Goal: Task Accomplishment & Management: Use online tool/utility

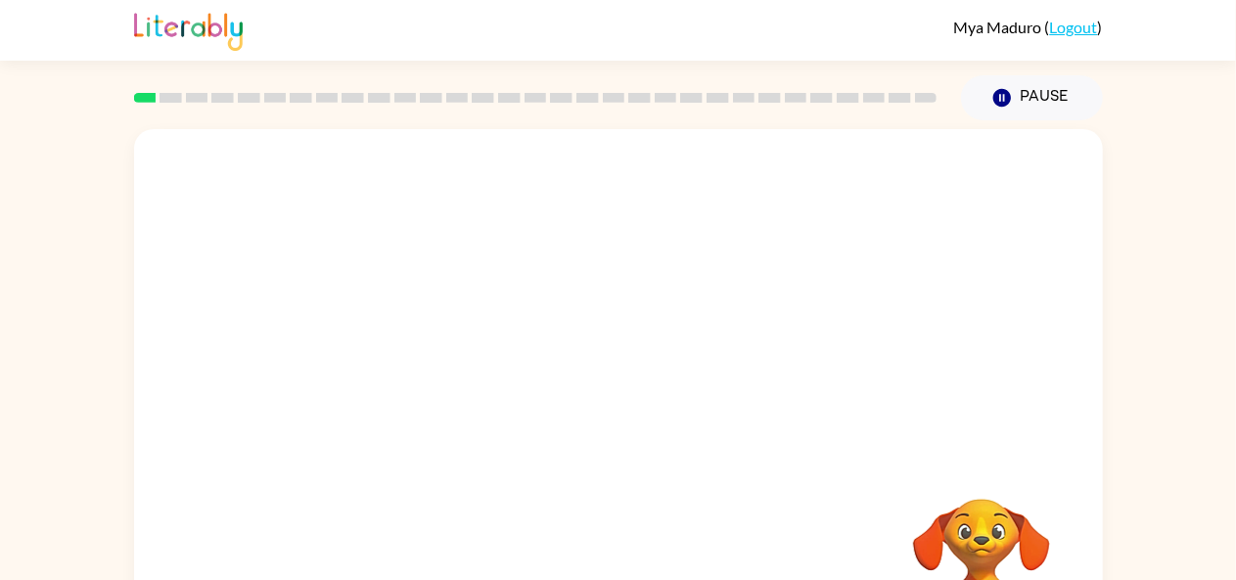
click at [610, 289] on div at bounding box center [618, 293] width 968 height 329
click at [1004, 103] on icon "button" at bounding box center [1001, 98] width 18 height 18
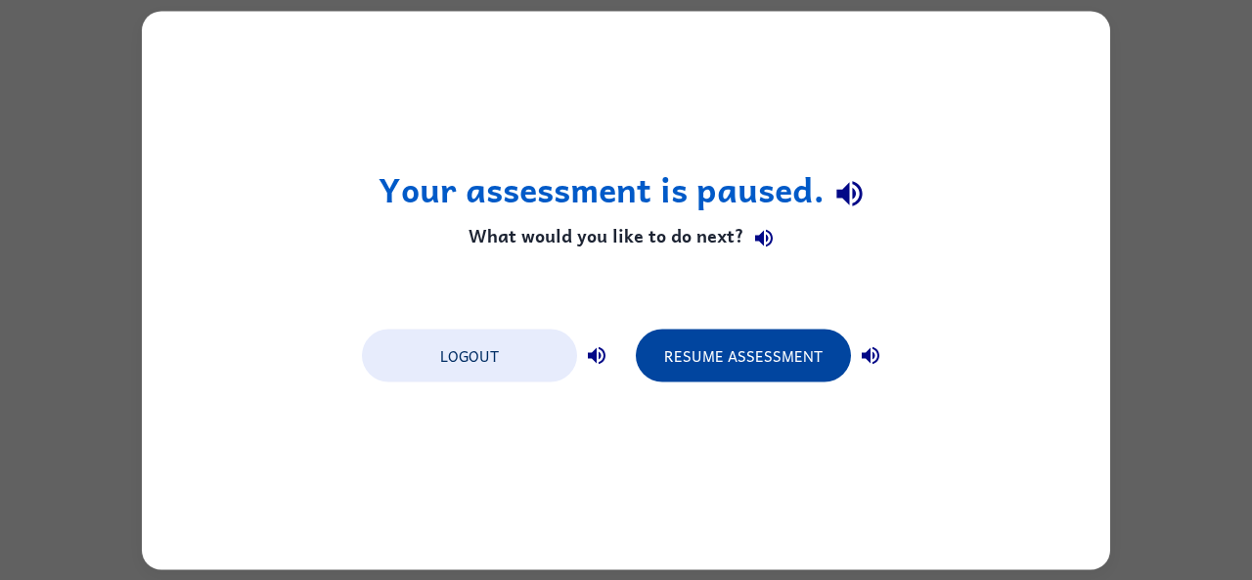
click at [793, 362] on button "Resume Assessment" at bounding box center [743, 355] width 215 height 53
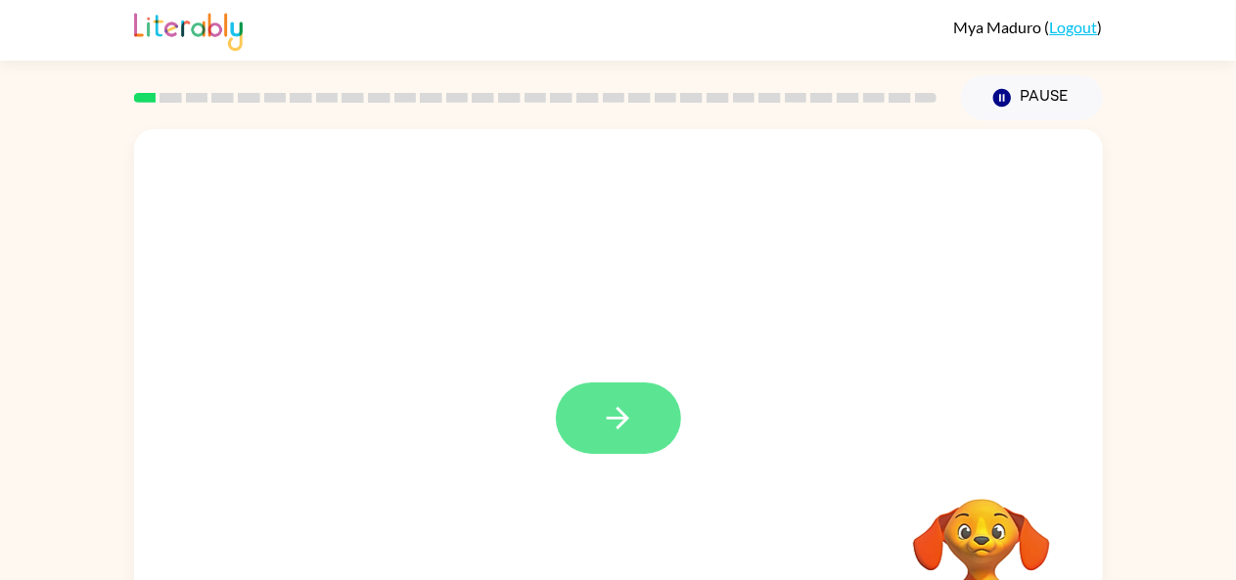
click at [624, 440] on button "button" at bounding box center [618, 417] width 125 height 71
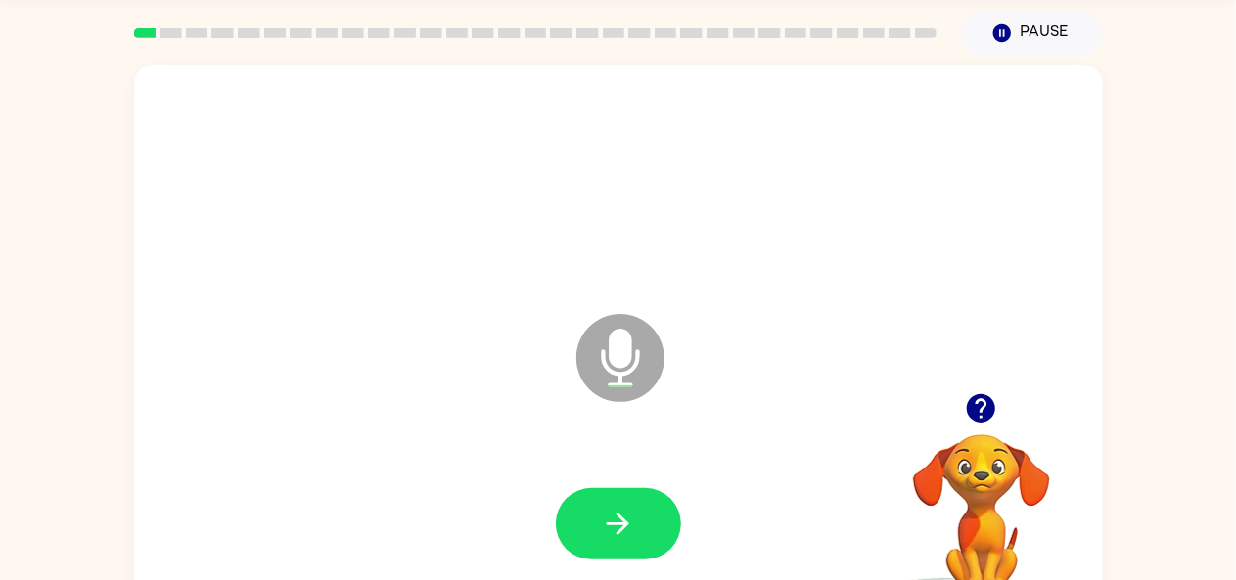
scroll to position [108, 0]
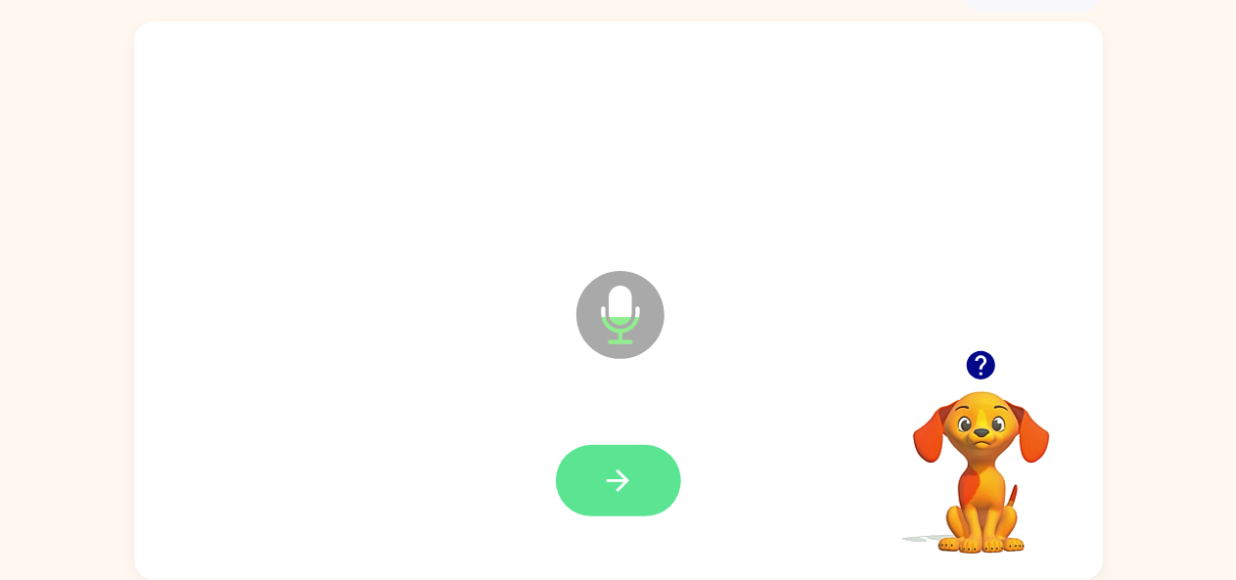
click at [626, 478] on icon "button" at bounding box center [618, 481] width 22 height 22
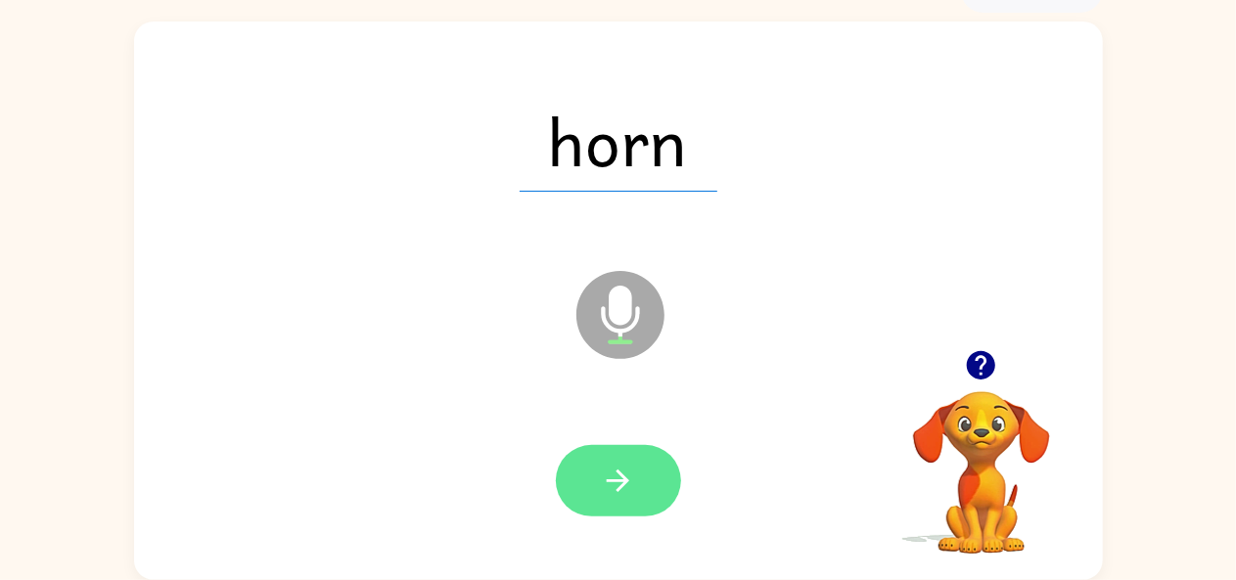
click at [610, 481] on icon "button" at bounding box center [618, 481] width 22 height 22
click at [635, 475] on button "button" at bounding box center [618, 480] width 125 height 71
click at [605, 462] on button "button" at bounding box center [618, 480] width 125 height 71
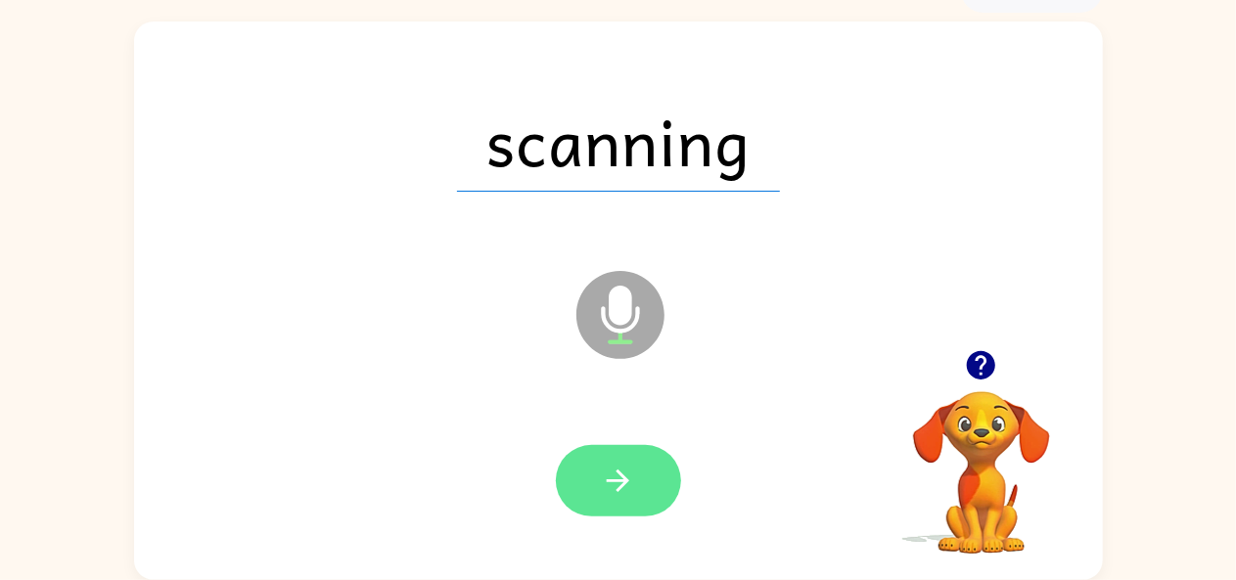
click at [603, 485] on icon "button" at bounding box center [618, 481] width 34 height 34
click at [628, 474] on icon "button" at bounding box center [618, 481] width 34 height 34
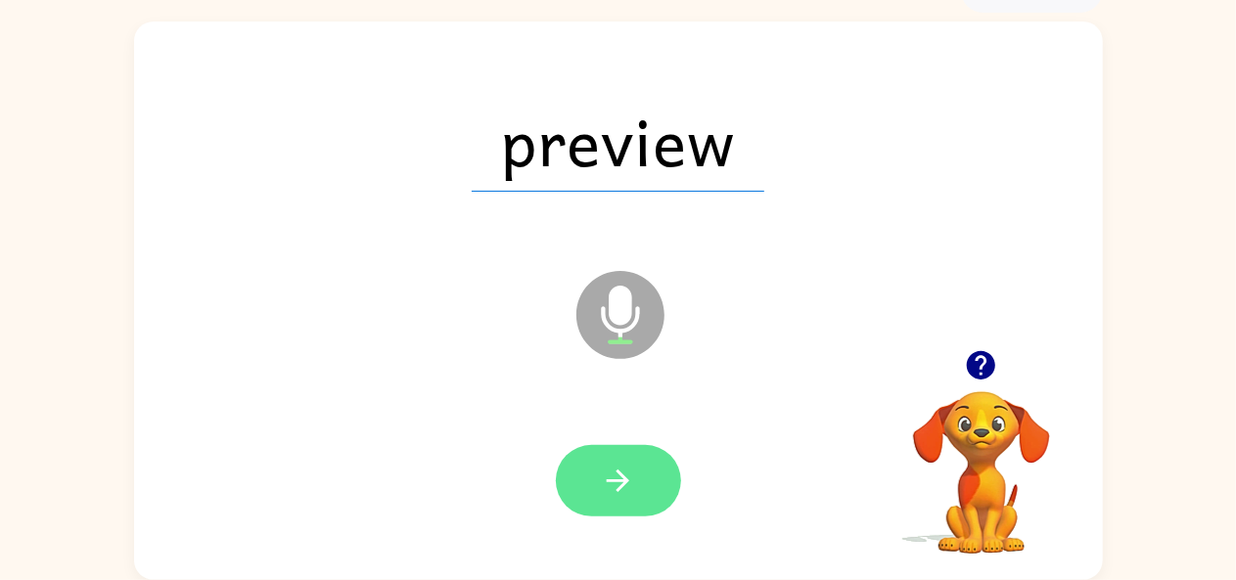
click at [610, 481] on icon "button" at bounding box center [618, 481] width 22 height 22
click at [638, 503] on button "button" at bounding box center [618, 480] width 125 height 71
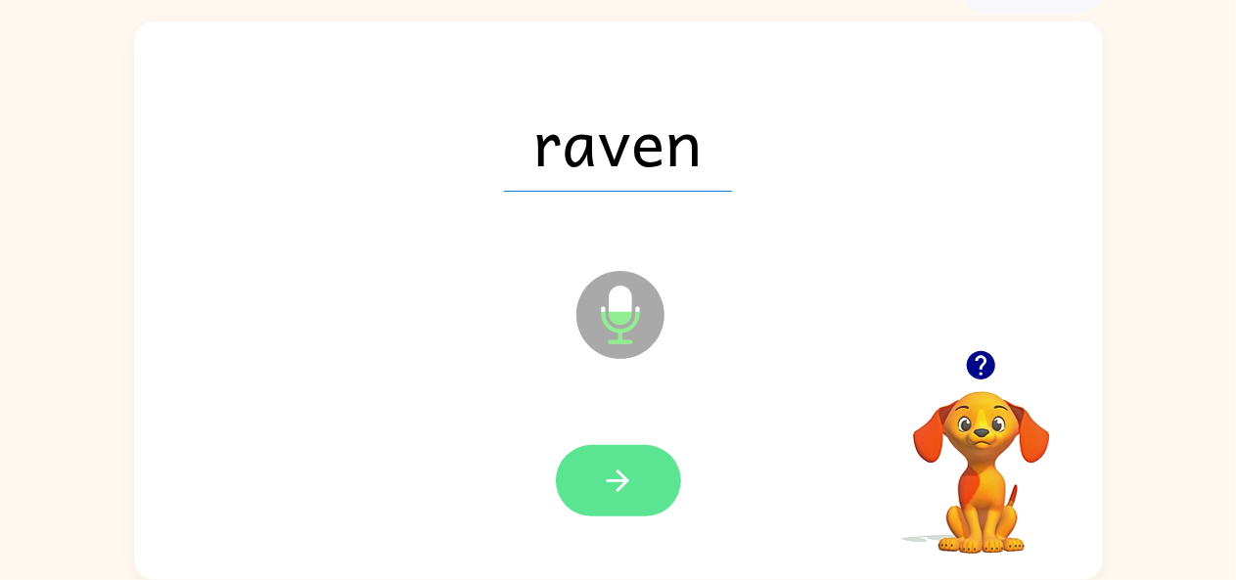
click at [577, 467] on button "button" at bounding box center [618, 480] width 125 height 71
click at [636, 493] on button "button" at bounding box center [618, 480] width 125 height 71
click at [607, 490] on icon "button" at bounding box center [618, 481] width 34 height 34
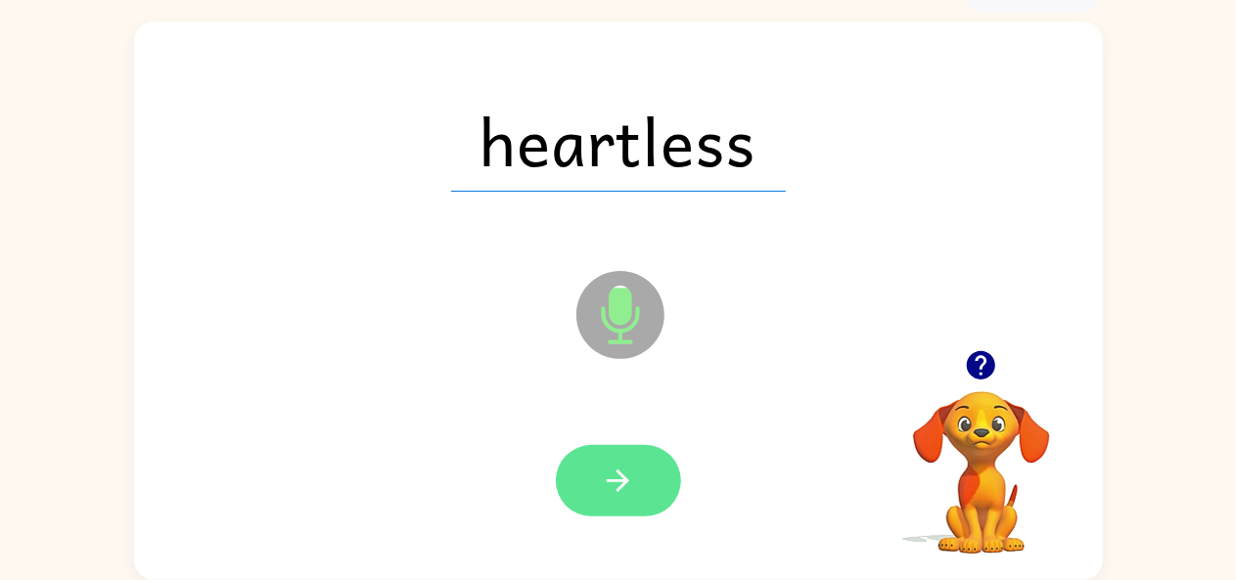
click at [638, 489] on button "button" at bounding box center [618, 480] width 125 height 71
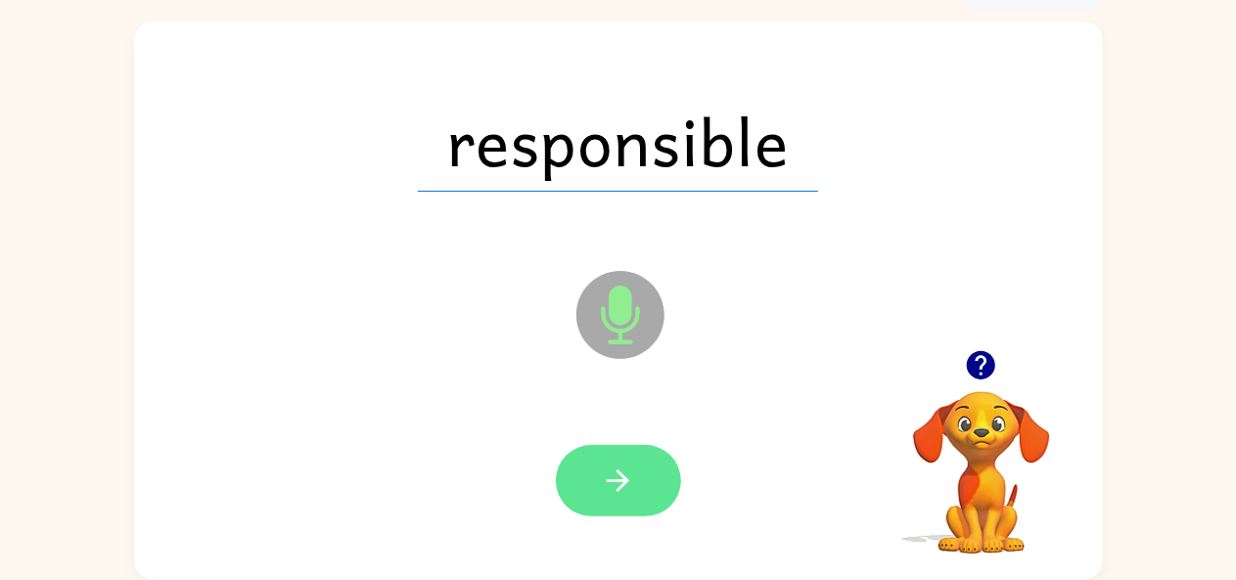
click at [632, 475] on icon "button" at bounding box center [618, 481] width 34 height 34
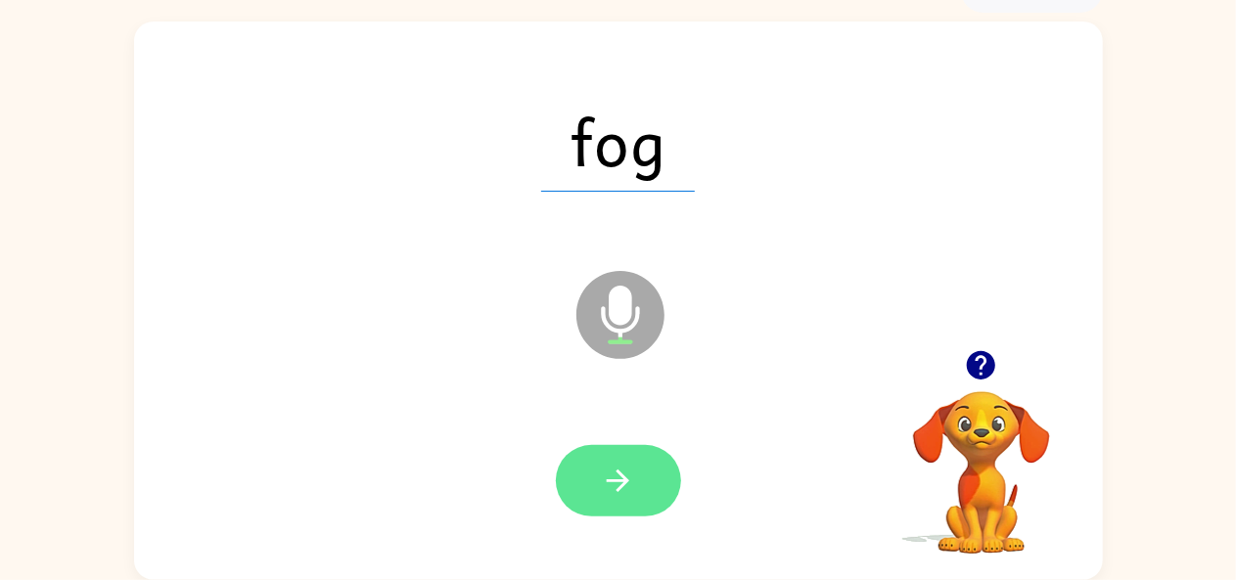
click at [652, 490] on button "button" at bounding box center [618, 480] width 125 height 71
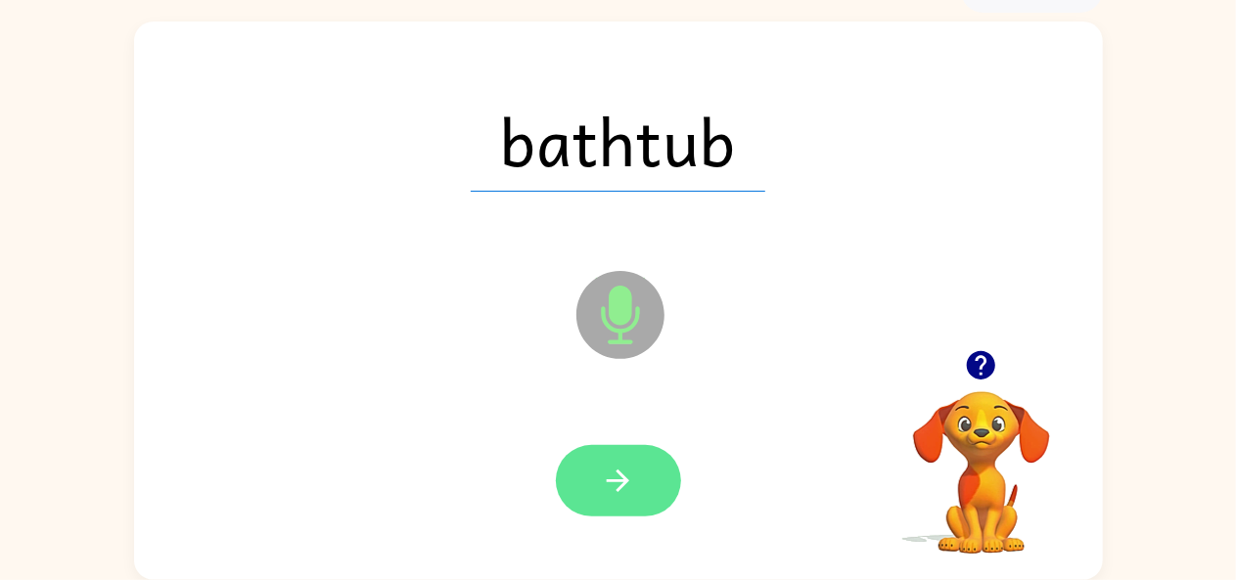
click at [637, 473] on button "button" at bounding box center [618, 480] width 125 height 71
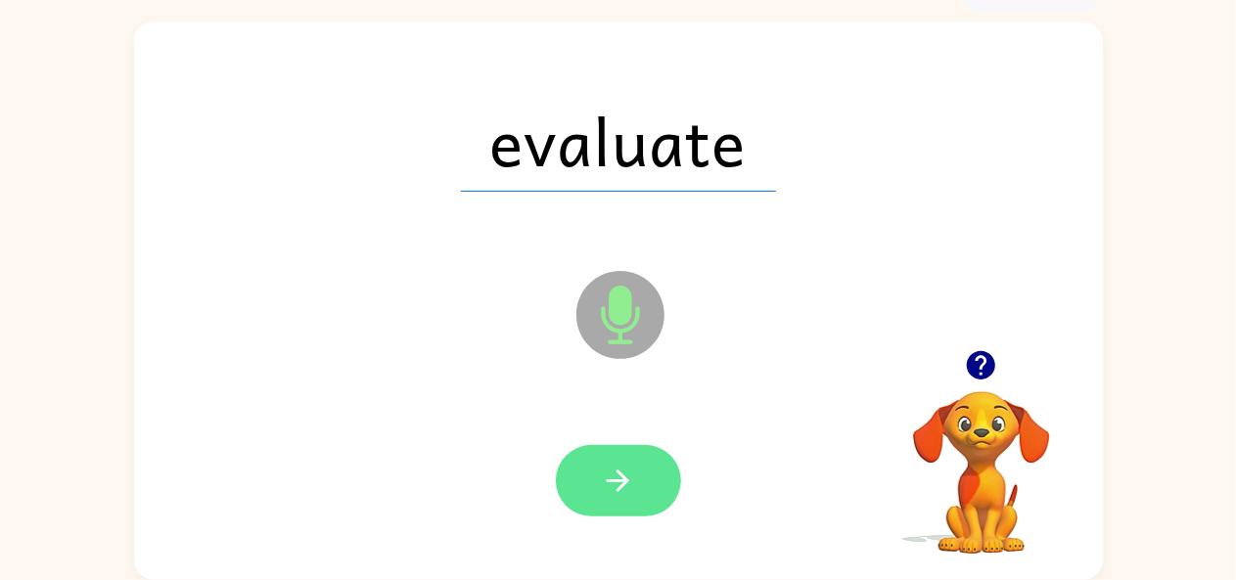
click at [627, 485] on icon "button" at bounding box center [618, 481] width 34 height 34
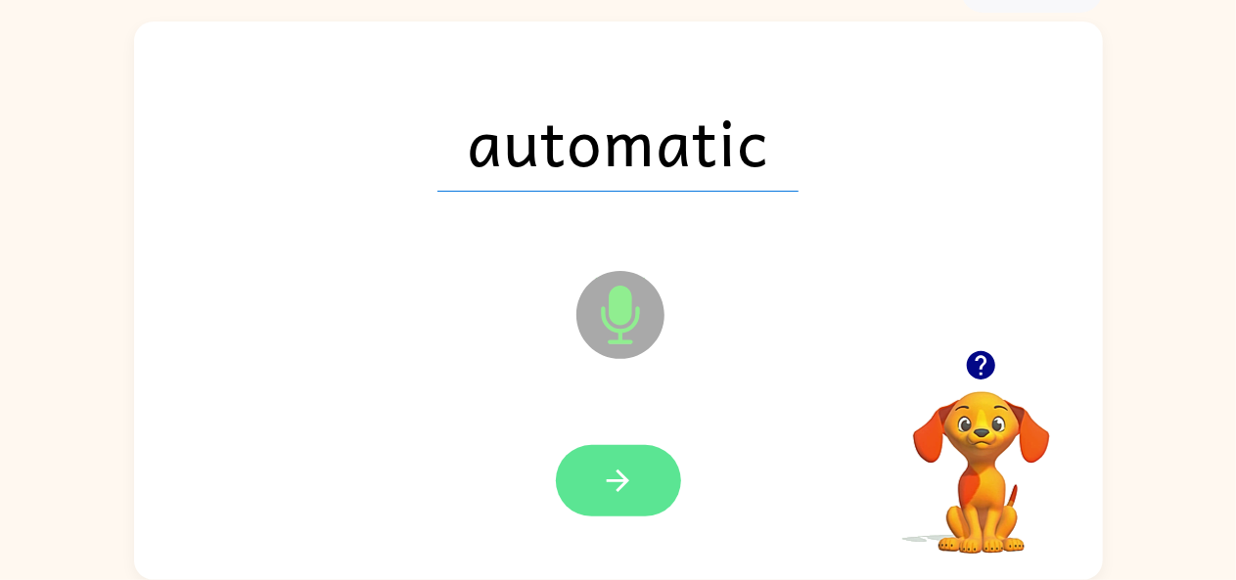
click at [642, 482] on button "button" at bounding box center [618, 480] width 125 height 71
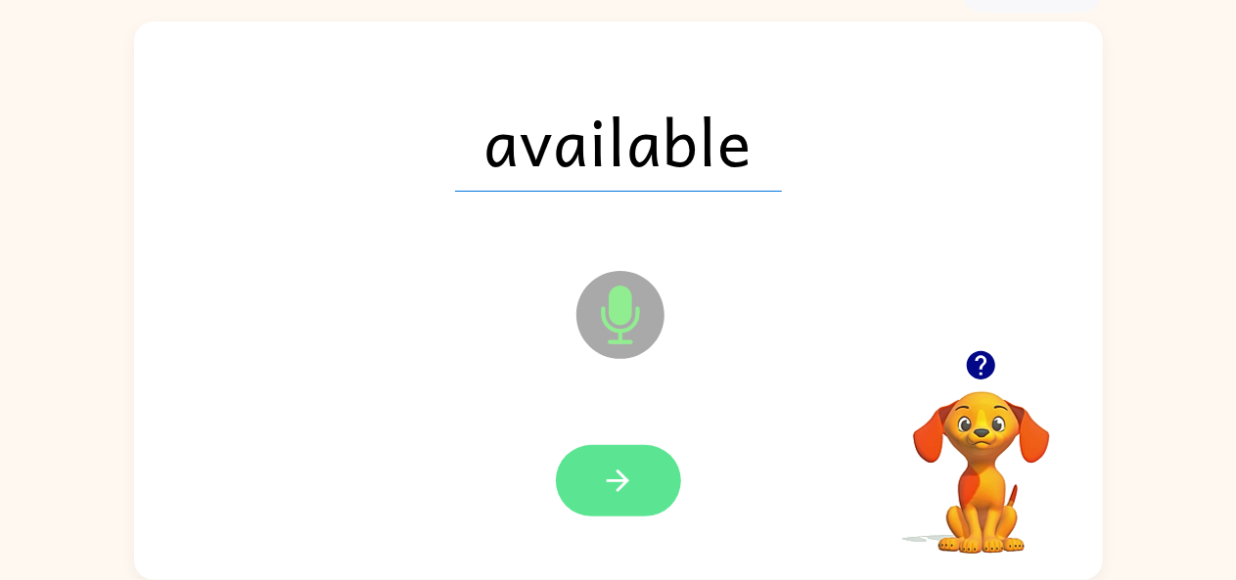
click at [616, 499] on button "button" at bounding box center [618, 480] width 125 height 71
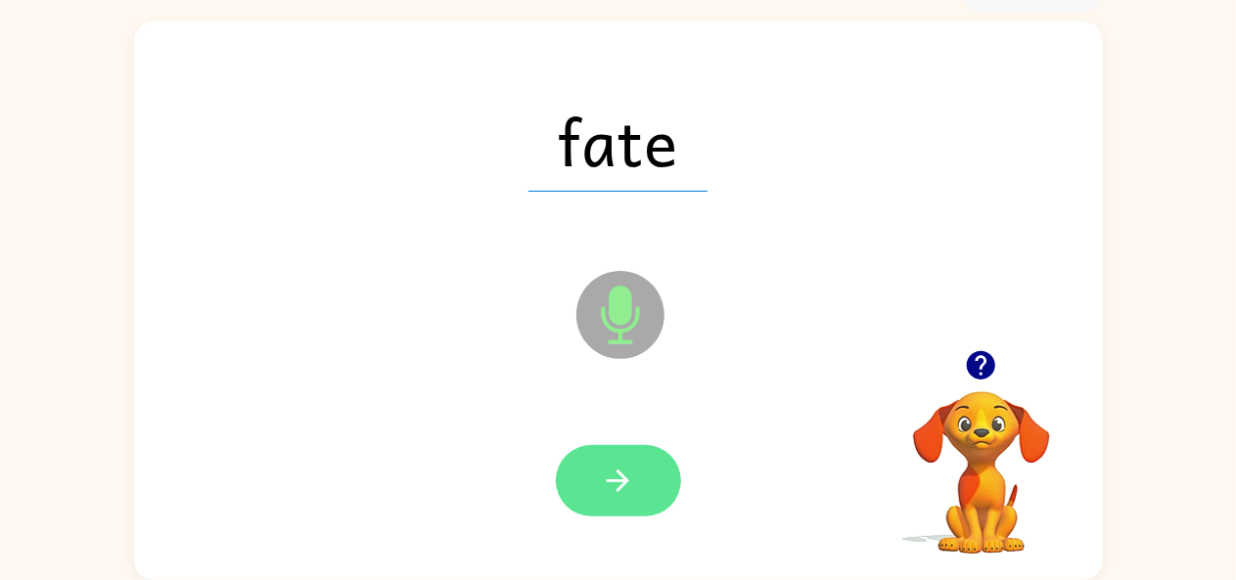
click at [640, 474] on button "button" at bounding box center [618, 480] width 125 height 71
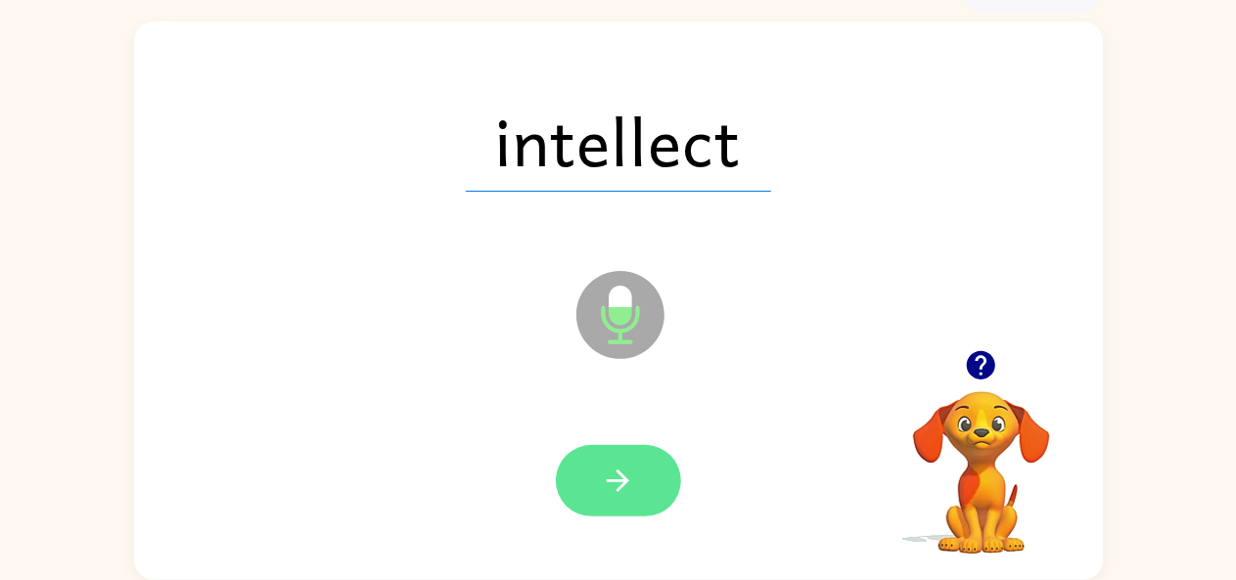
click at [634, 472] on icon "button" at bounding box center [618, 481] width 34 height 34
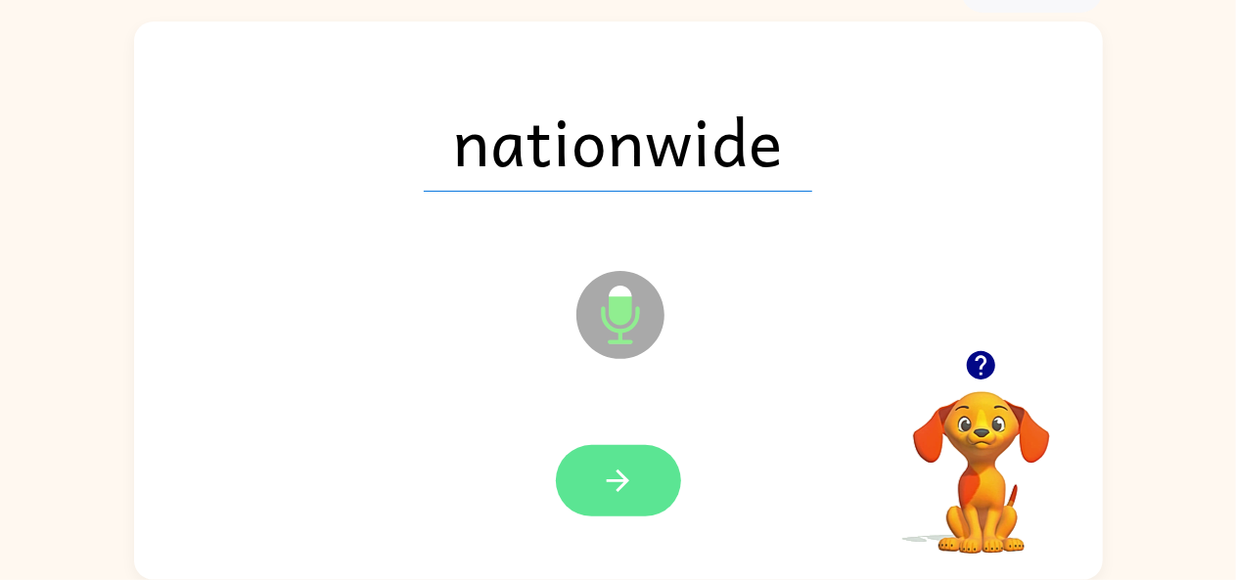
click at [642, 489] on button "button" at bounding box center [618, 480] width 125 height 71
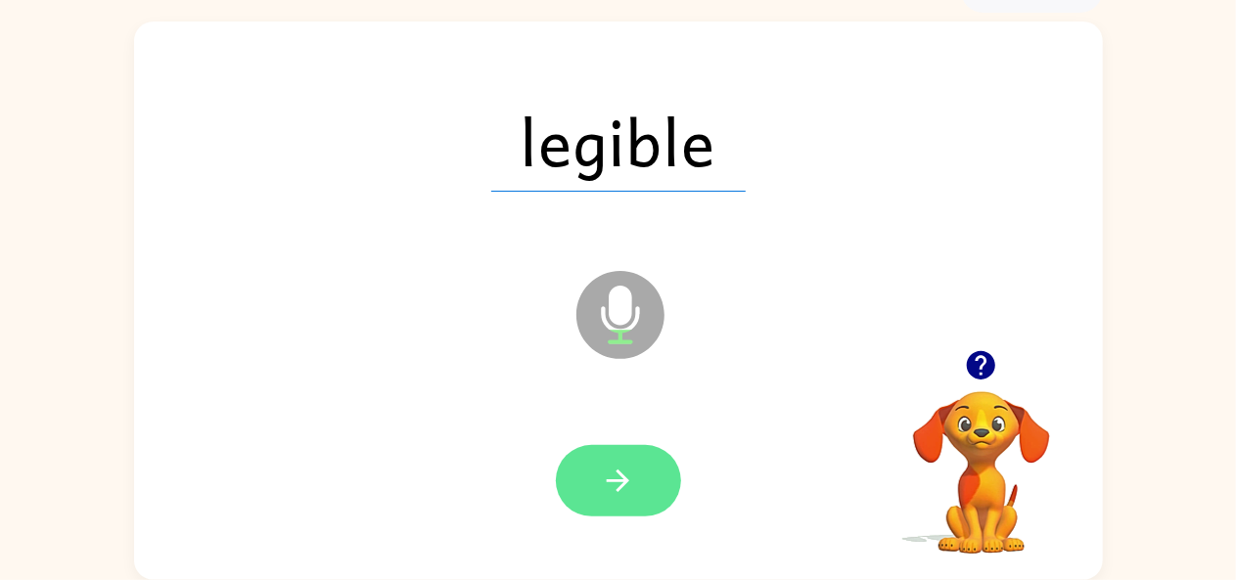
click at [631, 506] on button "button" at bounding box center [618, 480] width 125 height 71
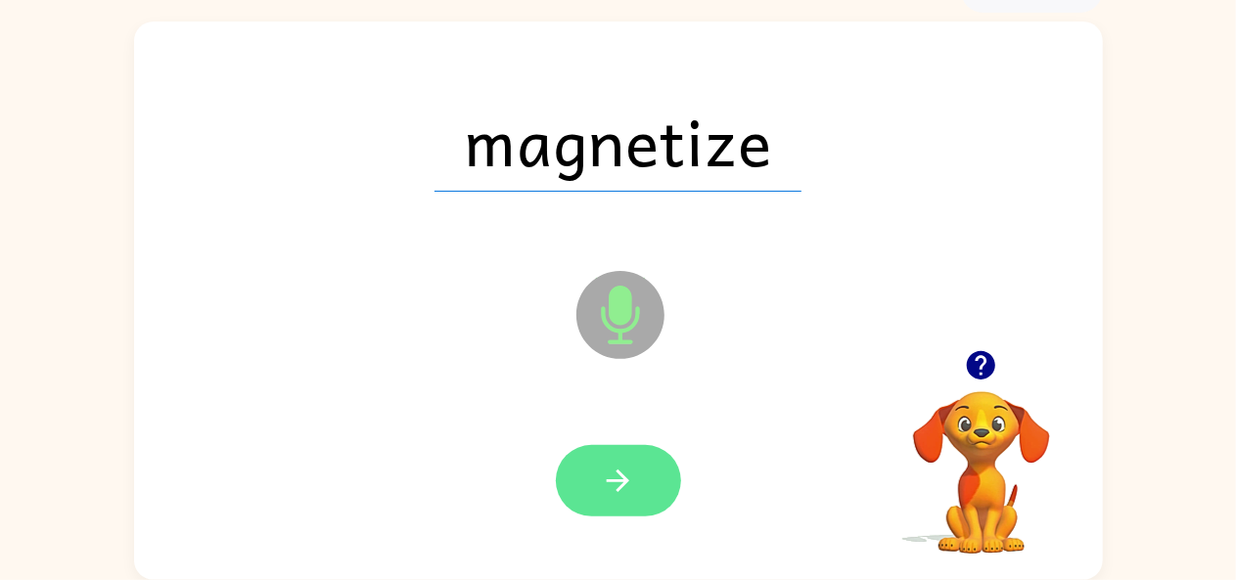
click at [630, 483] on icon "button" at bounding box center [618, 481] width 34 height 34
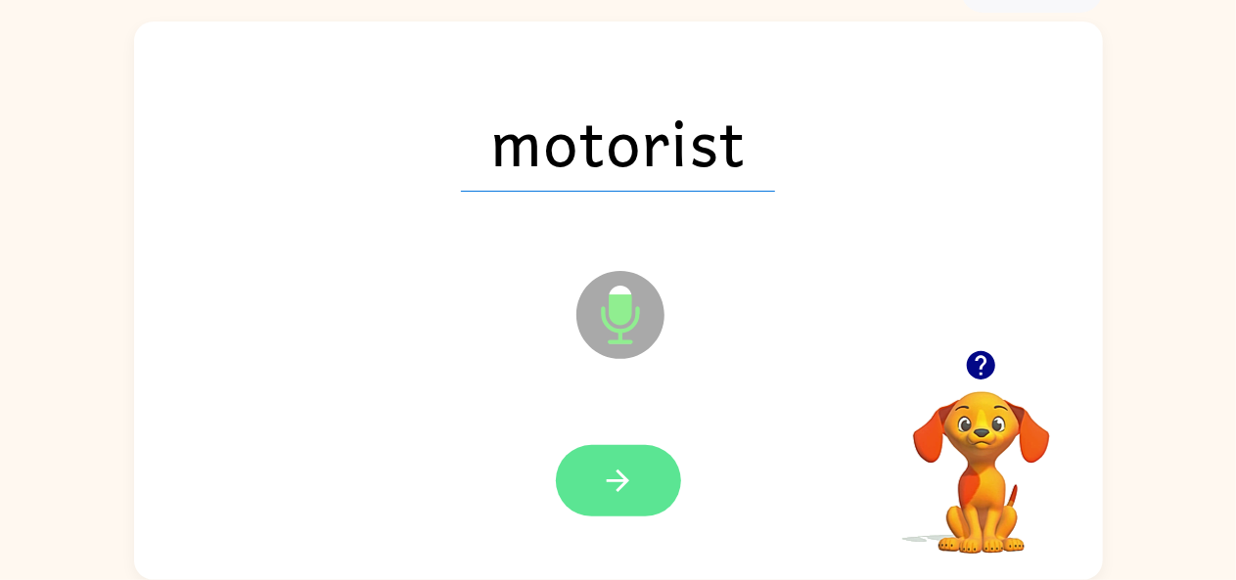
click at [584, 470] on button "button" at bounding box center [618, 480] width 125 height 71
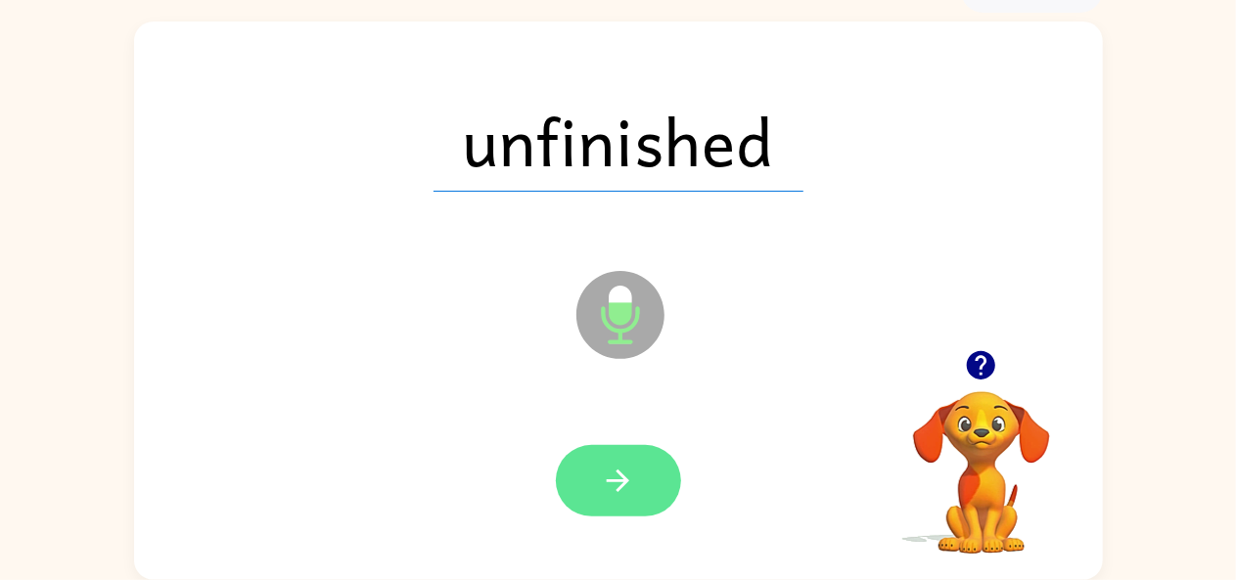
click at [627, 482] on icon "button" at bounding box center [618, 481] width 22 height 22
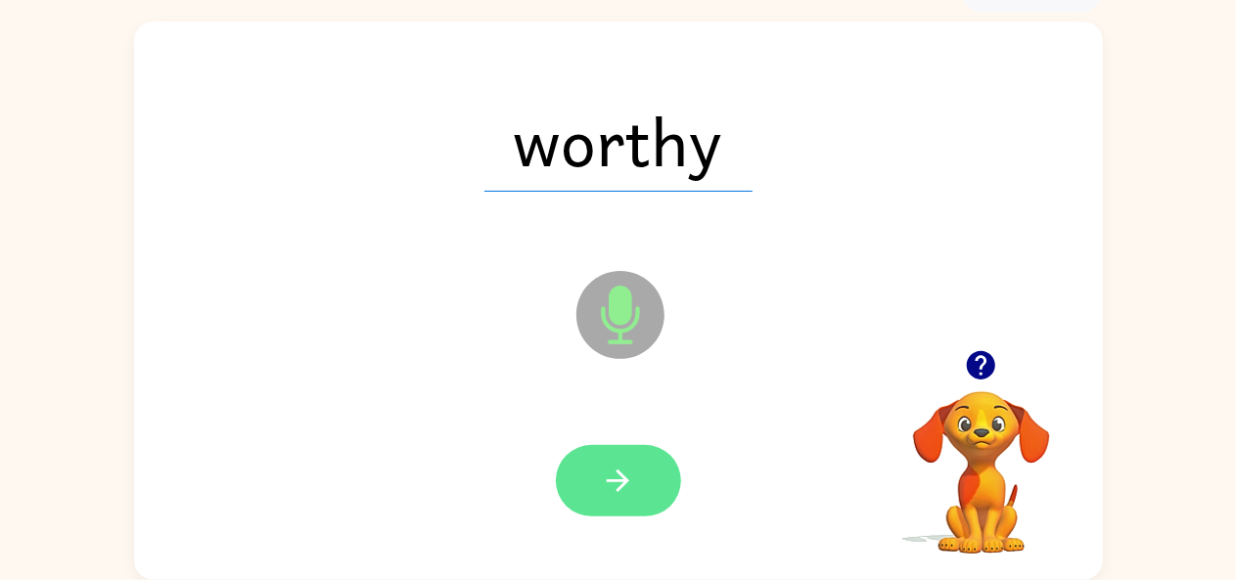
click at [644, 479] on button "button" at bounding box center [618, 480] width 125 height 71
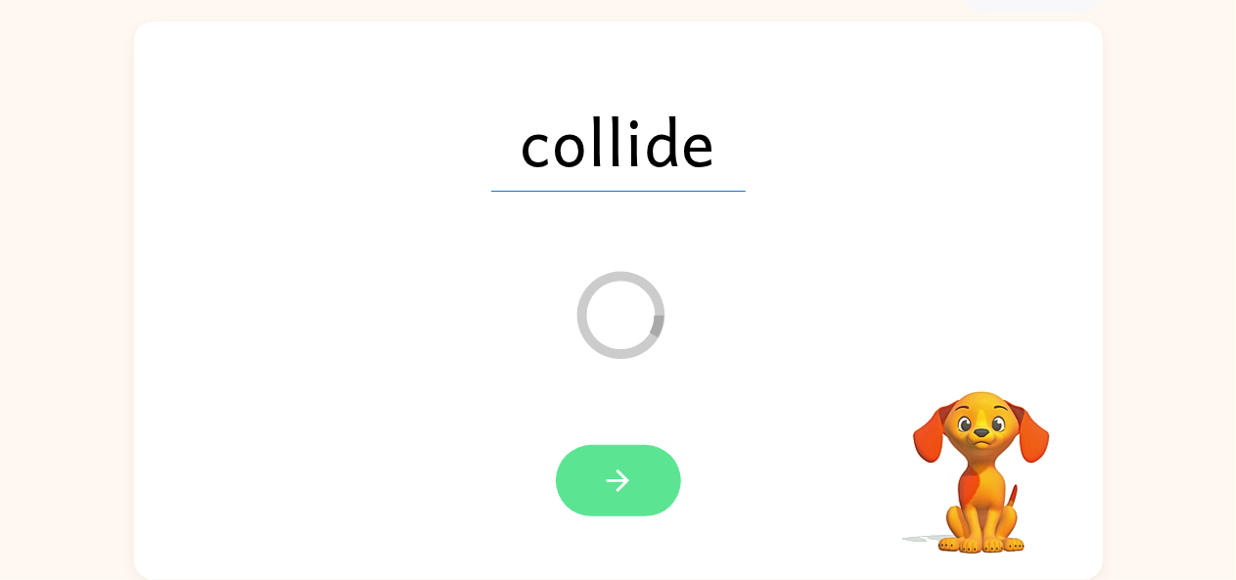
click at [646, 483] on button "button" at bounding box center [618, 480] width 125 height 71
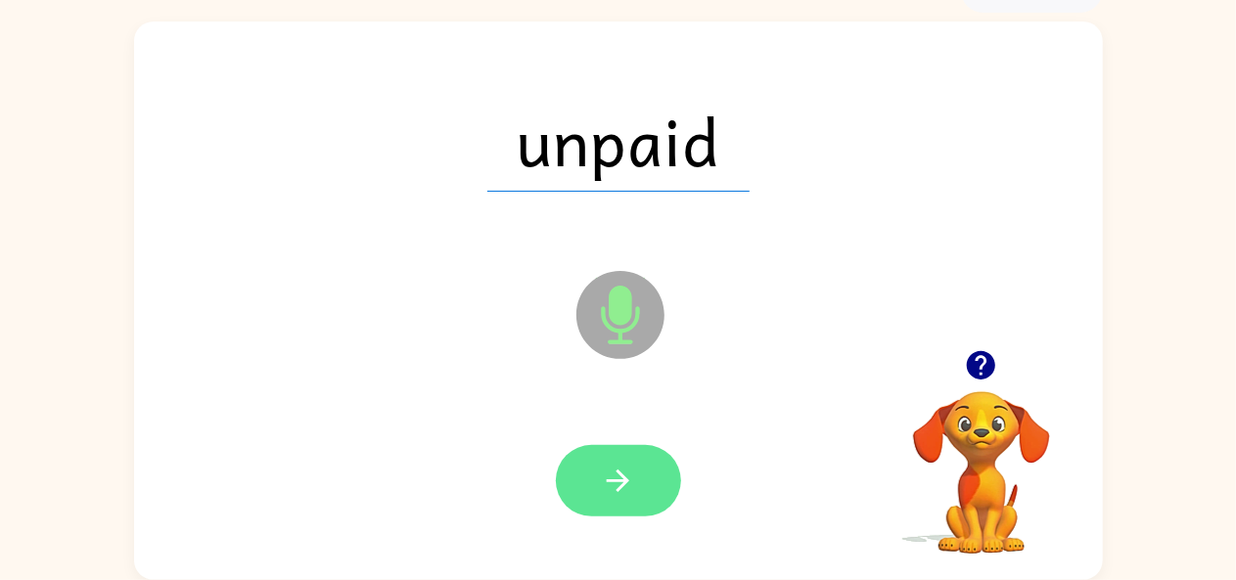
click at [656, 492] on button "button" at bounding box center [618, 480] width 125 height 71
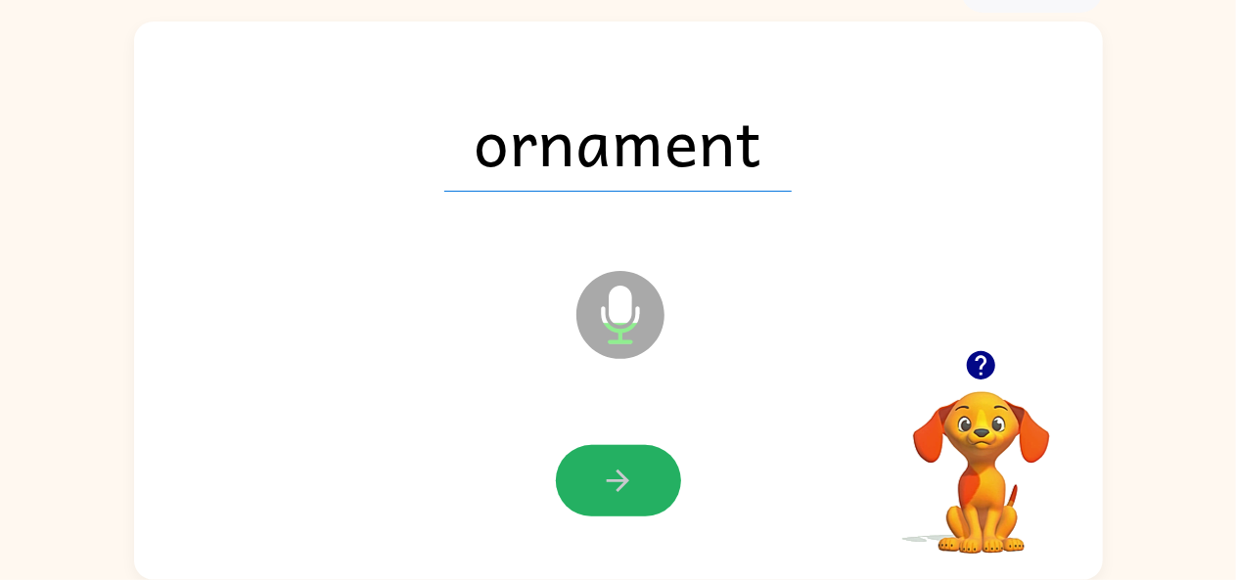
click at [626, 482] on icon "button" at bounding box center [618, 481] width 22 height 22
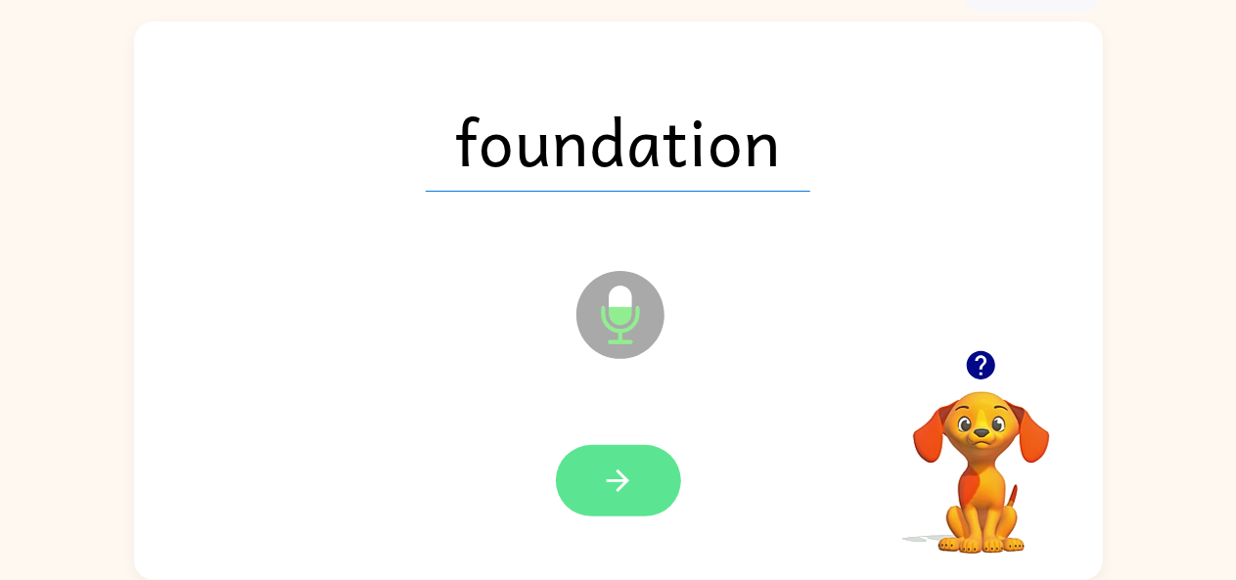
click at [620, 485] on icon "button" at bounding box center [618, 481] width 22 height 22
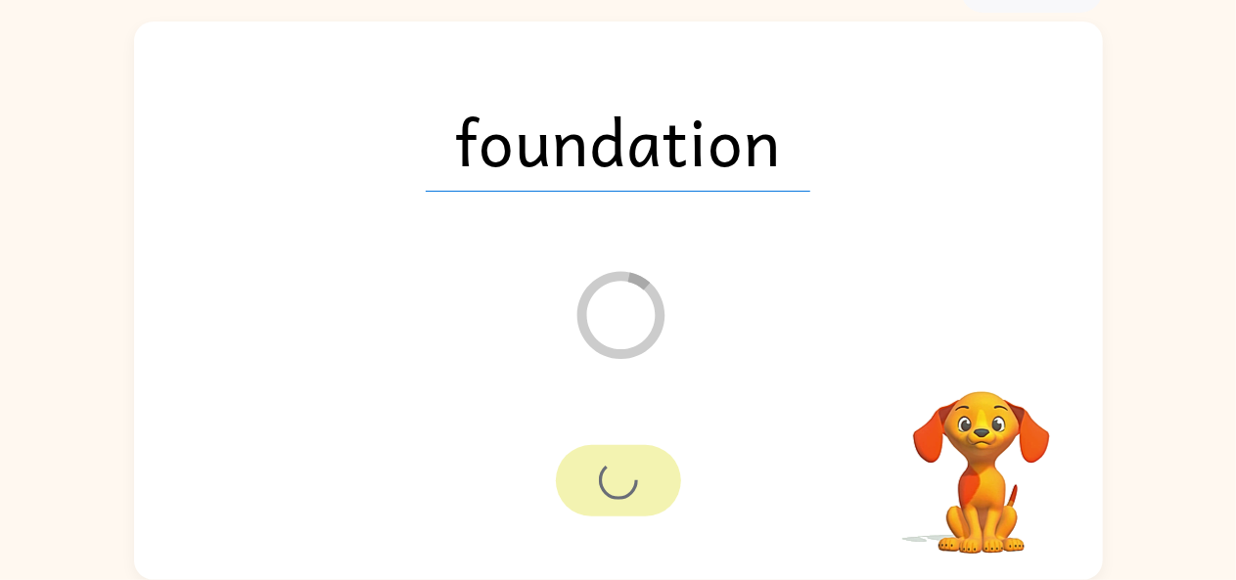
scroll to position [72, 0]
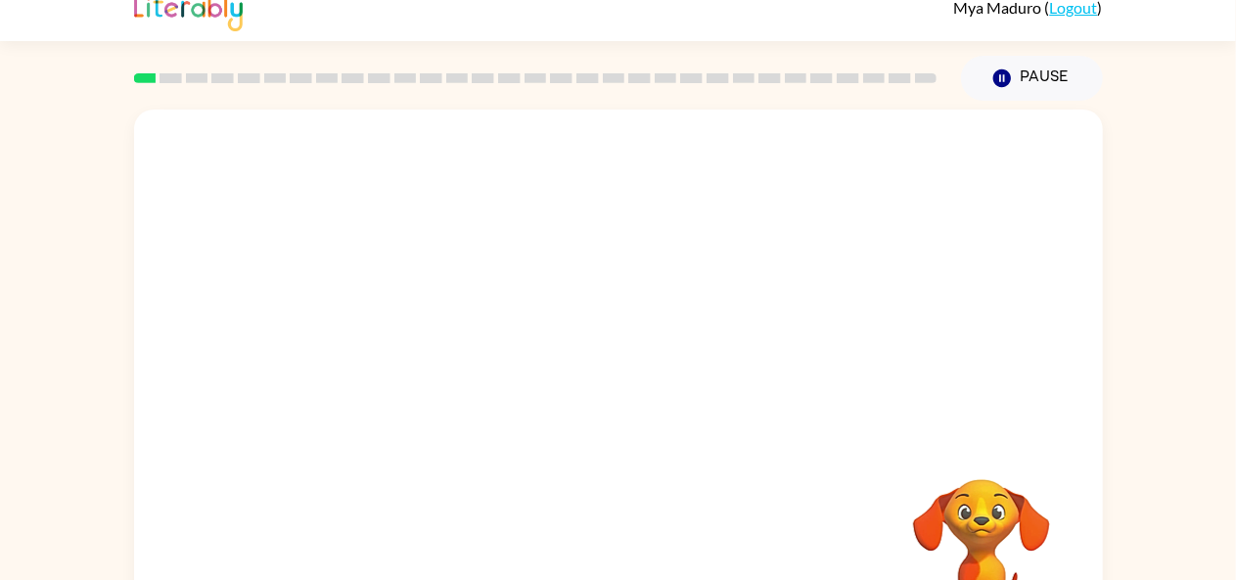
scroll to position [108, 0]
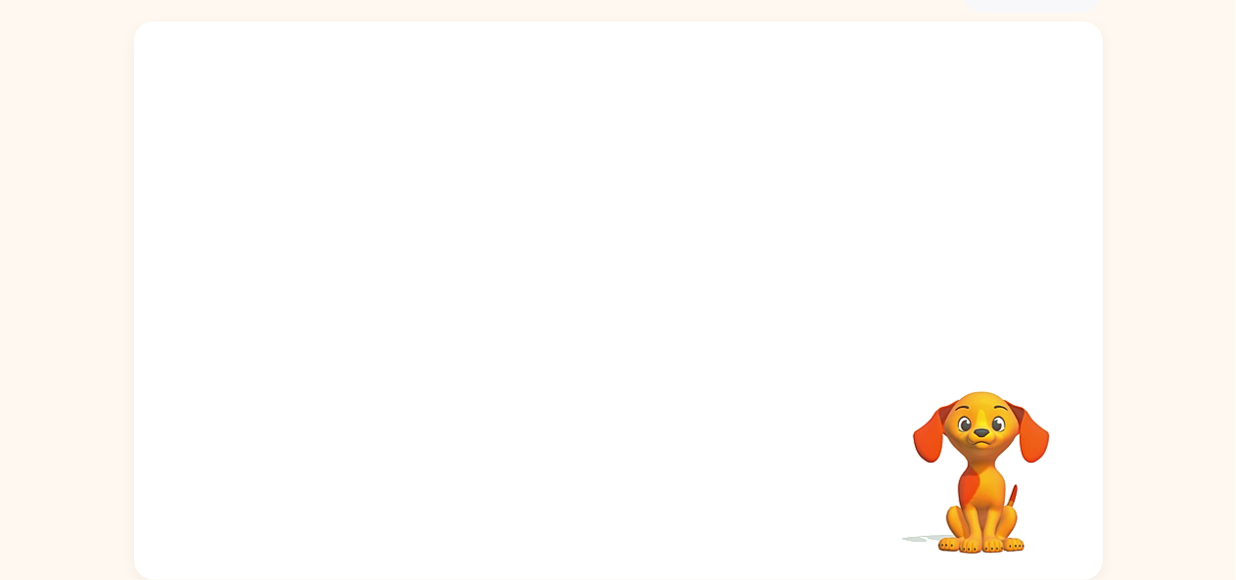
click at [571, 202] on video "Your browser must support playing .mp4 files to use Literably. Please try using…" at bounding box center [618, 186] width 968 height 329
click at [565, 201] on video "Your browser must support playing .mp4 files to use Literably. Please try using…" at bounding box center [618, 186] width 968 height 329
click at [619, 304] on div at bounding box center [618, 310] width 125 height 71
click at [618, 316] on icon "button" at bounding box center [618, 310] width 34 height 34
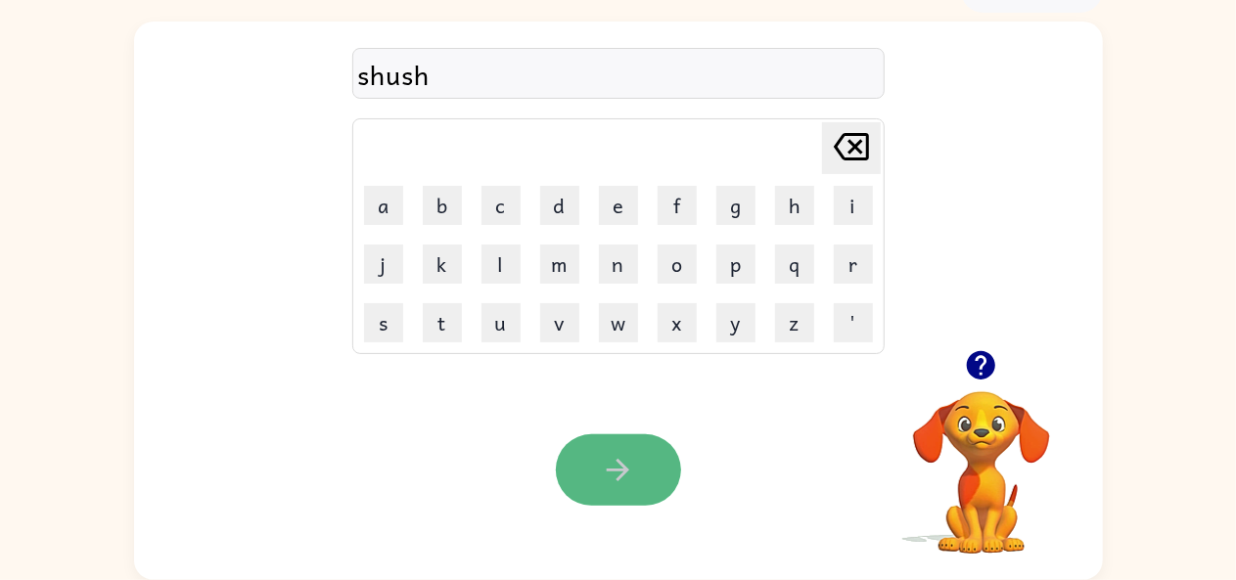
click at [585, 472] on button "button" at bounding box center [618, 469] width 125 height 71
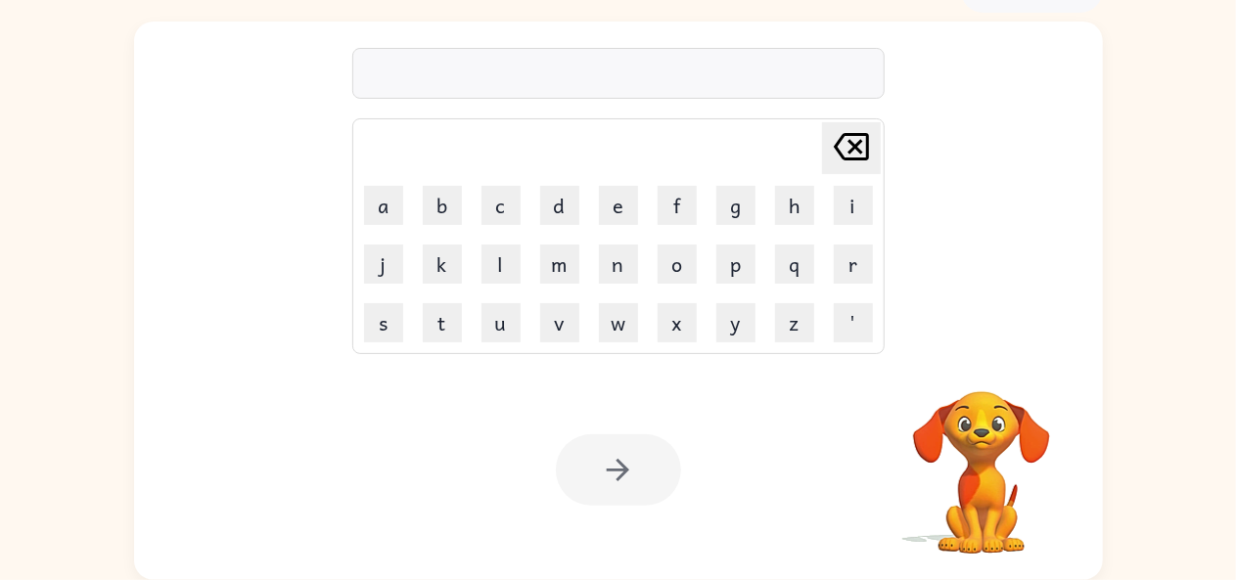
click at [230, 454] on div "Your browser must support playing .mp4 files to use Literably. Please try using…" at bounding box center [618, 470] width 968 height 220
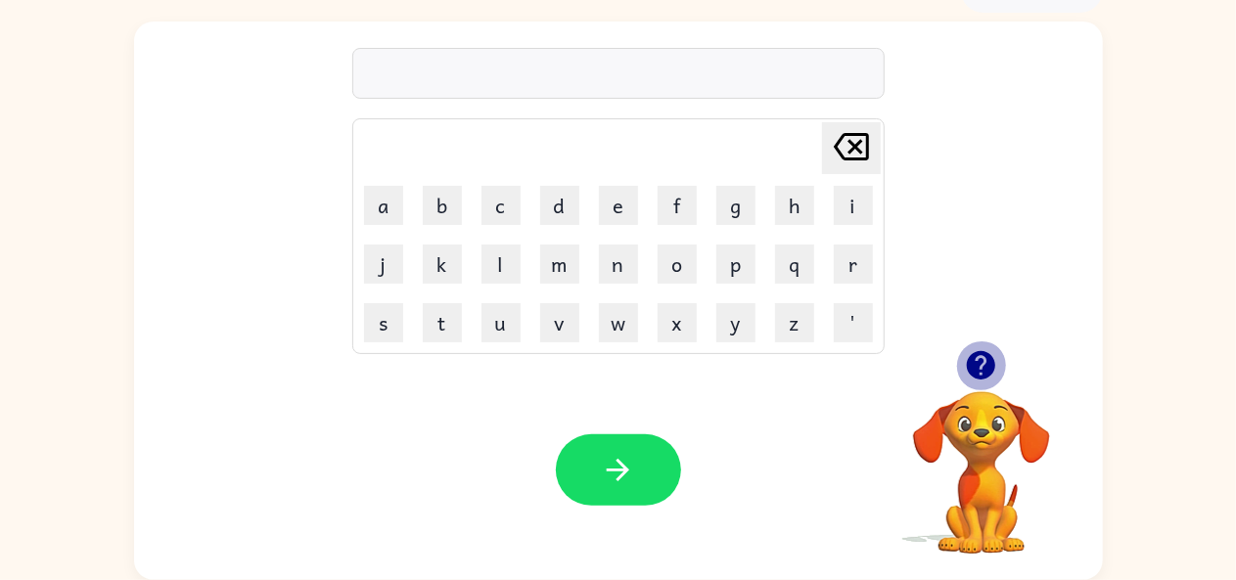
click at [989, 355] on icon "button" at bounding box center [981, 365] width 28 height 28
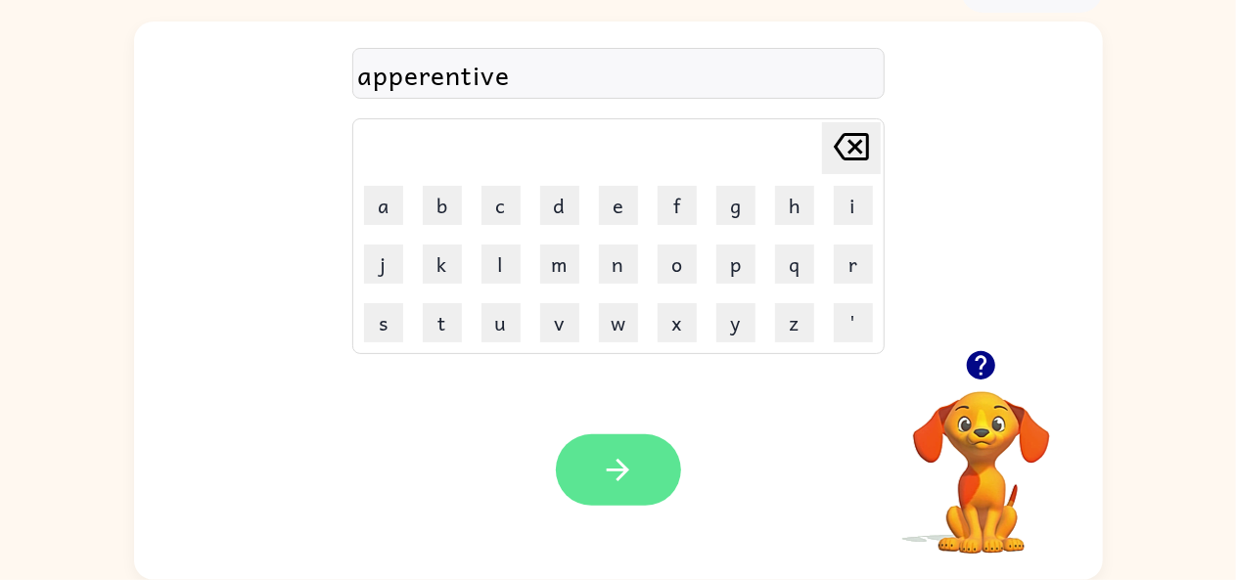
click at [640, 482] on button "button" at bounding box center [618, 469] width 125 height 71
click at [649, 479] on button "button" at bounding box center [618, 469] width 125 height 71
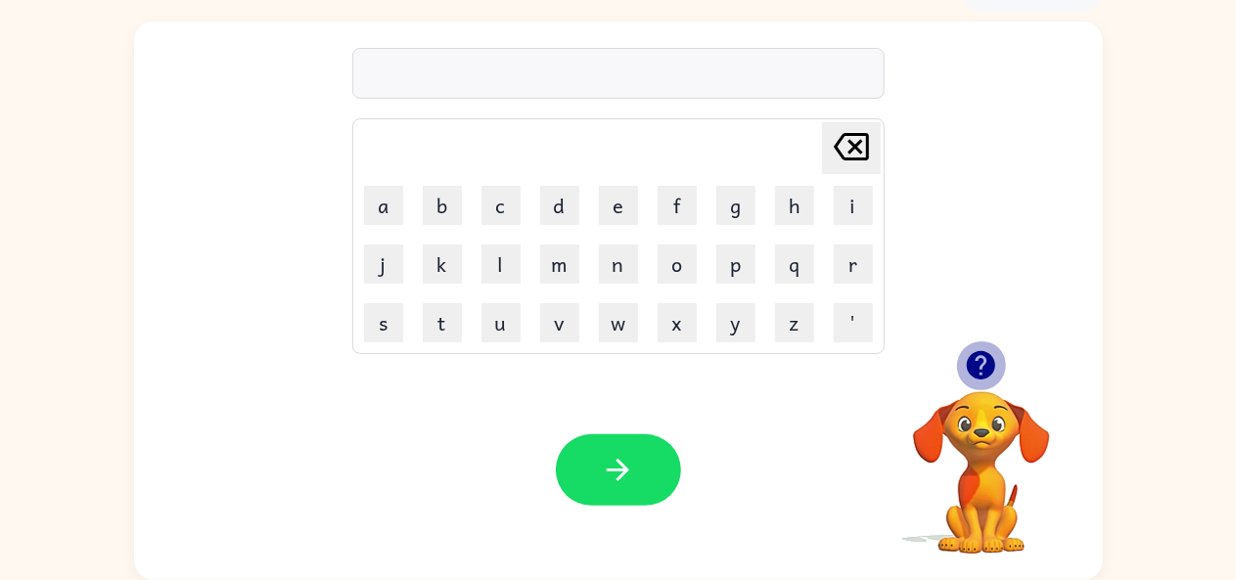
click at [989, 354] on icon "button" at bounding box center [981, 365] width 28 height 28
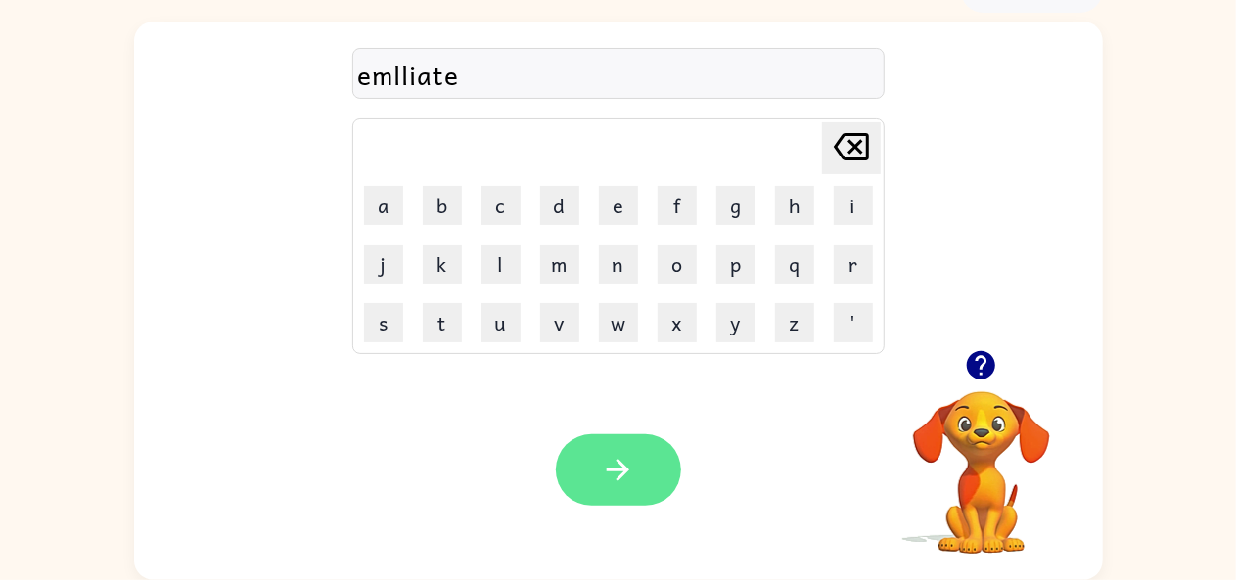
click at [640, 473] on button "button" at bounding box center [618, 469] width 125 height 71
click at [614, 463] on icon "button" at bounding box center [618, 470] width 34 height 34
click at [608, 473] on icon "button" at bounding box center [618, 470] width 34 height 34
click at [611, 448] on button "button" at bounding box center [618, 469] width 125 height 71
click at [631, 488] on button "button" at bounding box center [618, 469] width 125 height 71
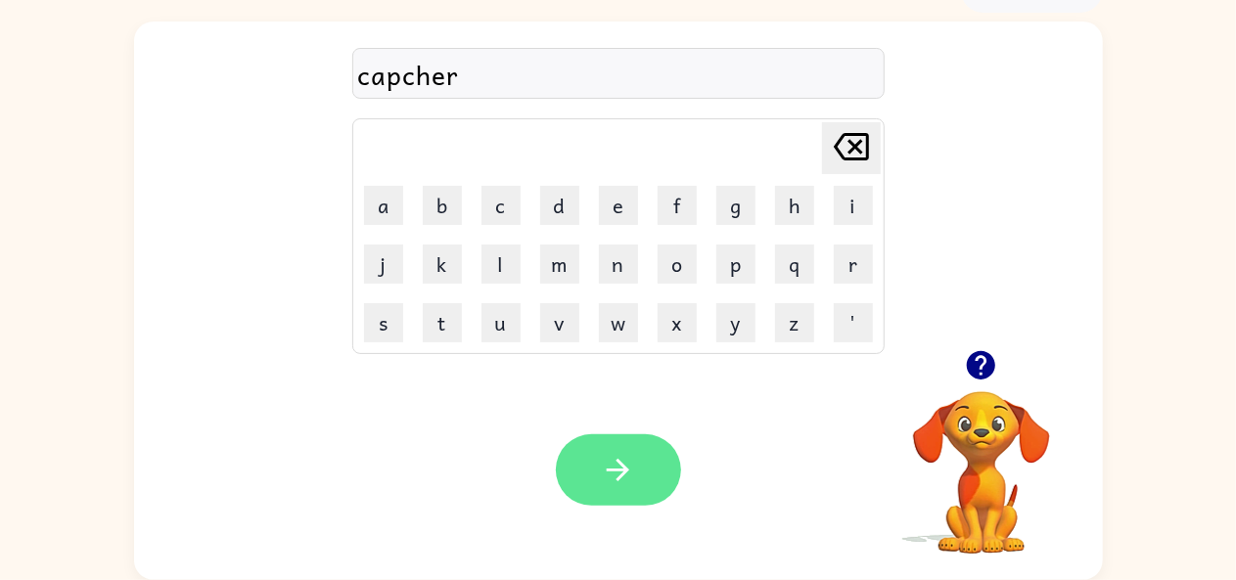
click at [607, 467] on icon "button" at bounding box center [618, 470] width 34 height 34
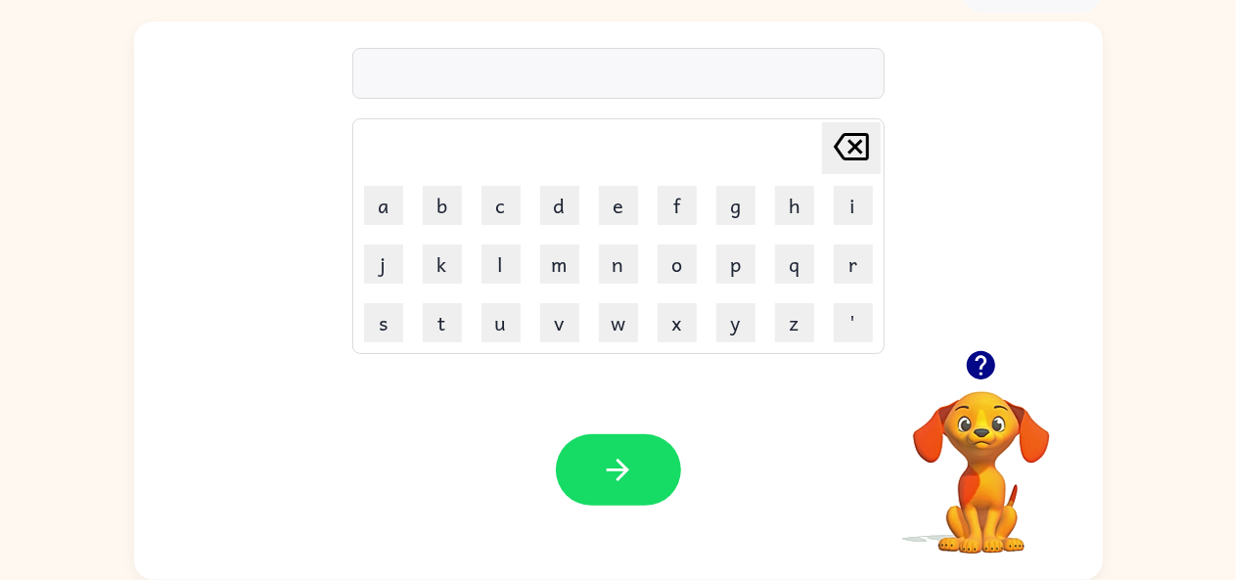
click at [973, 389] on button "button" at bounding box center [981, 365] width 50 height 50
click at [988, 376] on video "Your browser must support playing .mp4 files to use Literably. Please try using…" at bounding box center [981, 459] width 196 height 196
click at [960, 380] on button "button" at bounding box center [981, 365] width 50 height 50
click at [980, 373] on video "Your browser must support playing .mp4 files to use Literably. Please try using…" at bounding box center [981, 459] width 196 height 196
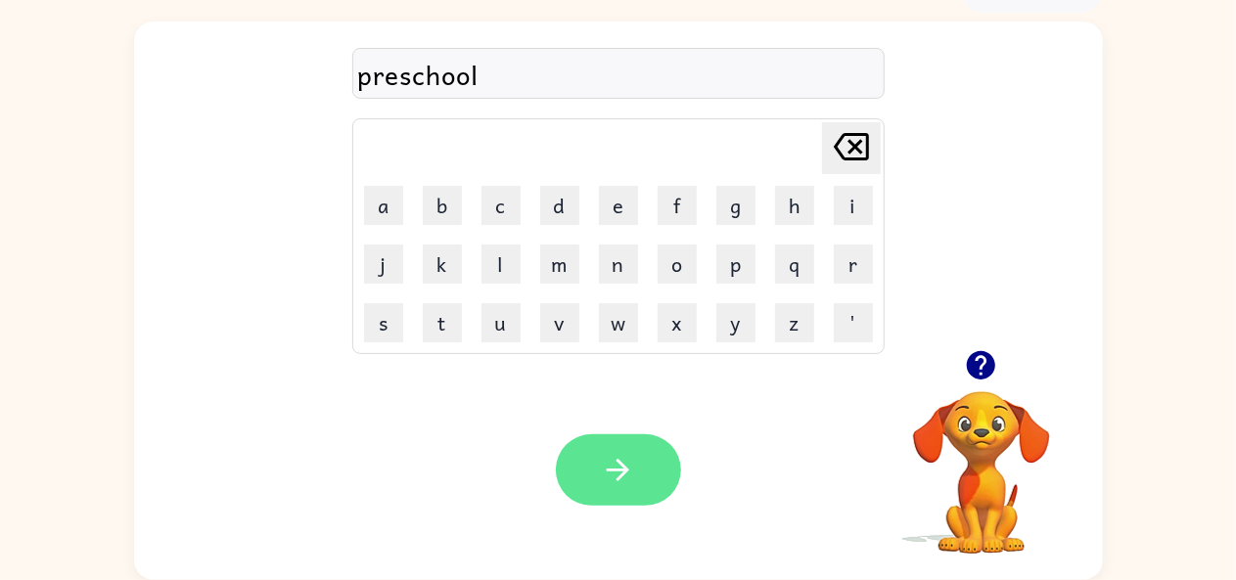
click at [589, 475] on button "button" at bounding box center [618, 469] width 125 height 71
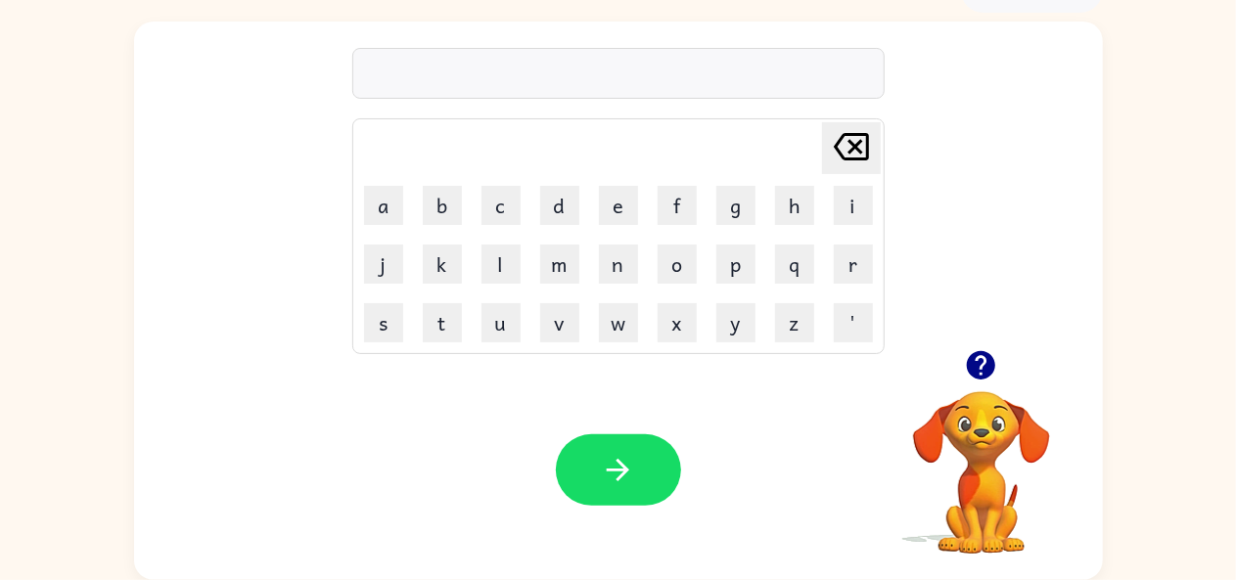
click at [985, 368] on icon "button" at bounding box center [981, 365] width 28 height 28
click at [983, 375] on icon "button" at bounding box center [981, 365] width 28 height 28
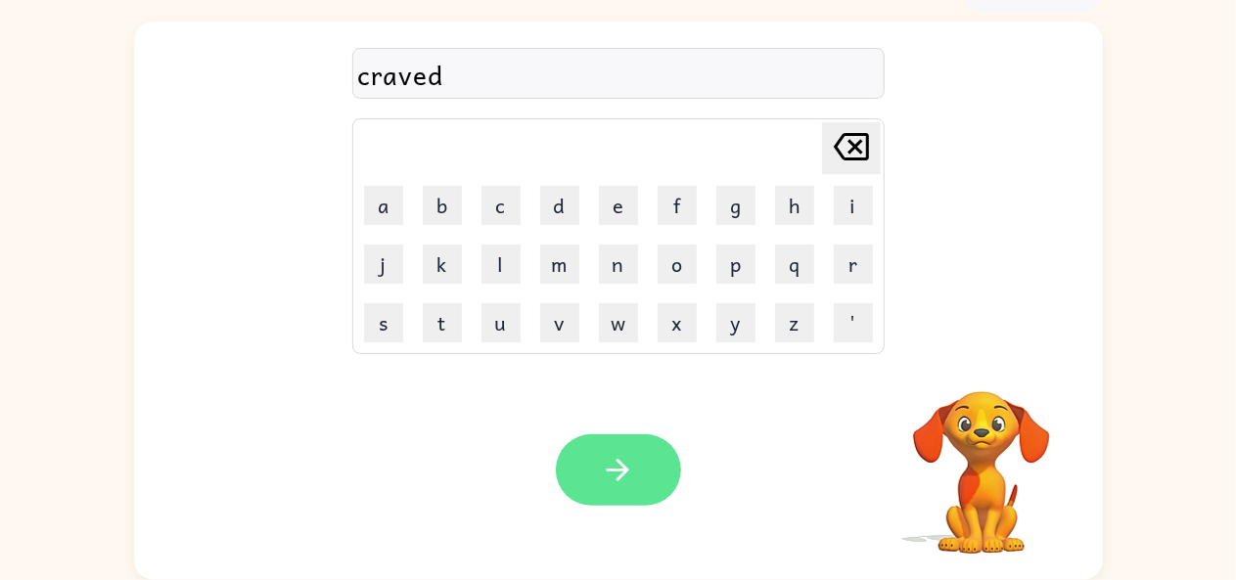
click at [632, 483] on icon "button" at bounding box center [618, 470] width 34 height 34
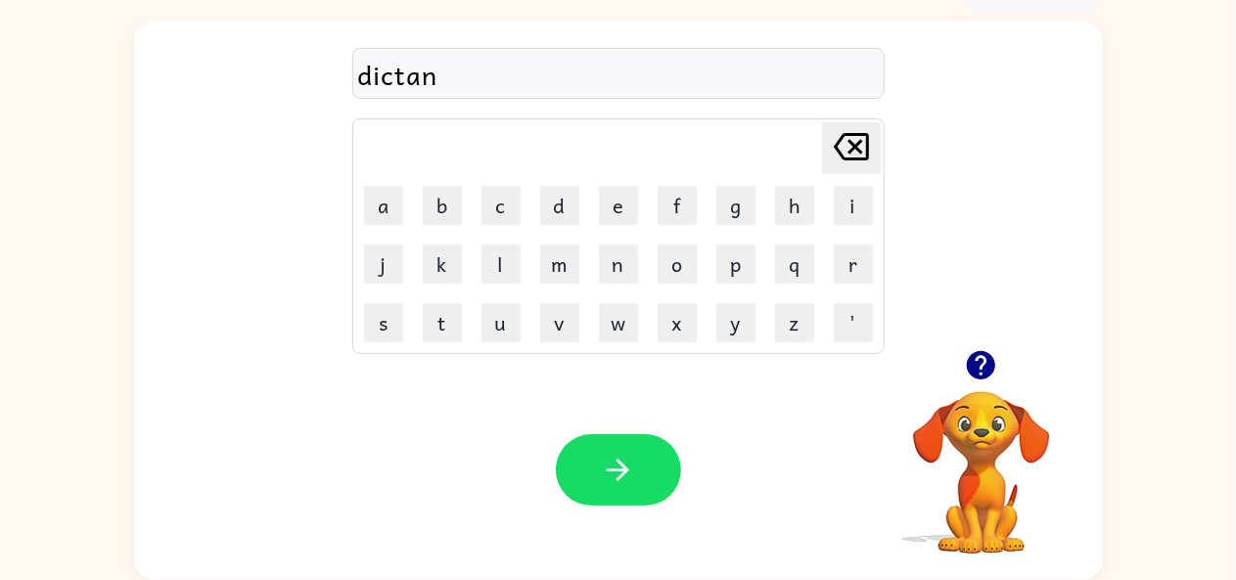
click at [419, 77] on div "dictan" at bounding box center [618, 74] width 520 height 41
click at [440, 75] on div "dictan" at bounding box center [618, 74] width 520 height 41
click at [450, 88] on div "dictan" at bounding box center [618, 74] width 520 height 41
click at [845, 148] on icon "Delete Delete last character input" at bounding box center [851, 146] width 47 height 47
click at [832, 150] on icon "Delete Delete last character input" at bounding box center [851, 146] width 47 height 47
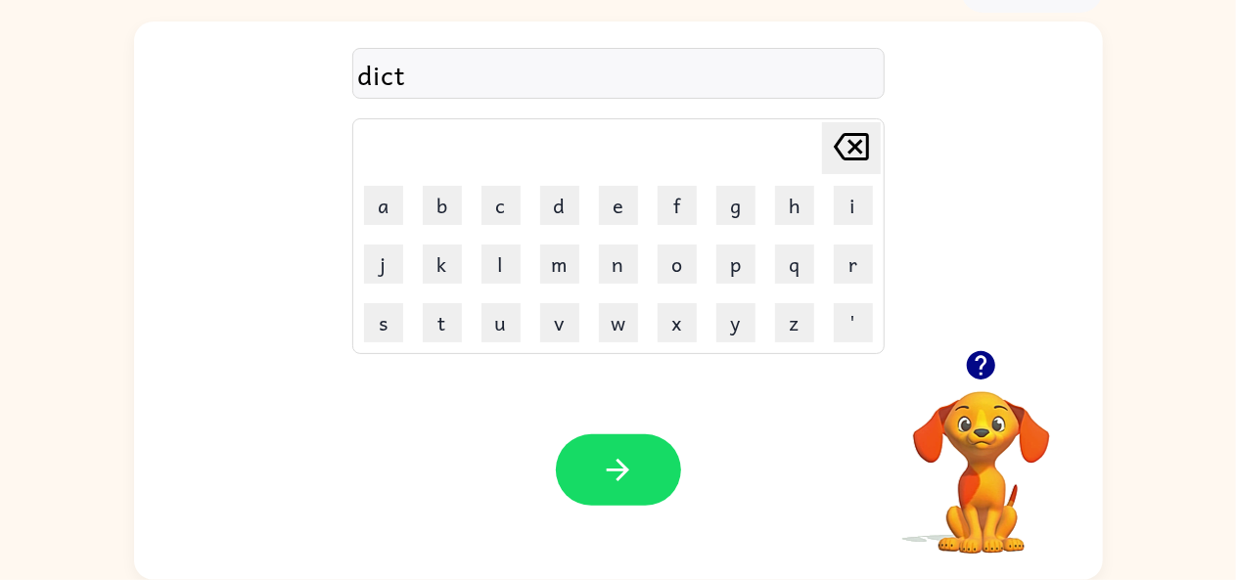
type button "delete"
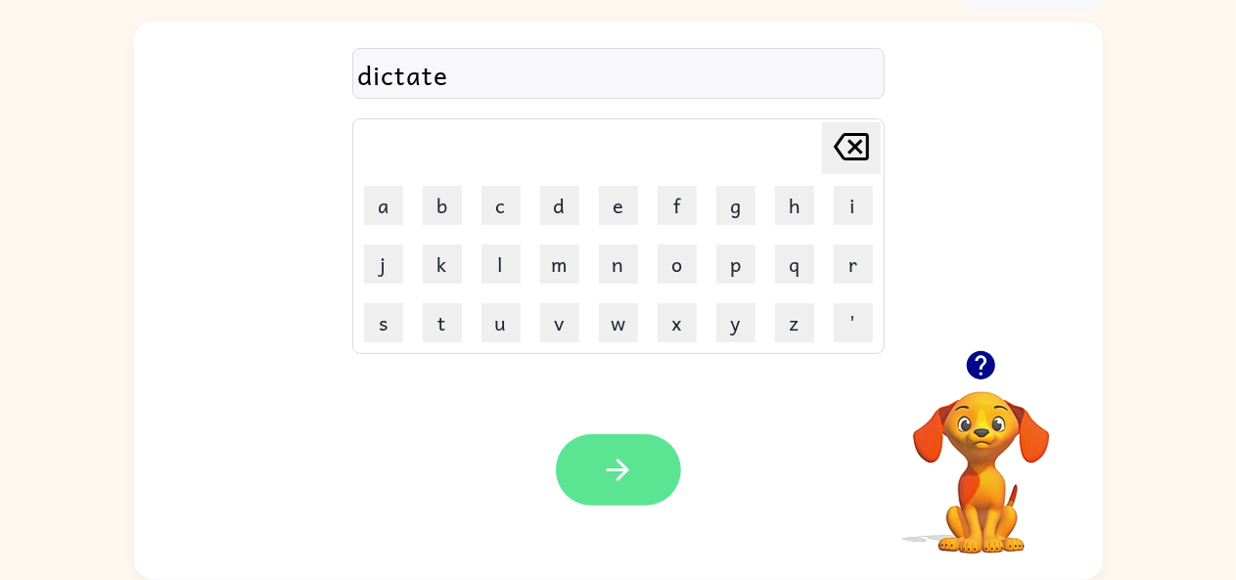
click at [612, 477] on icon "button" at bounding box center [618, 470] width 34 height 34
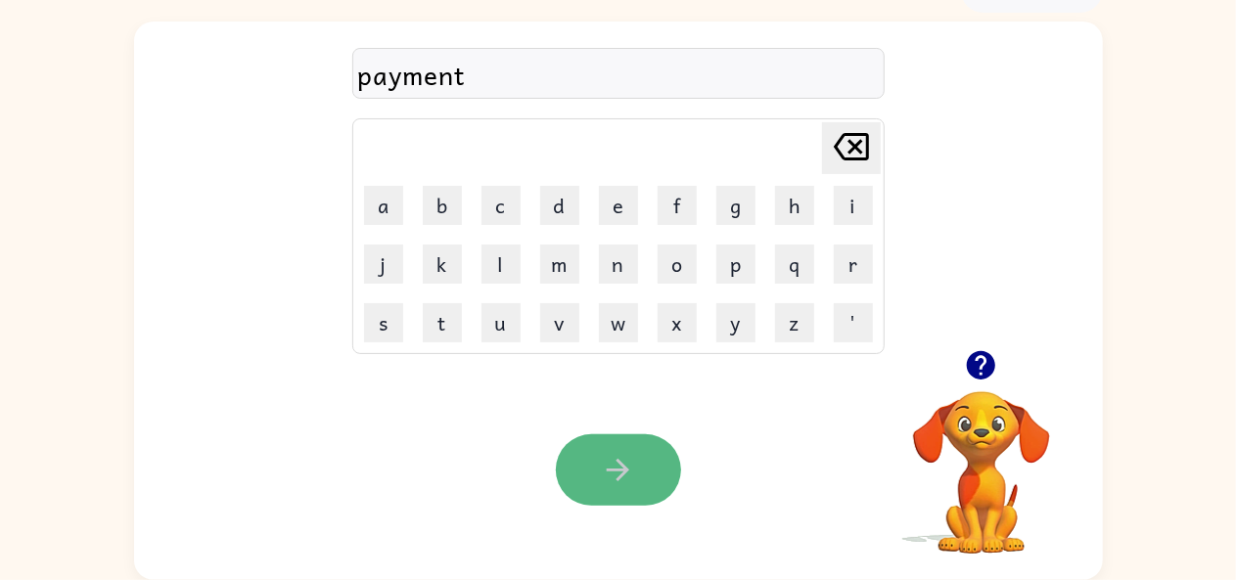
click at [620, 496] on button "button" at bounding box center [618, 469] width 125 height 71
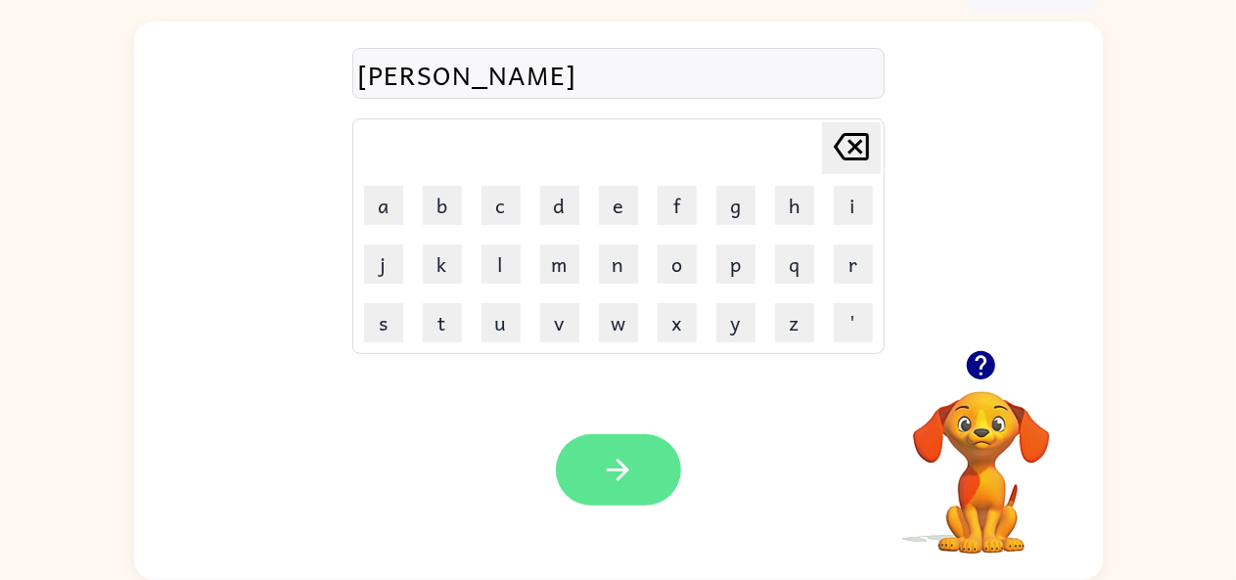
click at [626, 481] on icon "button" at bounding box center [618, 470] width 34 height 34
click at [648, 505] on button "button" at bounding box center [618, 469] width 125 height 71
click at [617, 481] on icon "button" at bounding box center [618, 470] width 22 height 22
click at [626, 467] on icon "button" at bounding box center [618, 470] width 34 height 34
click at [646, 451] on button "button" at bounding box center [618, 469] width 125 height 71
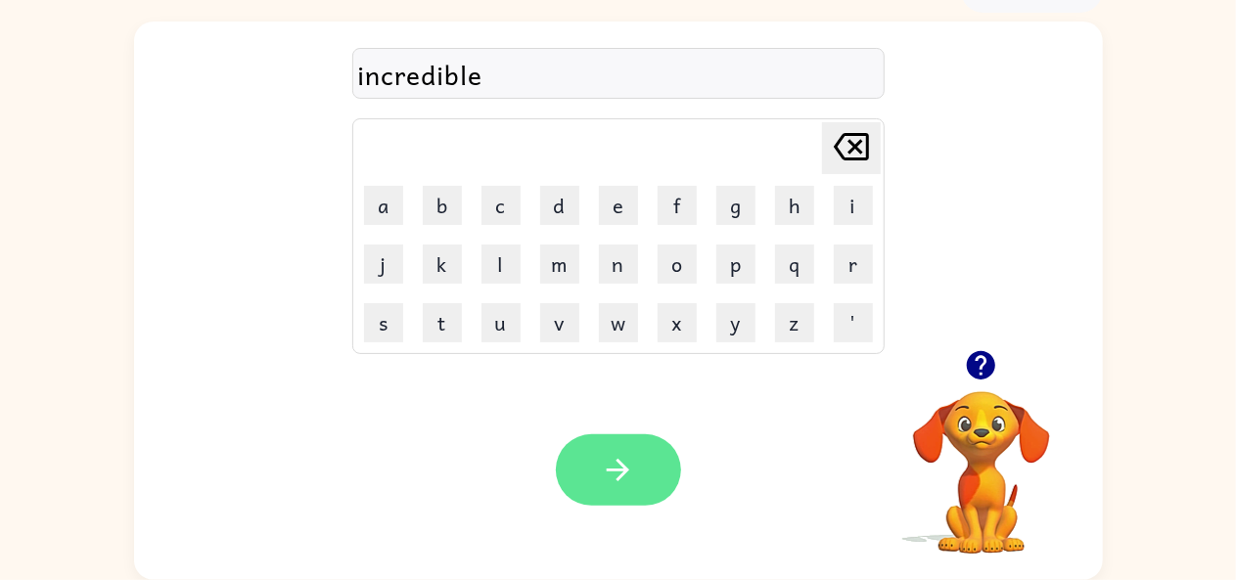
click at [632, 498] on button "button" at bounding box center [618, 469] width 125 height 71
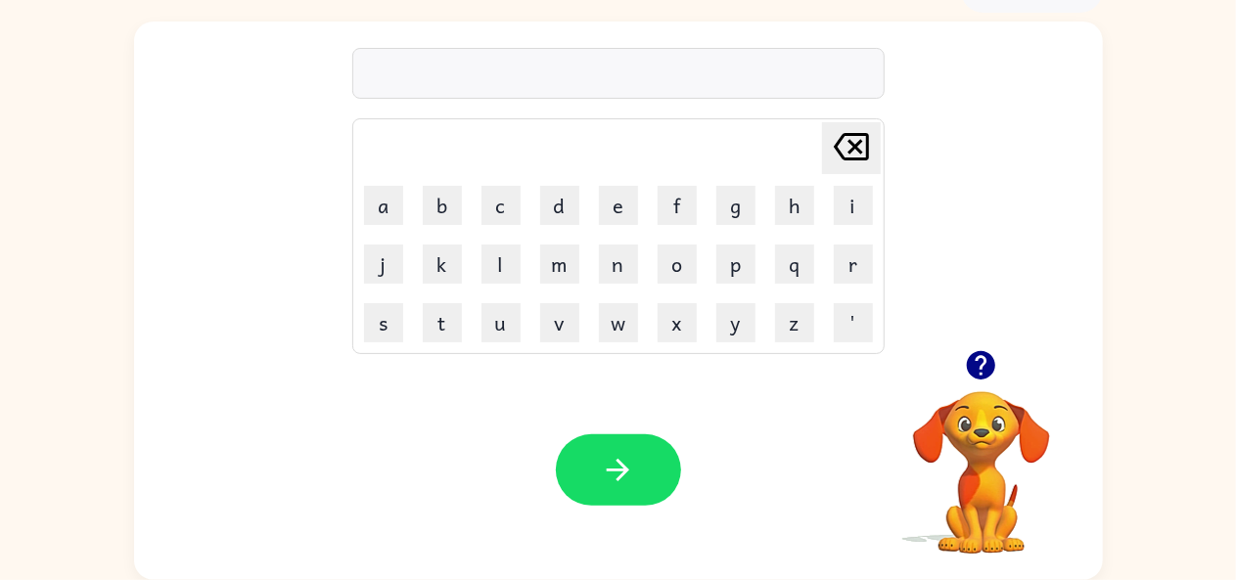
click at [967, 382] on button "button" at bounding box center [981, 365] width 50 height 50
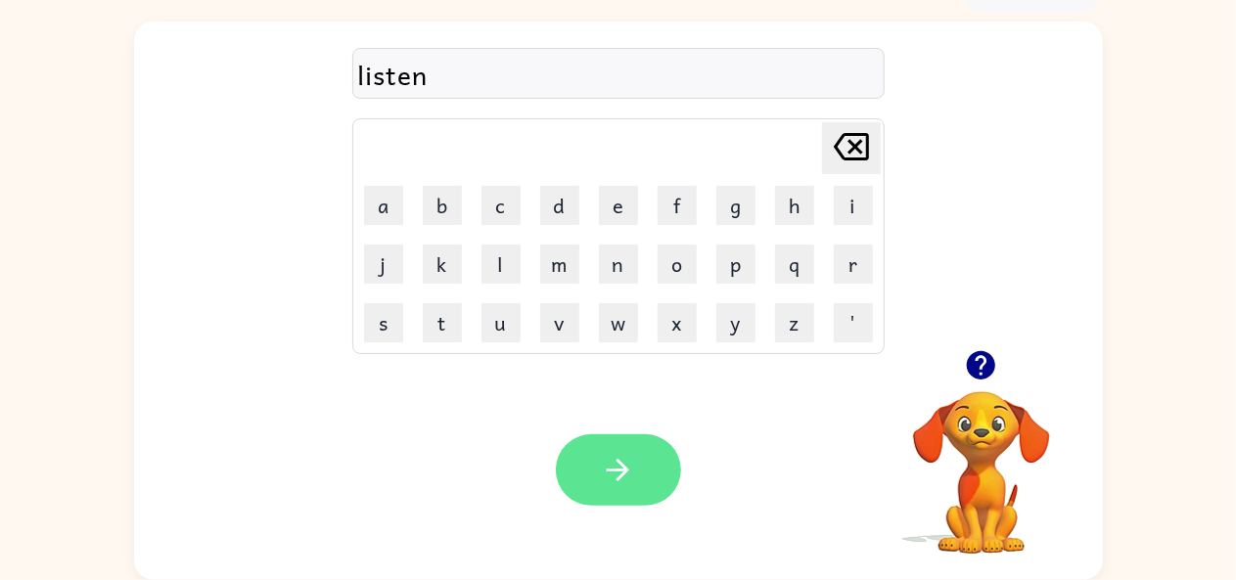
click at [589, 464] on button "button" at bounding box center [618, 469] width 125 height 71
click at [579, 481] on button "button" at bounding box center [618, 469] width 125 height 71
click at [629, 479] on icon "button" at bounding box center [618, 470] width 34 height 34
click at [636, 463] on button "button" at bounding box center [618, 469] width 125 height 71
click at [636, 472] on button "button" at bounding box center [618, 469] width 125 height 71
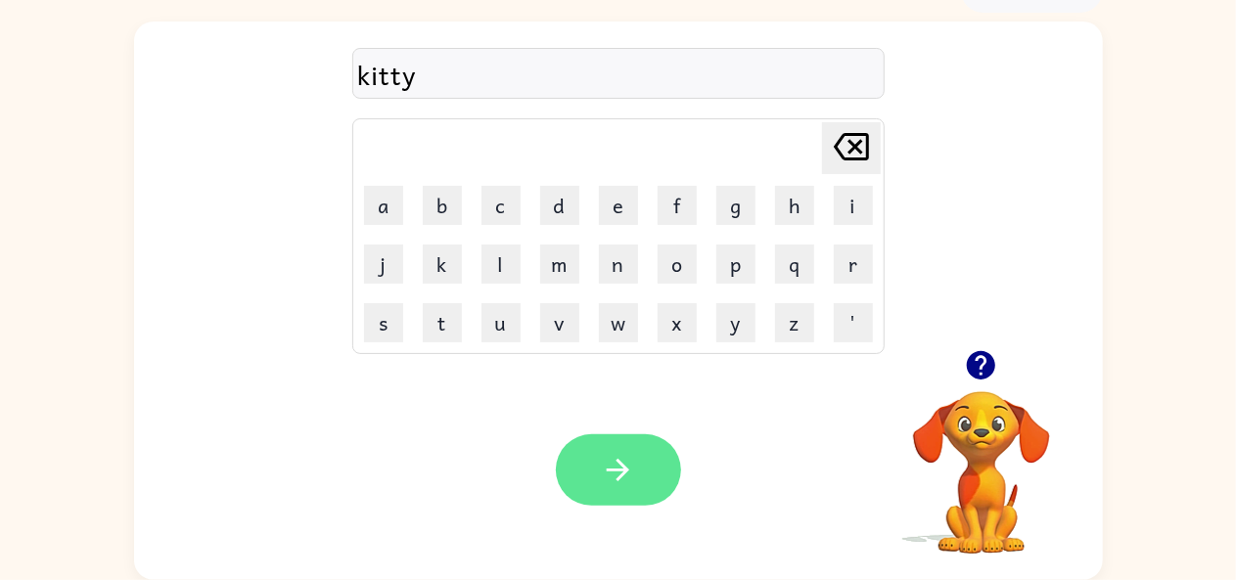
click at [638, 479] on button "button" at bounding box center [618, 469] width 125 height 71
click at [632, 489] on button "button" at bounding box center [618, 469] width 125 height 71
click at [640, 458] on button "button" at bounding box center [618, 469] width 125 height 71
click at [595, 486] on button "button" at bounding box center [618, 469] width 125 height 71
click at [627, 470] on icon "button" at bounding box center [618, 470] width 22 height 22
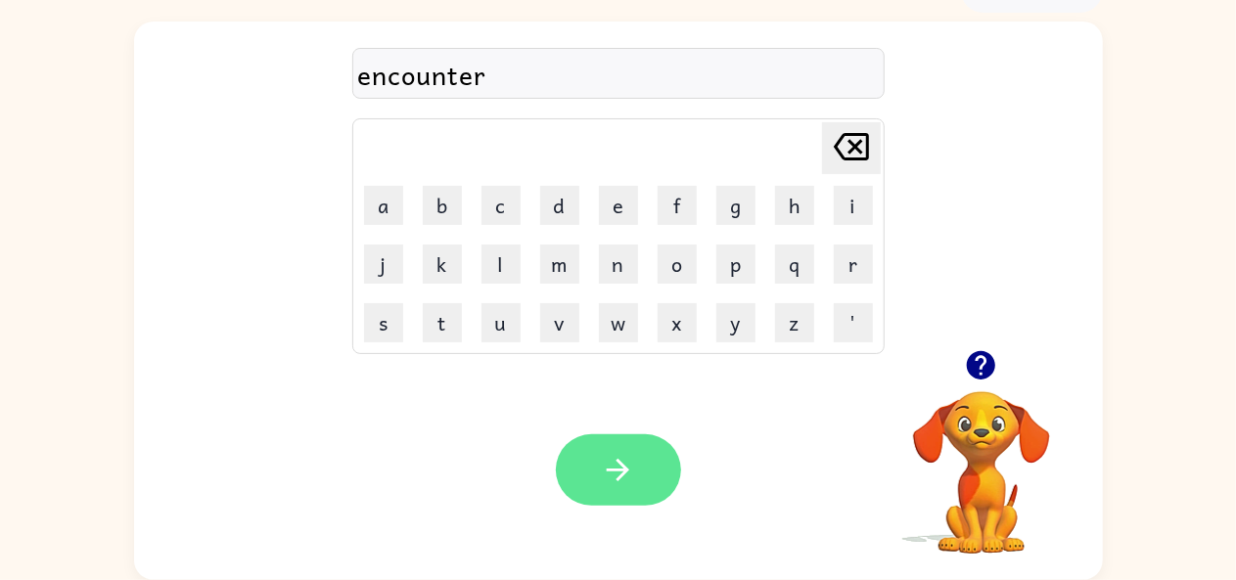
click at [625, 505] on button "button" at bounding box center [618, 469] width 125 height 71
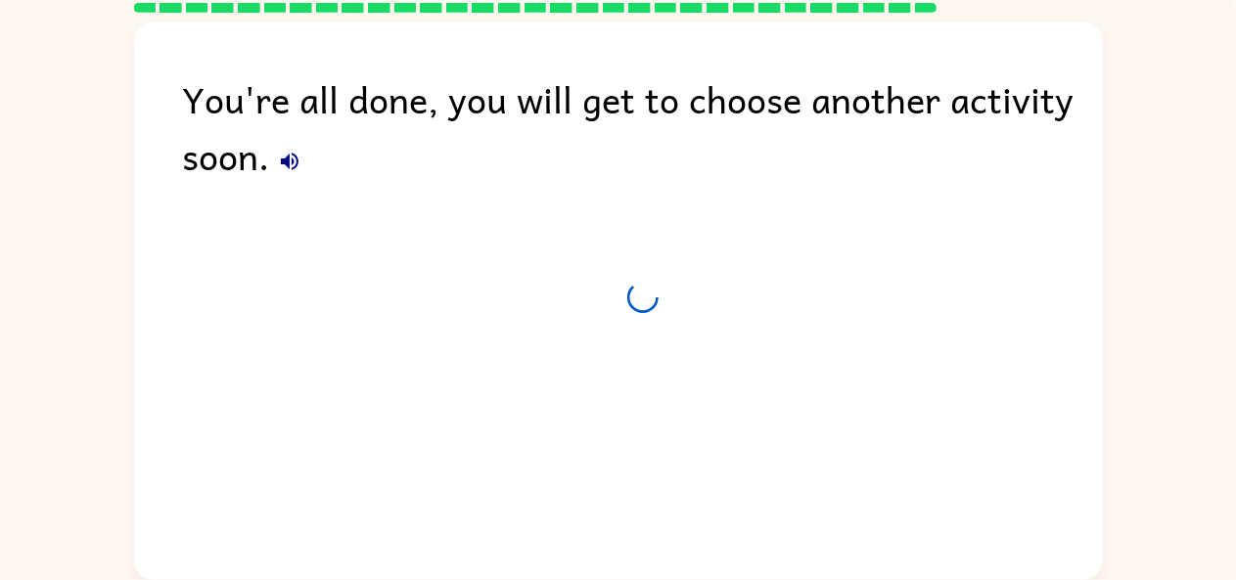
scroll to position [72, 0]
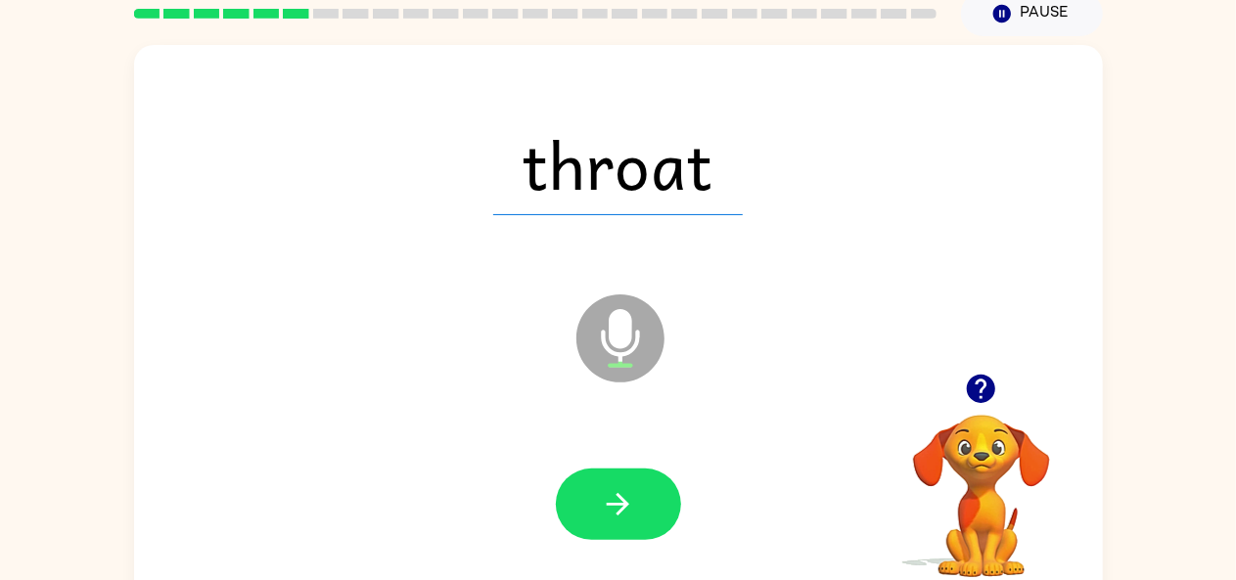
scroll to position [83, 0]
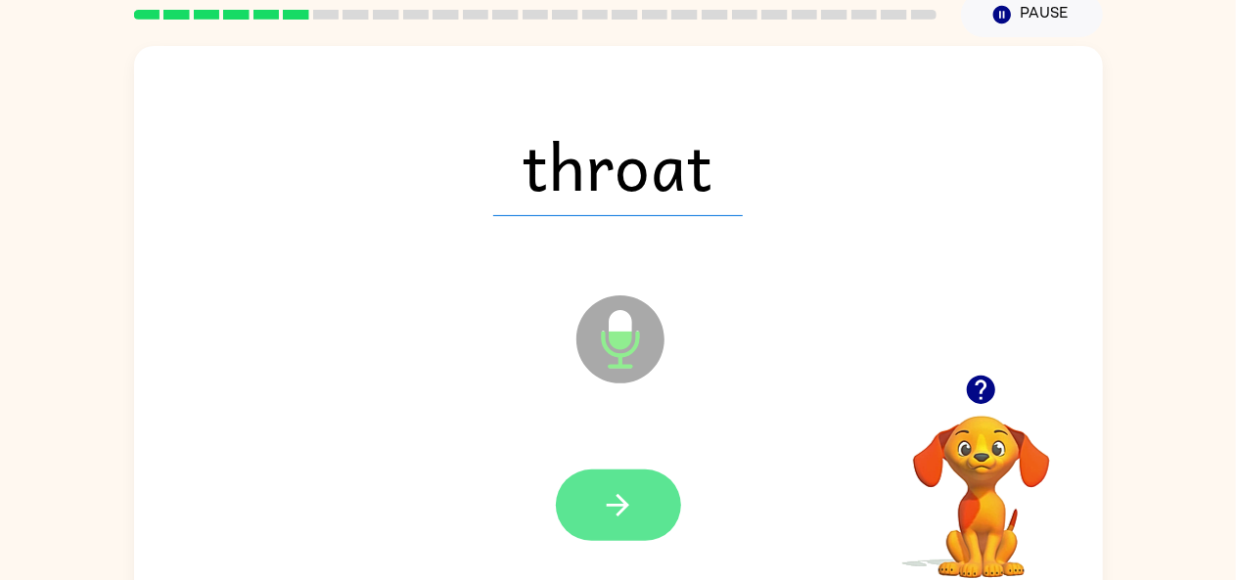
click at [624, 500] on icon "button" at bounding box center [618, 505] width 22 height 22
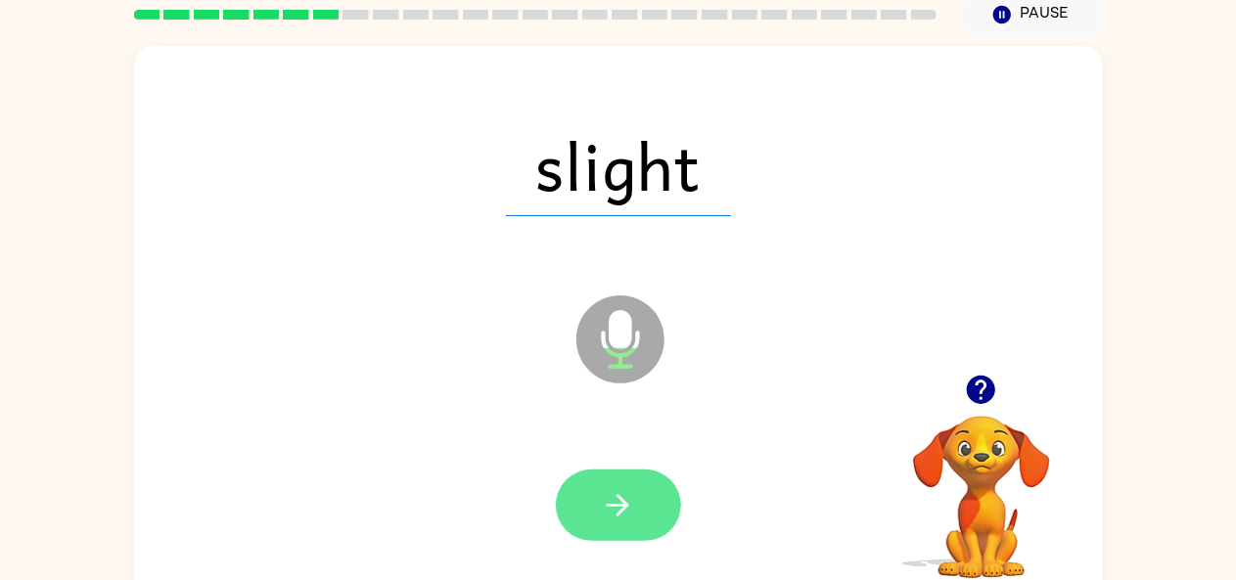
click at [595, 496] on button "button" at bounding box center [618, 505] width 125 height 71
click at [605, 512] on icon "button" at bounding box center [618, 505] width 34 height 34
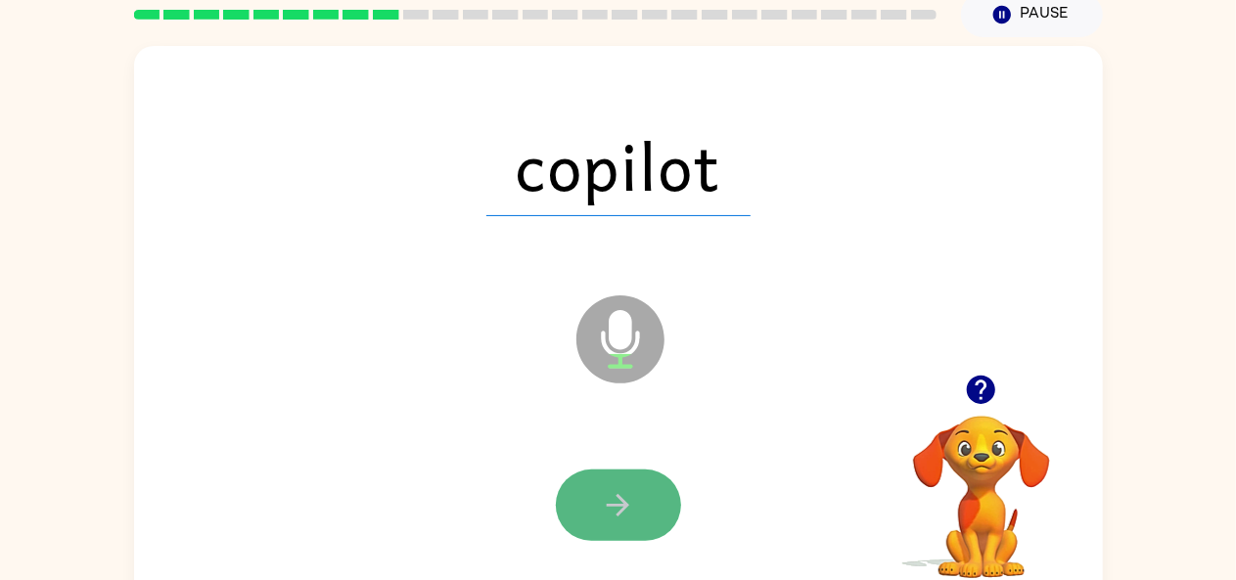
click at [614, 525] on button "button" at bounding box center [618, 505] width 125 height 71
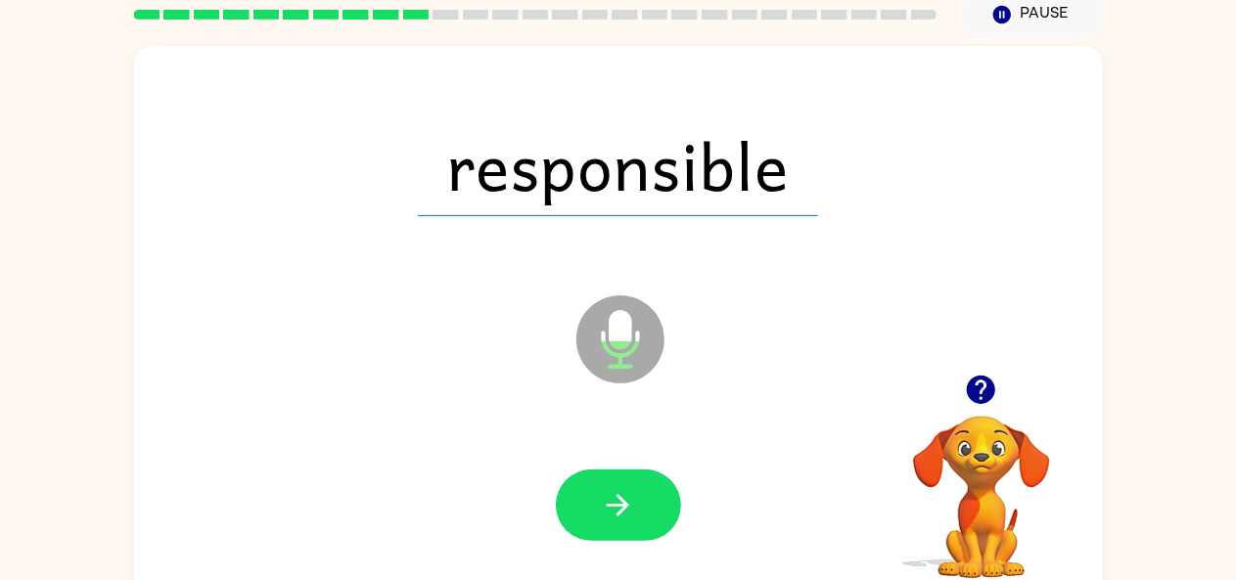
click at [614, 525] on button "button" at bounding box center [618, 505] width 125 height 71
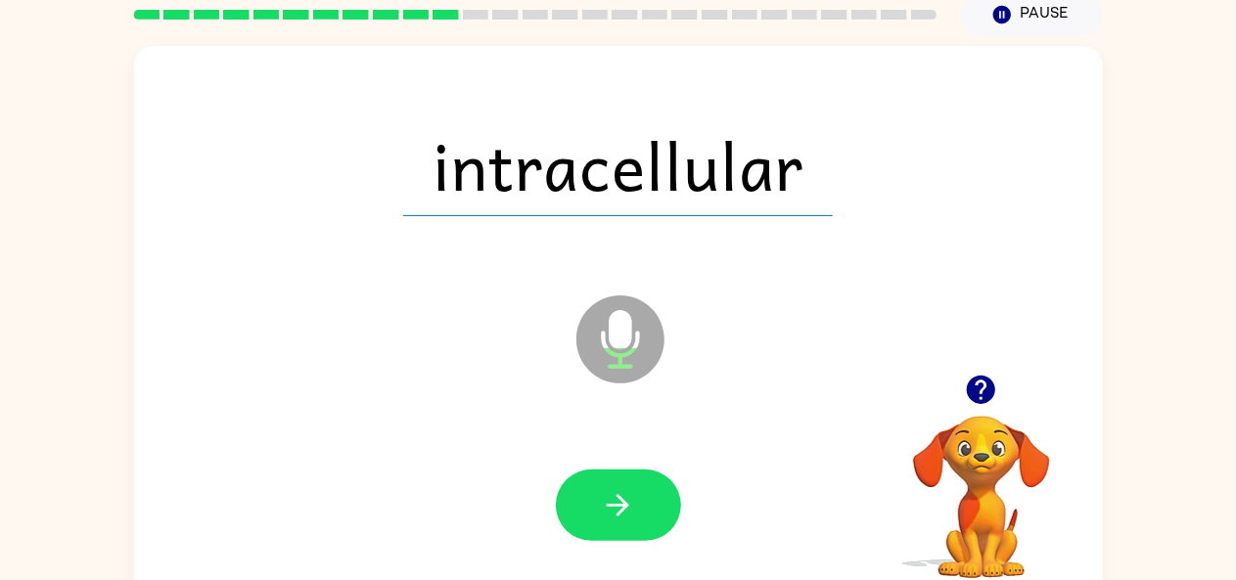
click at [614, 525] on button "button" at bounding box center [618, 505] width 125 height 71
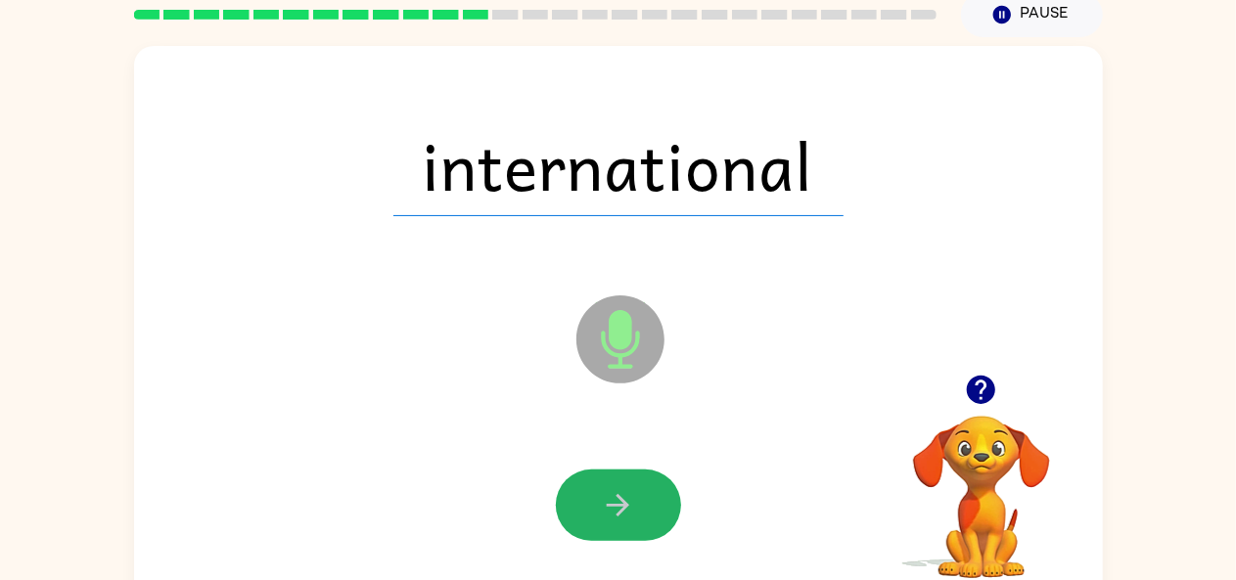
click at [614, 525] on button "button" at bounding box center [618, 505] width 125 height 71
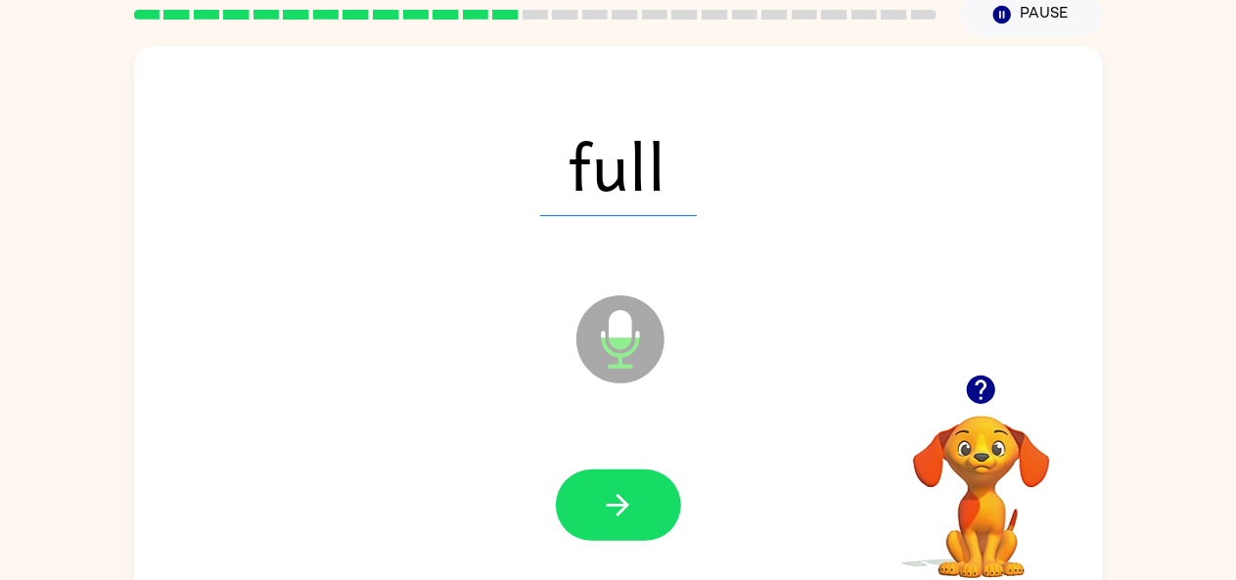
click at [614, 525] on button "button" at bounding box center [618, 505] width 125 height 71
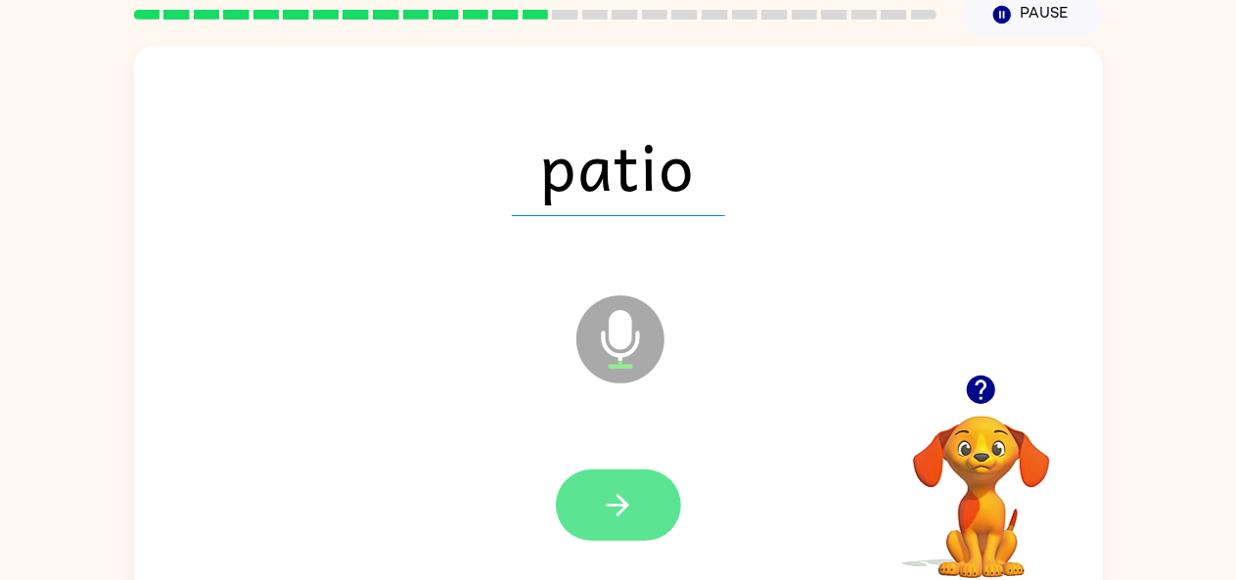
click at [614, 525] on button "button" at bounding box center [618, 505] width 125 height 71
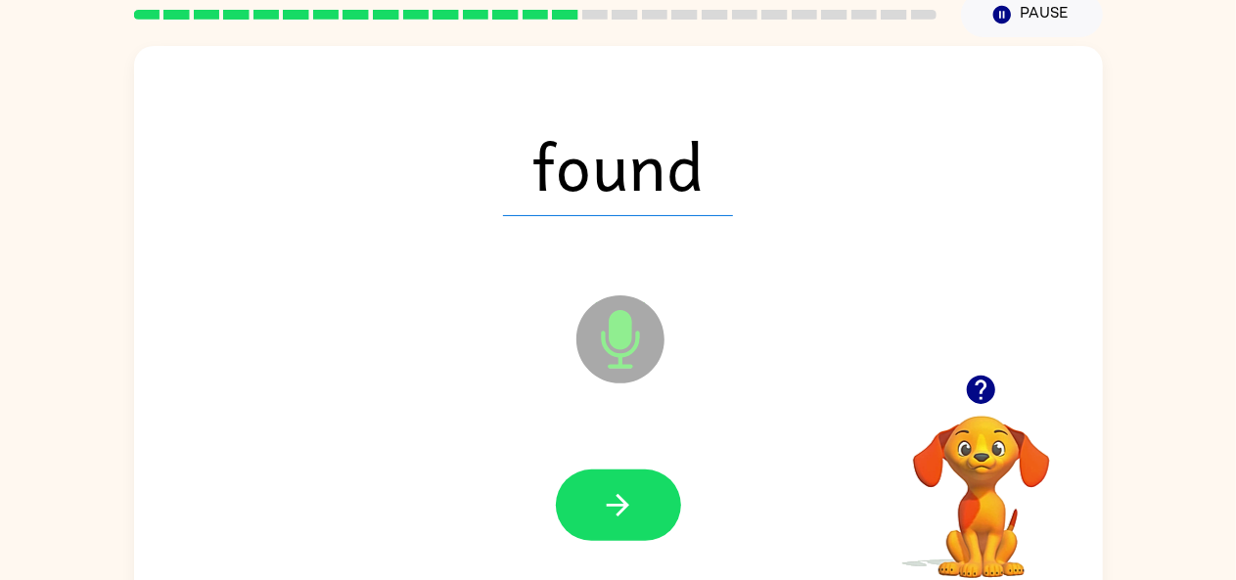
click at [614, 525] on button "button" at bounding box center [618, 505] width 125 height 71
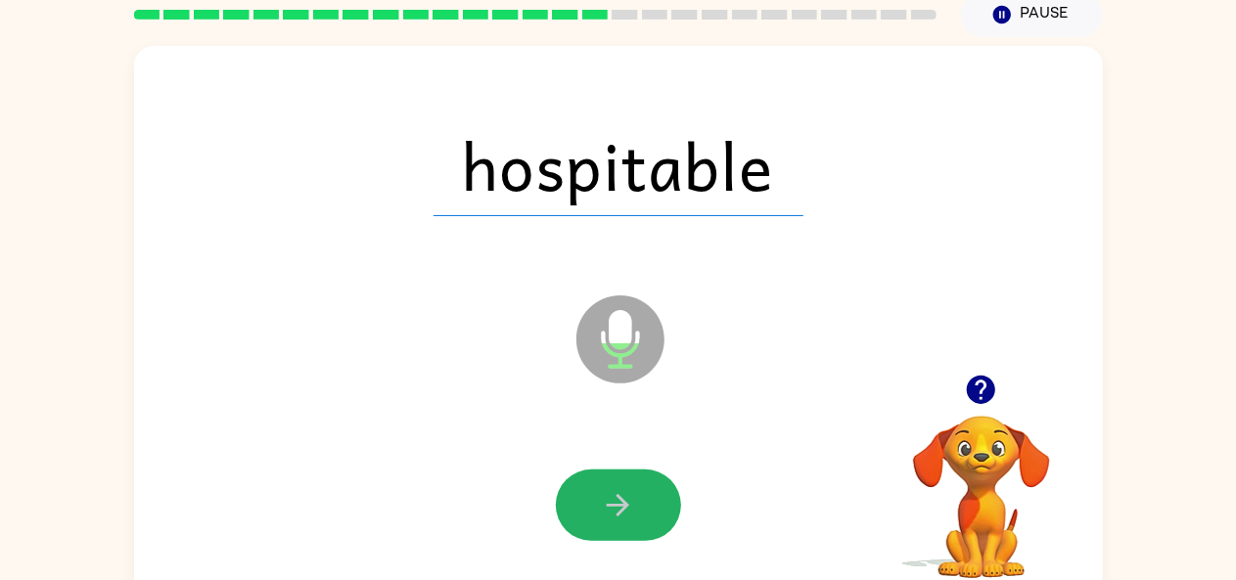
click at [614, 525] on button "button" at bounding box center [618, 505] width 125 height 71
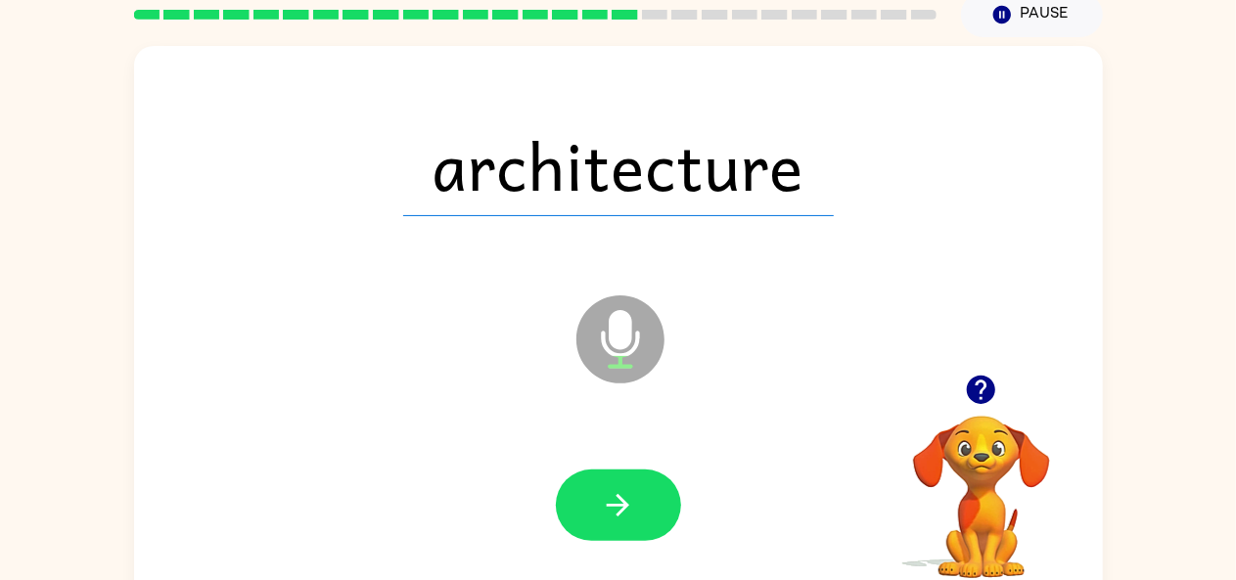
click at [614, 525] on button "button" at bounding box center [618, 505] width 125 height 71
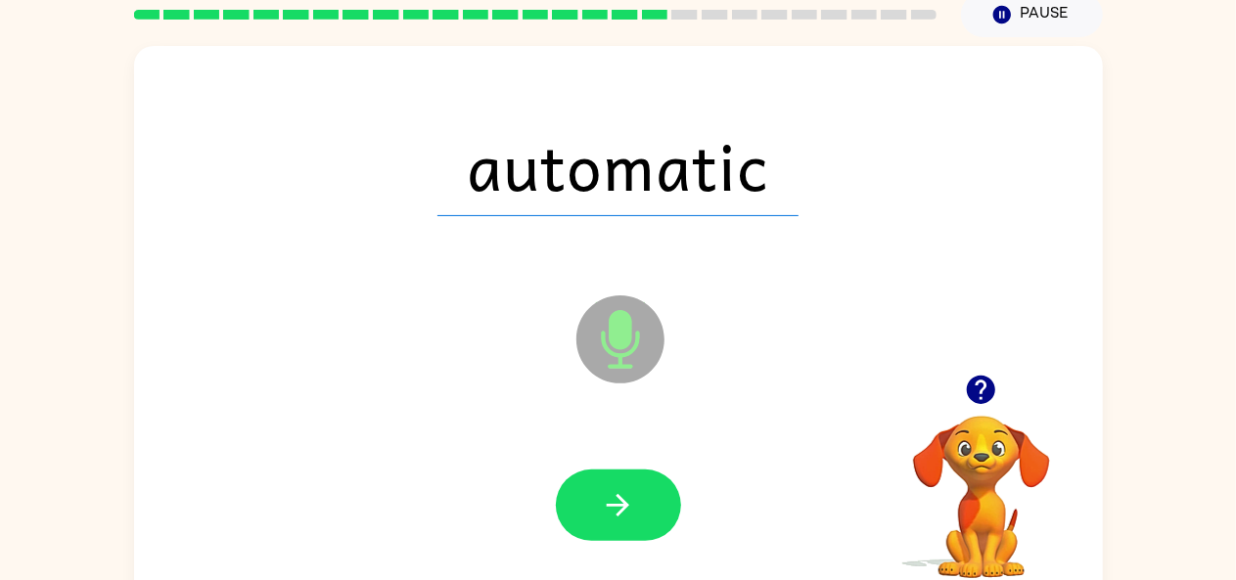
click at [614, 525] on button "button" at bounding box center [618, 505] width 125 height 71
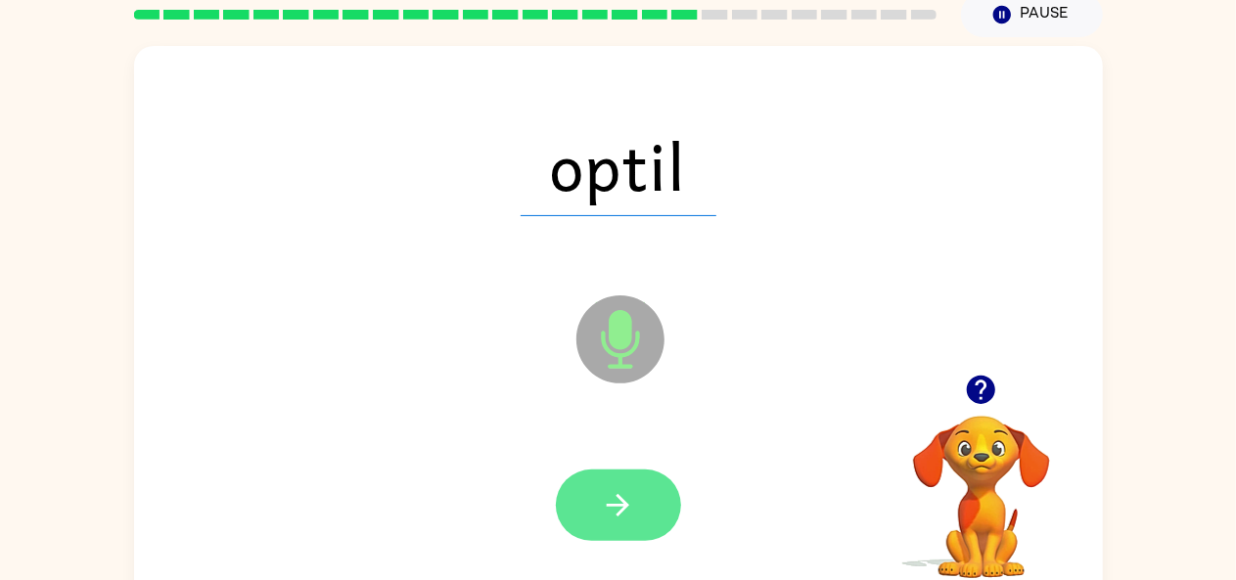
click at [625, 512] on icon "button" at bounding box center [618, 505] width 34 height 34
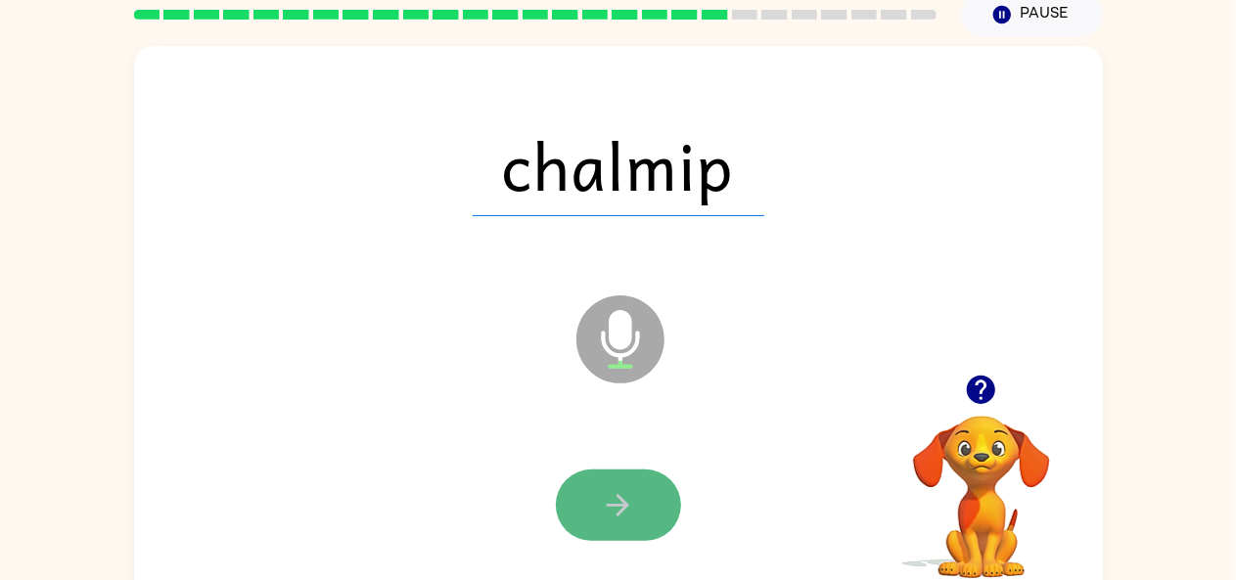
click at [616, 513] on icon "button" at bounding box center [618, 505] width 34 height 34
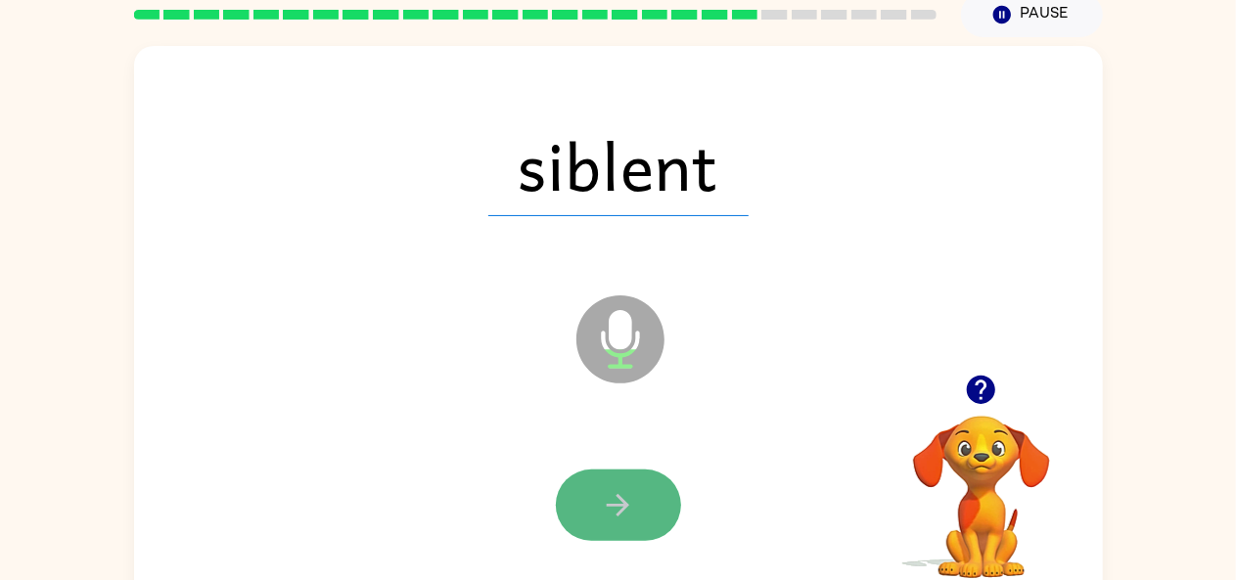
click at [616, 513] on icon "button" at bounding box center [618, 505] width 34 height 34
click at [615, 512] on icon "button" at bounding box center [618, 505] width 34 height 34
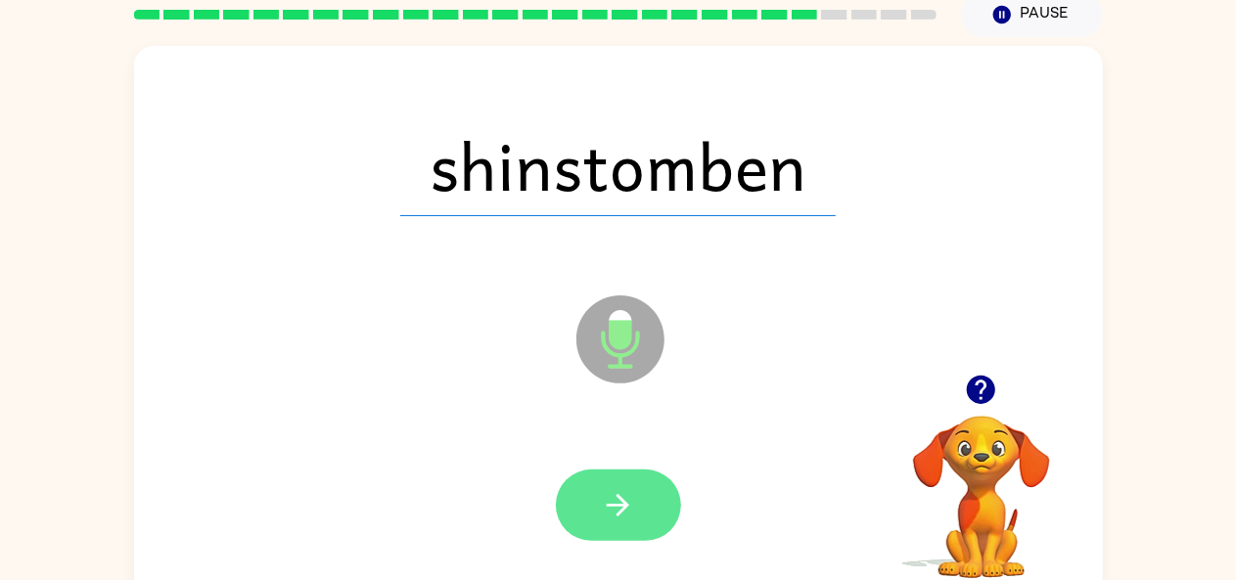
click at [623, 493] on icon "button" at bounding box center [618, 505] width 34 height 34
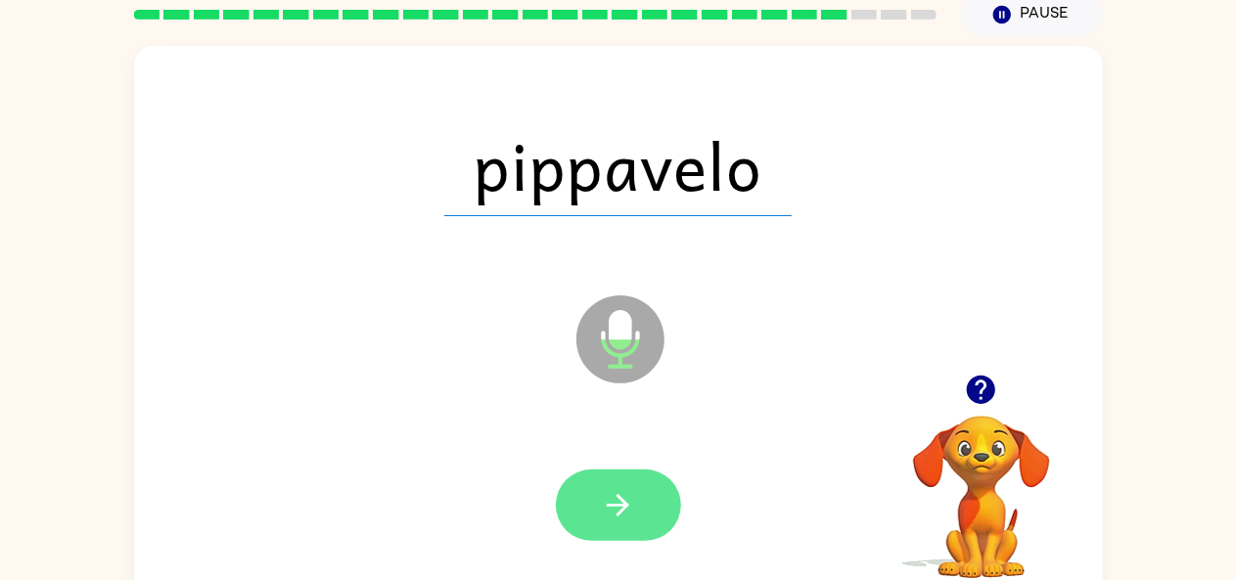
click at [617, 514] on icon "button" at bounding box center [618, 505] width 22 height 22
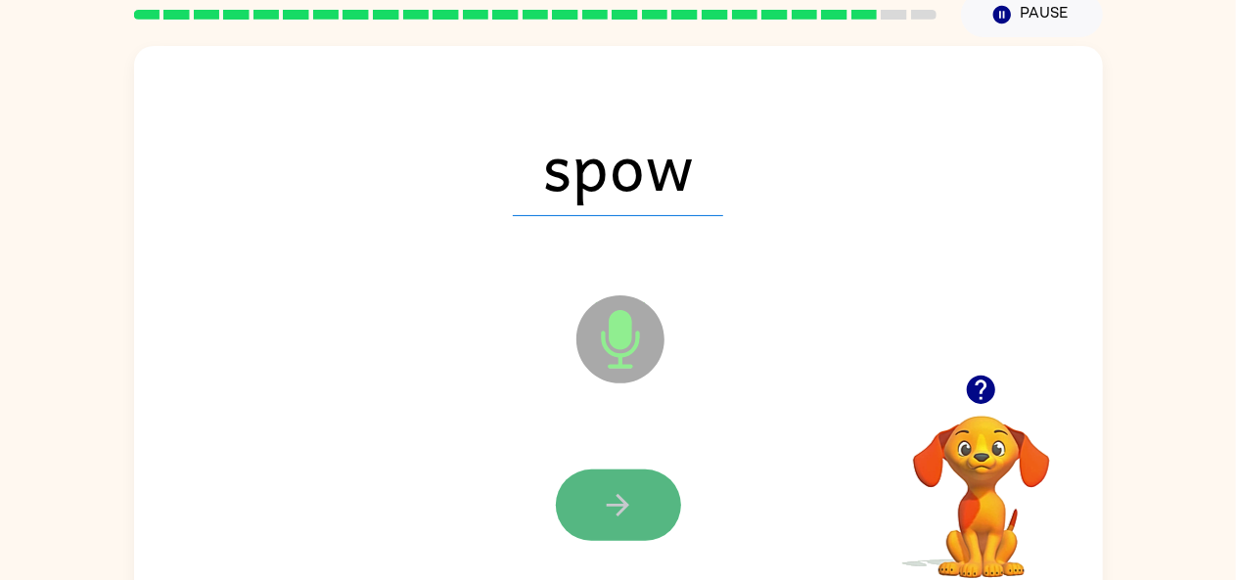
click at [616, 516] on icon "button" at bounding box center [618, 505] width 34 height 34
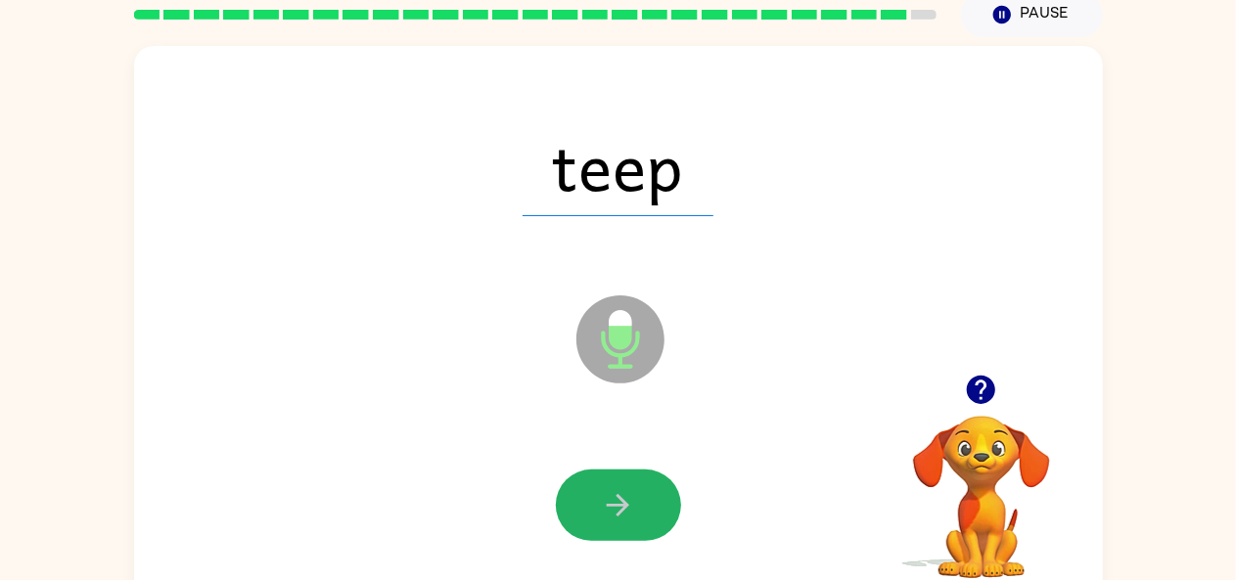
click at [616, 516] on icon "button" at bounding box center [618, 505] width 34 height 34
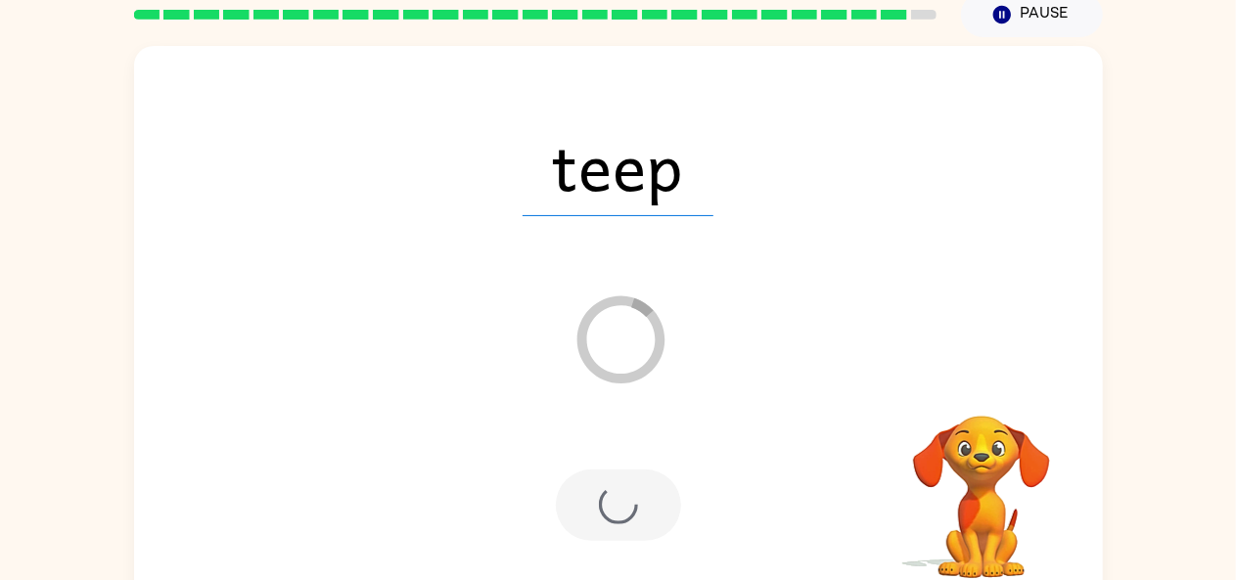
scroll to position [66, 0]
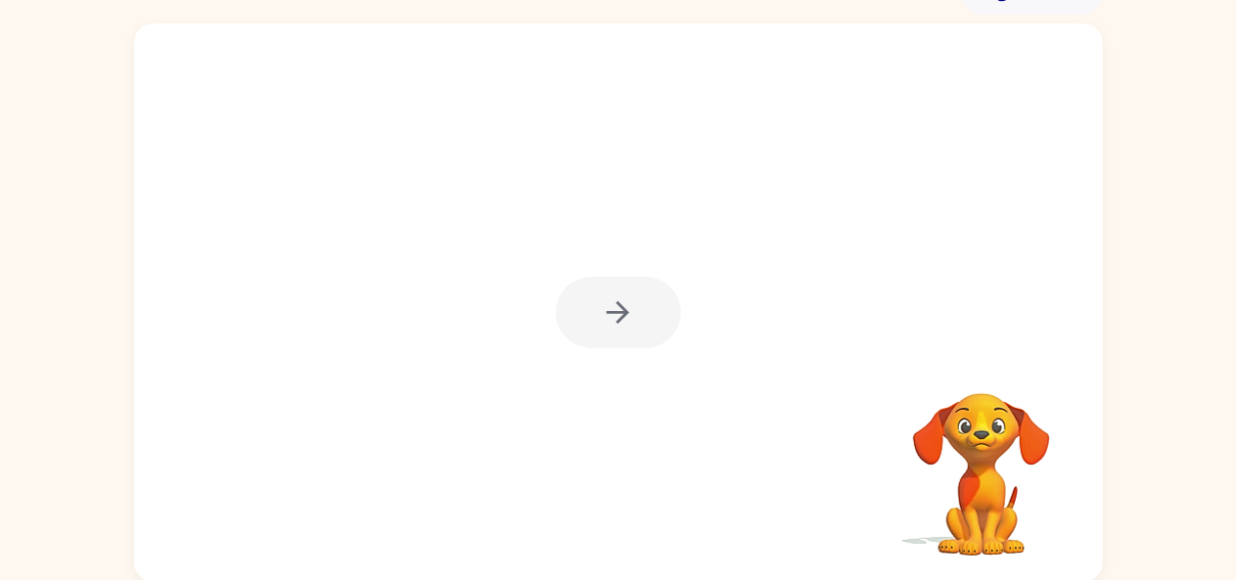
scroll to position [108, 0]
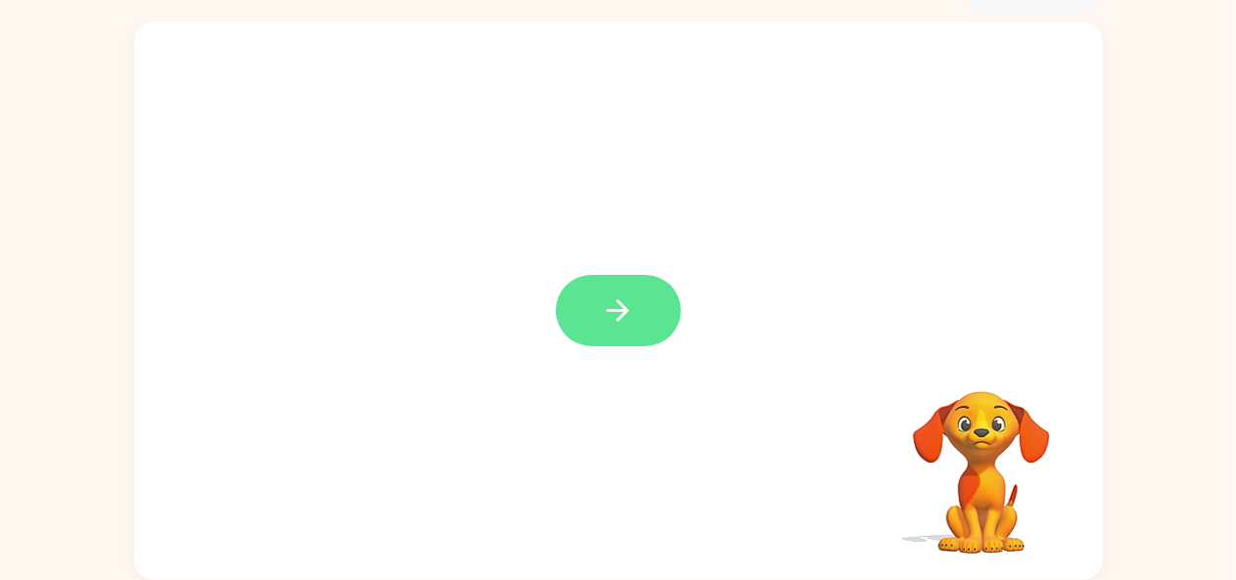
click at [618, 308] on icon "button" at bounding box center [618, 310] width 34 height 34
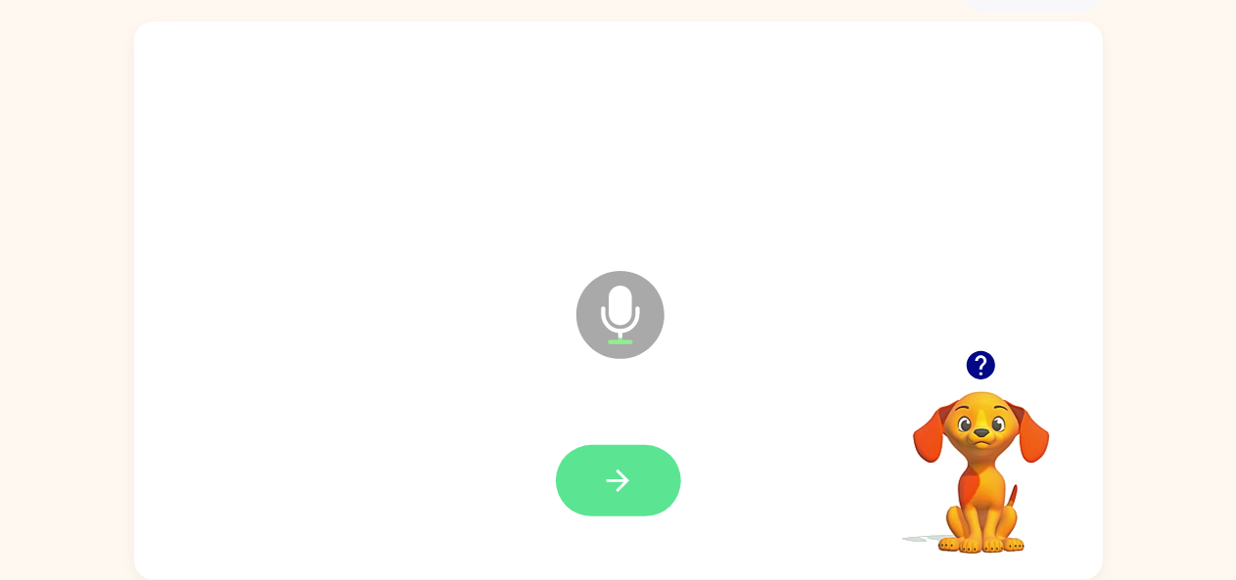
click at [635, 476] on button "button" at bounding box center [618, 480] width 125 height 71
click at [612, 476] on icon "button" at bounding box center [618, 481] width 34 height 34
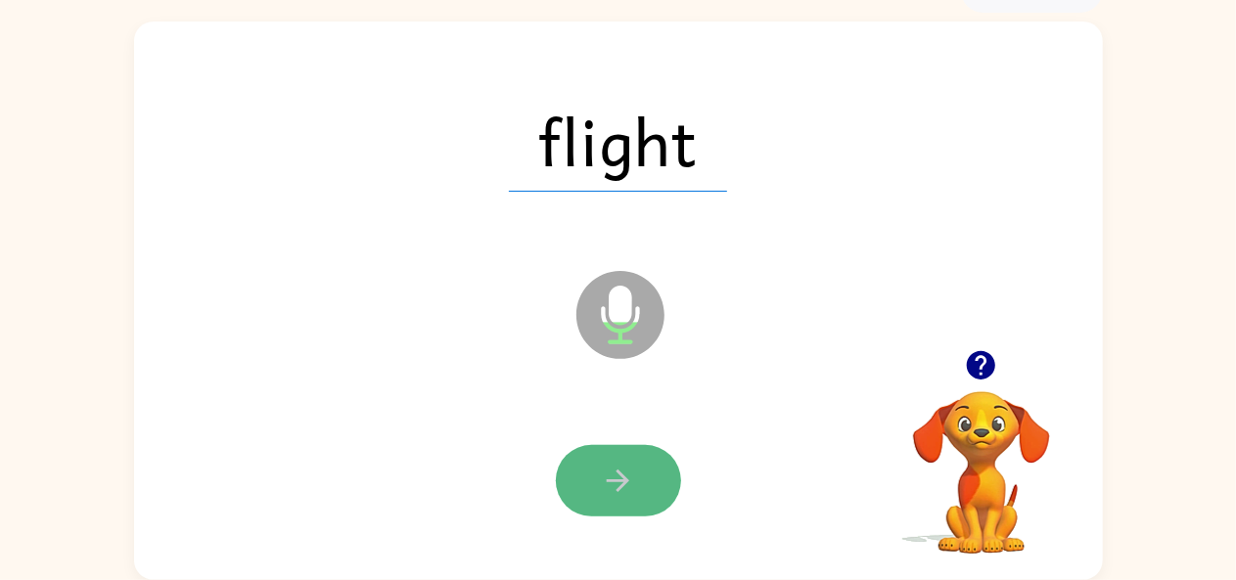
click at [625, 484] on icon "button" at bounding box center [618, 481] width 22 height 22
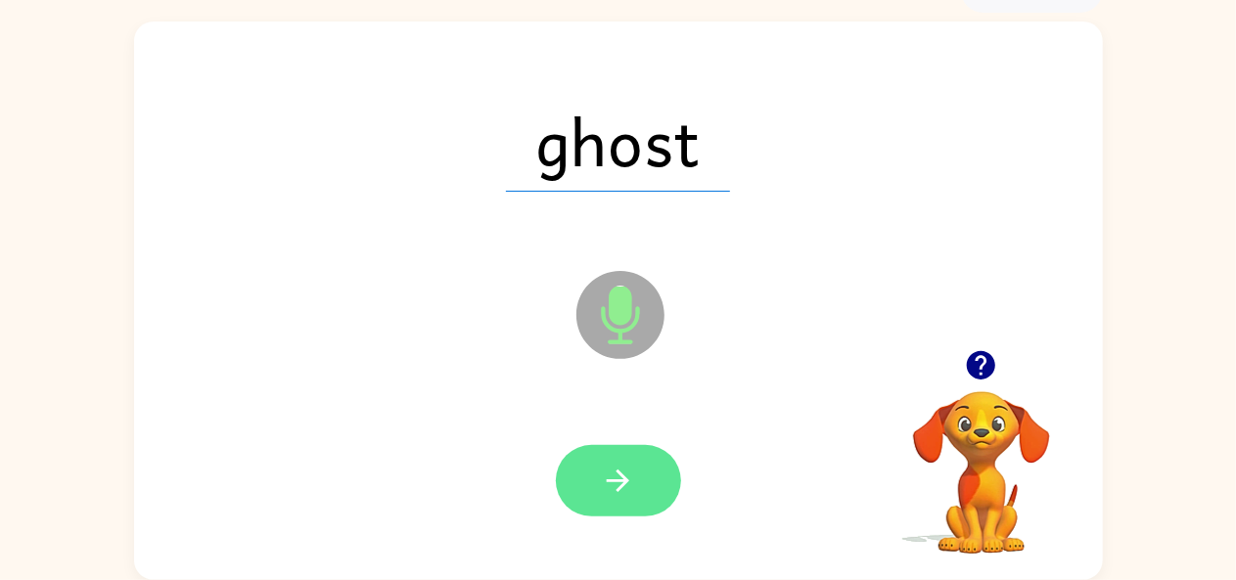
click at [587, 481] on button "button" at bounding box center [618, 480] width 125 height 71
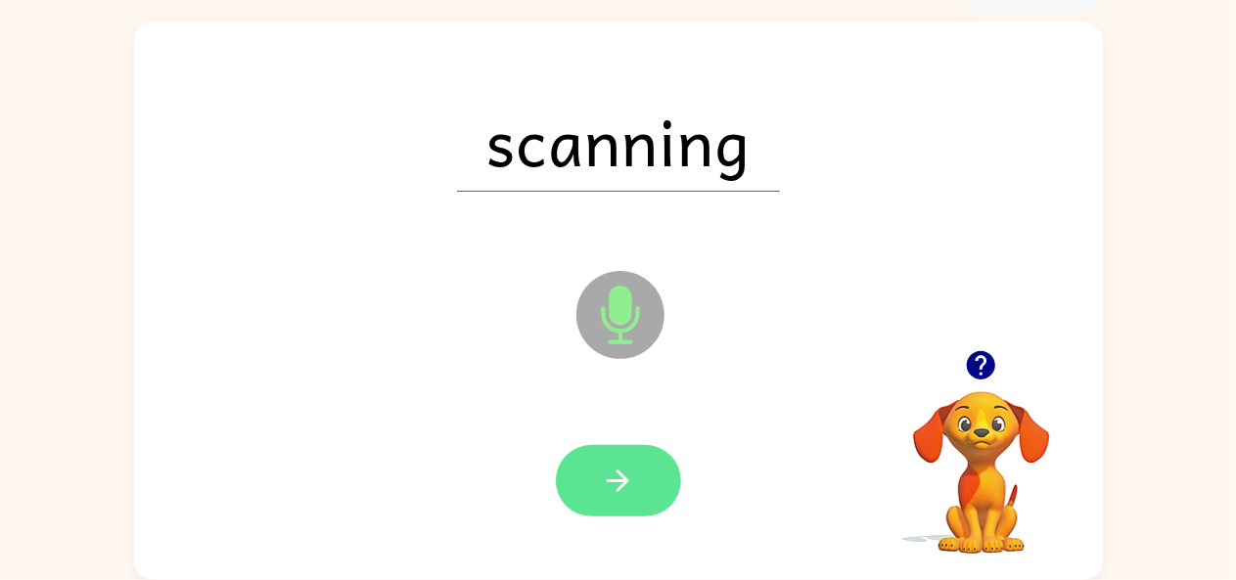
click at [635, 492] on button "button" at bounding box center [618, 480] width 125 height 71
click at [573, 488] on button "button" at bounding box center [618, 480] width 125 height 71
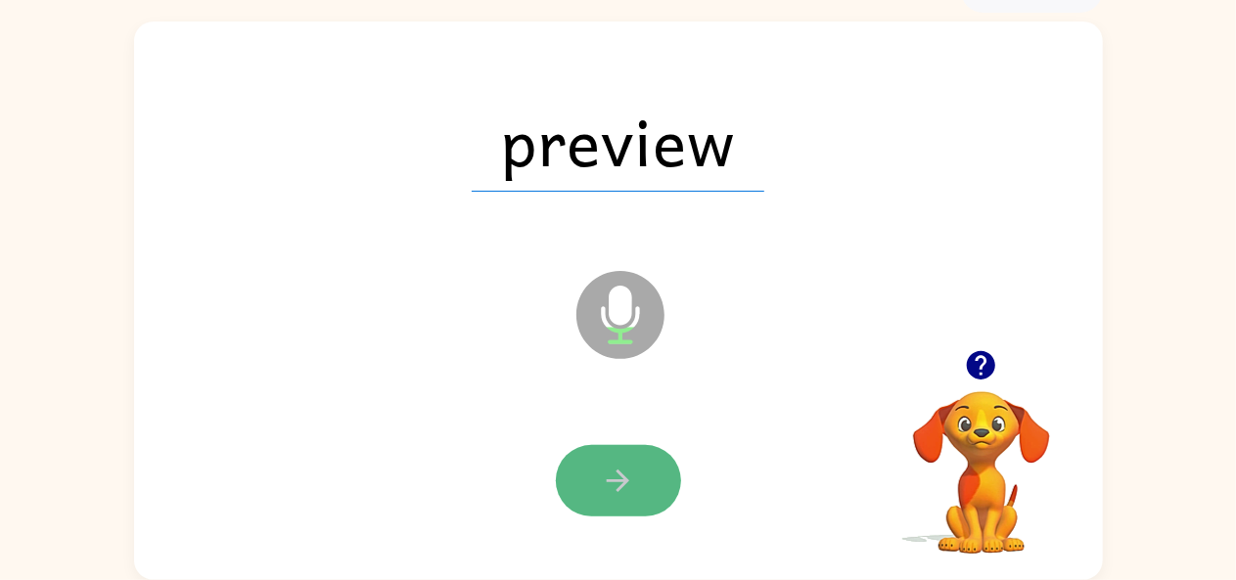
click at [631, 480] on icon "button" at bounding box center [618, 481] width 34 height 34
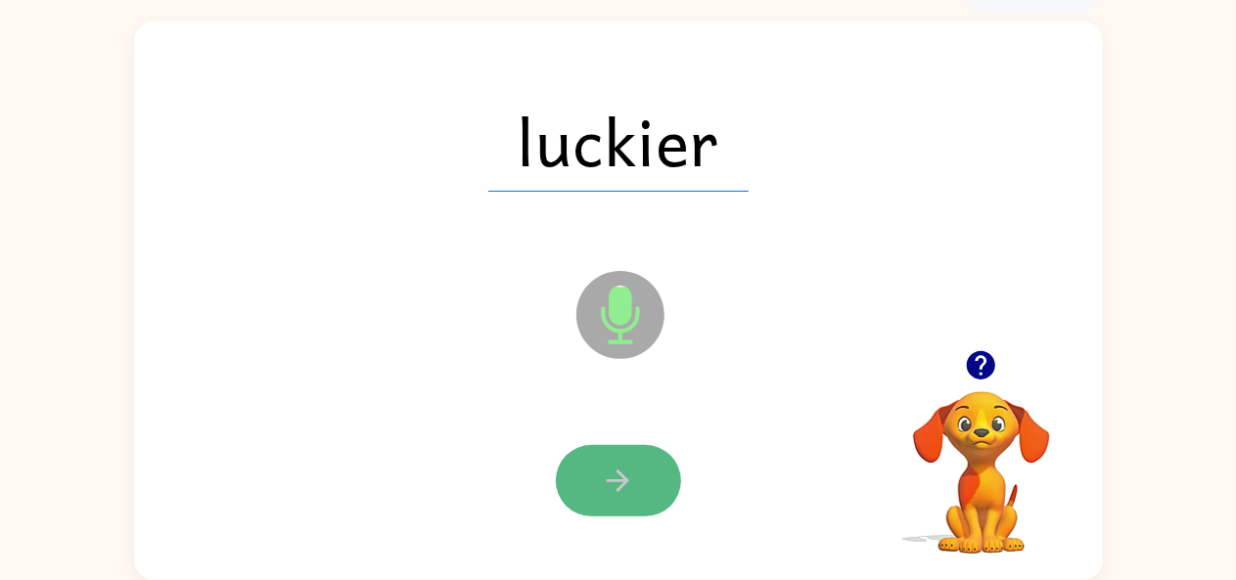
click at [588, 470] on button "button" at bounding box center [618, 480] width 125 height 71
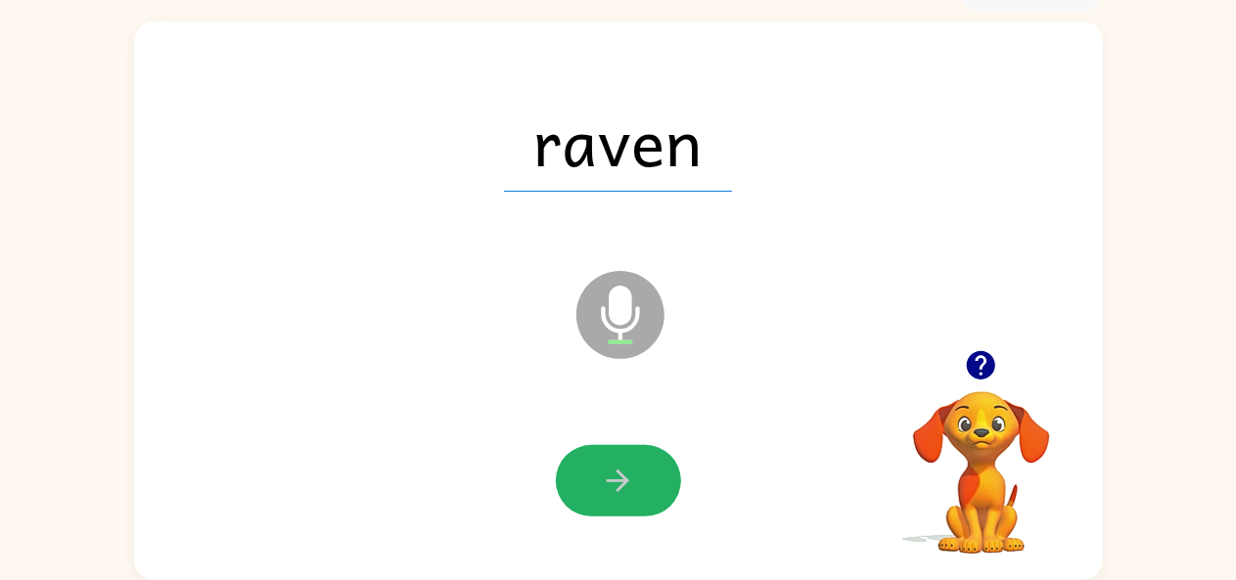
click at [589, 470] on button "button" at bounding box center [618, 480] width 125 height 71
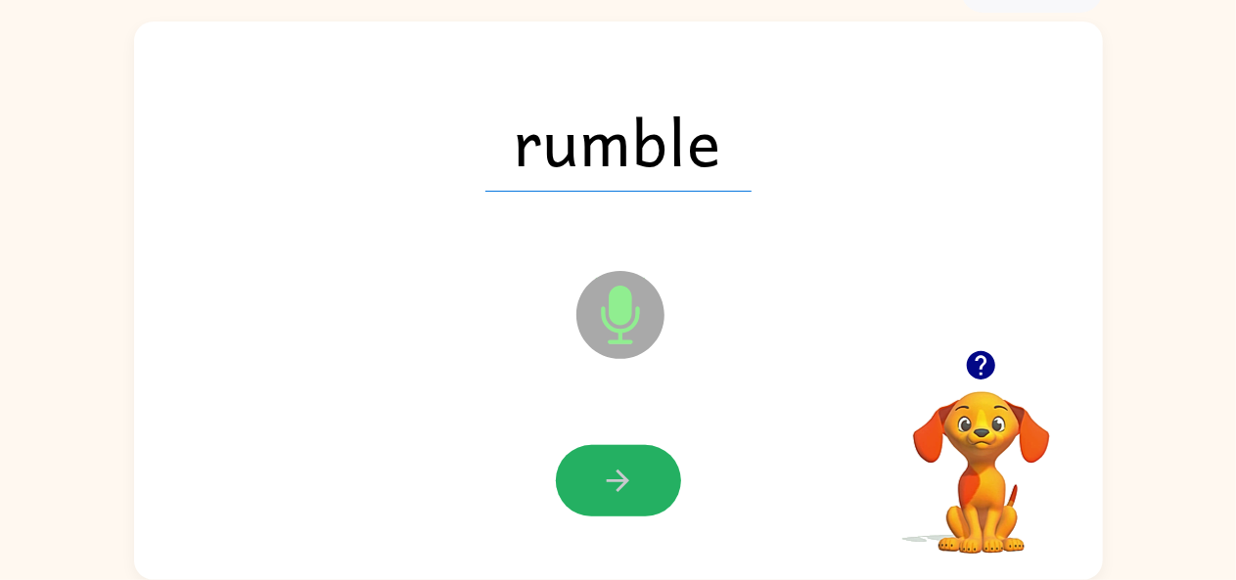
click at [589, 470] on button "button" at bounding box center [618, 480] width 125 height 71
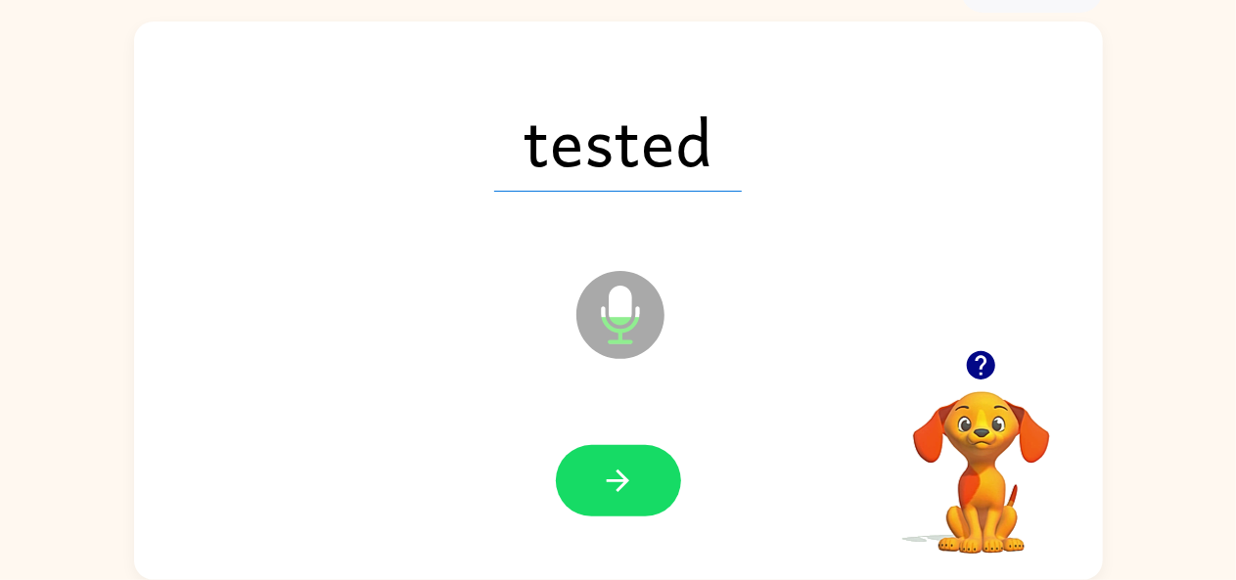
click at [589, 470] on button "button" at bounding box center [618, 480] width 125 height 71
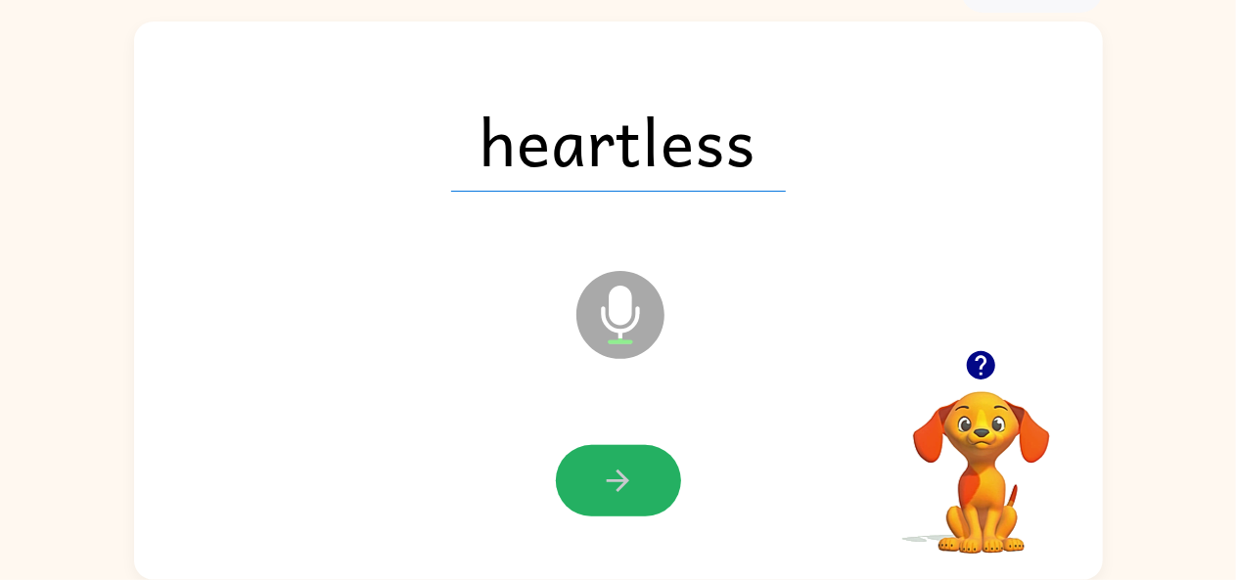
drag, startPoint x: 589, startPoint y: 470, endPoint x: 602, endPoint y: 453, distance: 20.9
click at [602, 453] on button "button" at bounding box center [618, 480] width 125 height 71
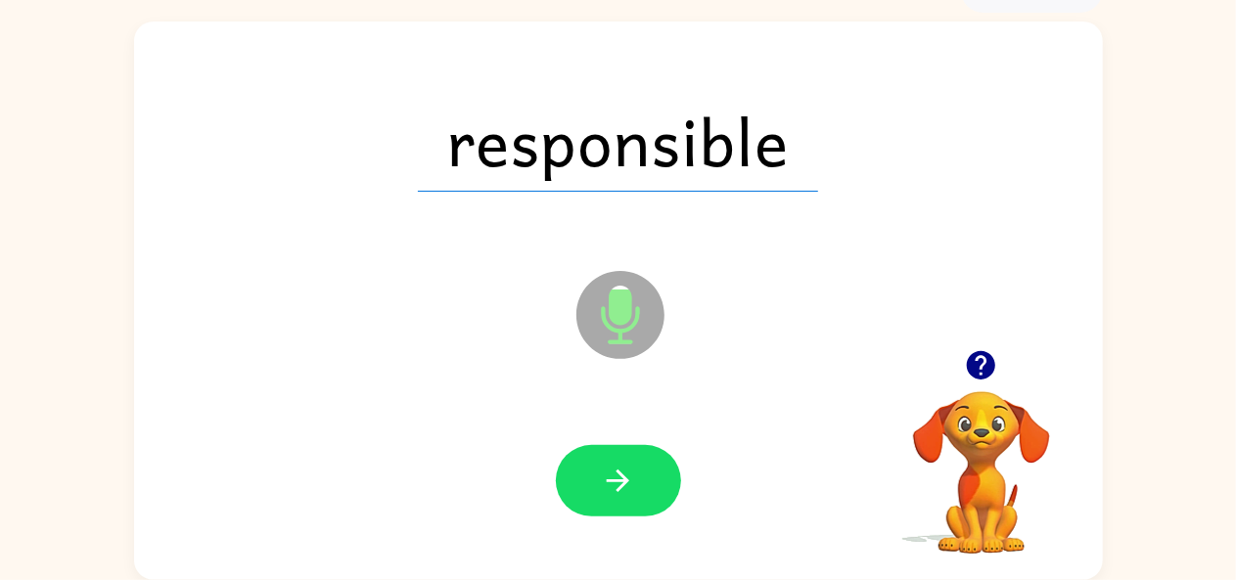
click at [616, 480] on icon "button" at bounding box center [618, 481] width 22 height 22
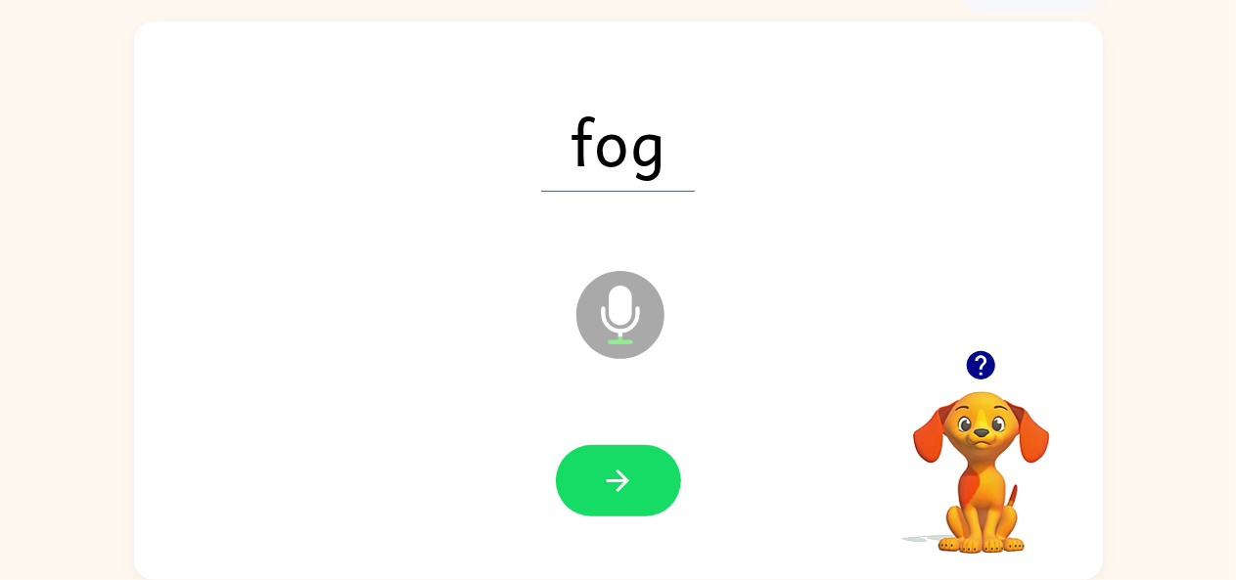
click at [616, 480] on icon "button" at bounding box center [618, 481] width 22 height 22
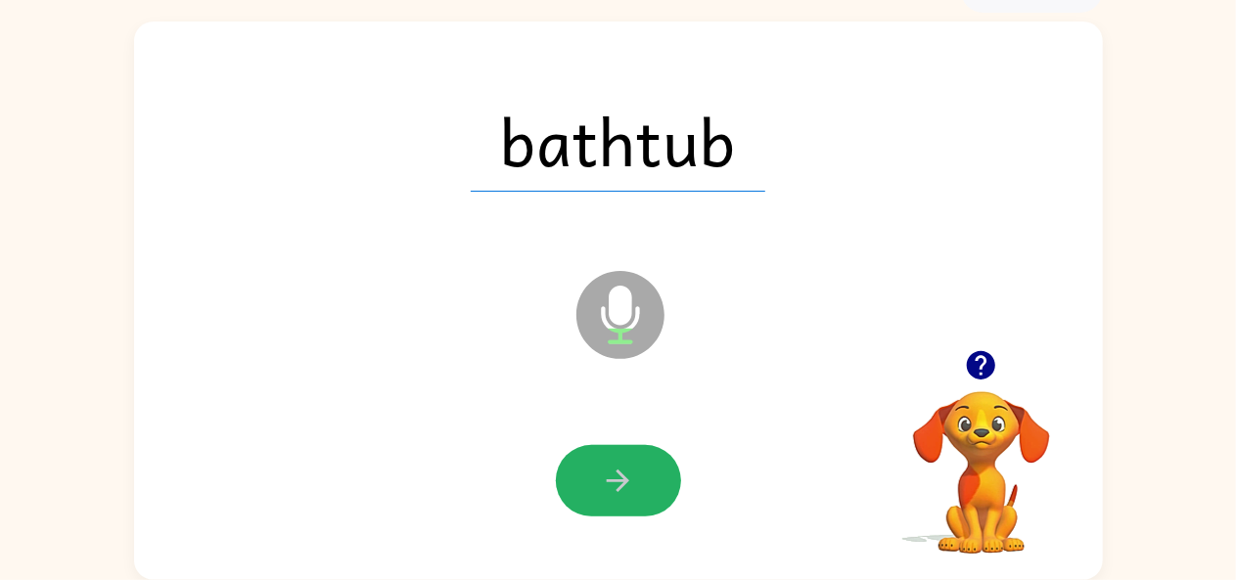
click at [616, 480] on icon "button" at bounding box center [618, 481] width 22 height 22
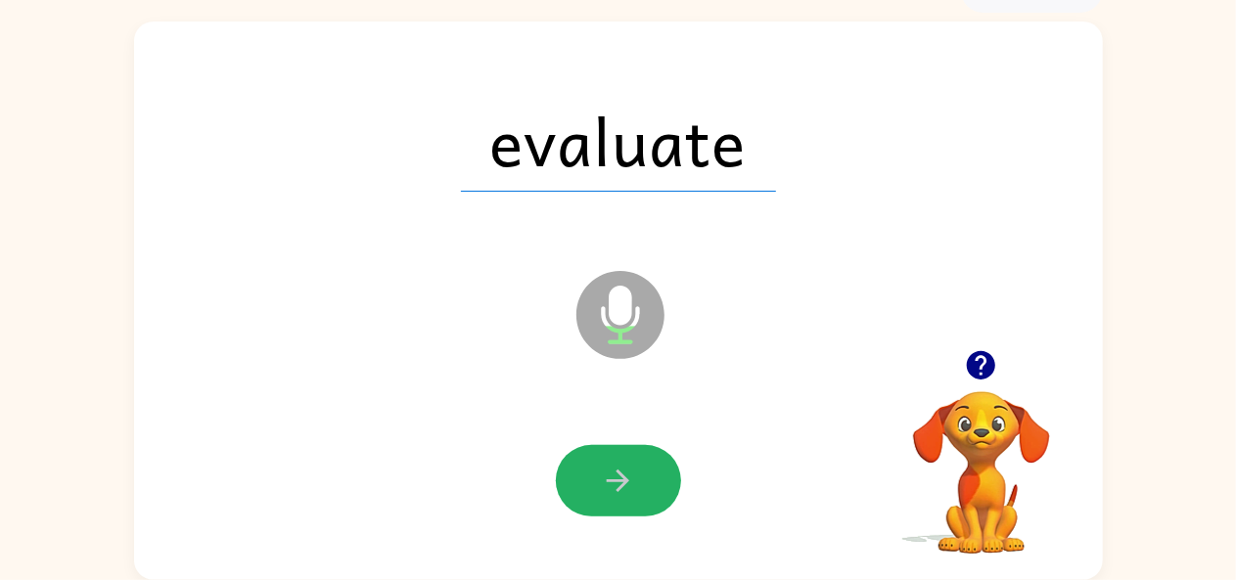
click at [616, 480] on icon "button" at bounding box center [618, 481] width 22 height 22
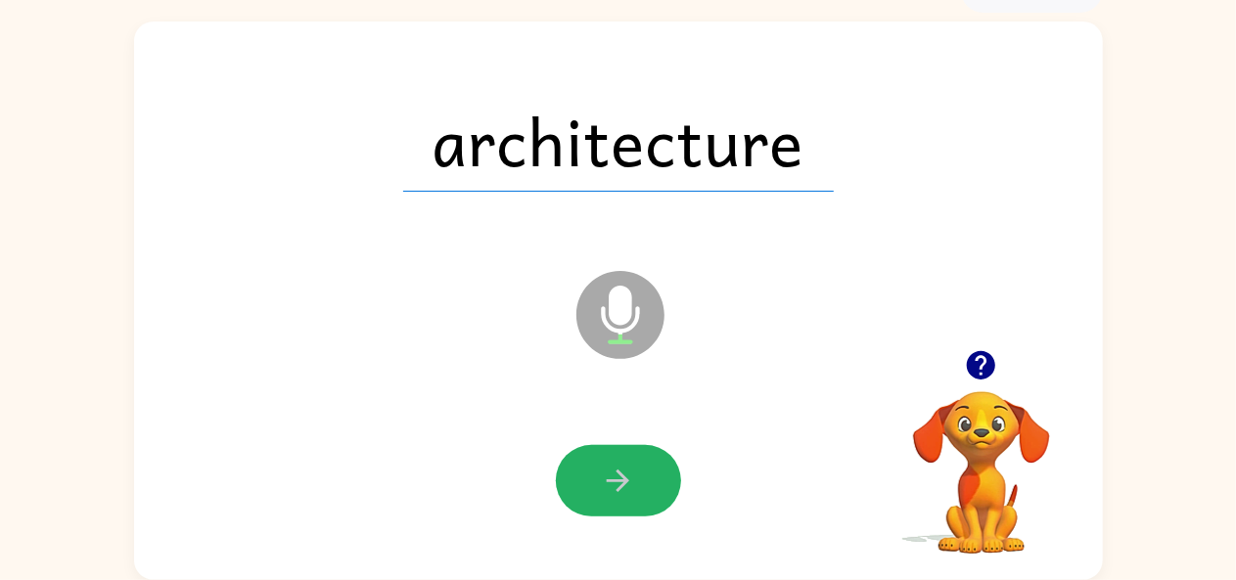
click at [616, 480] on icon "button" at bounding box center [618, 481] width 22 height 22
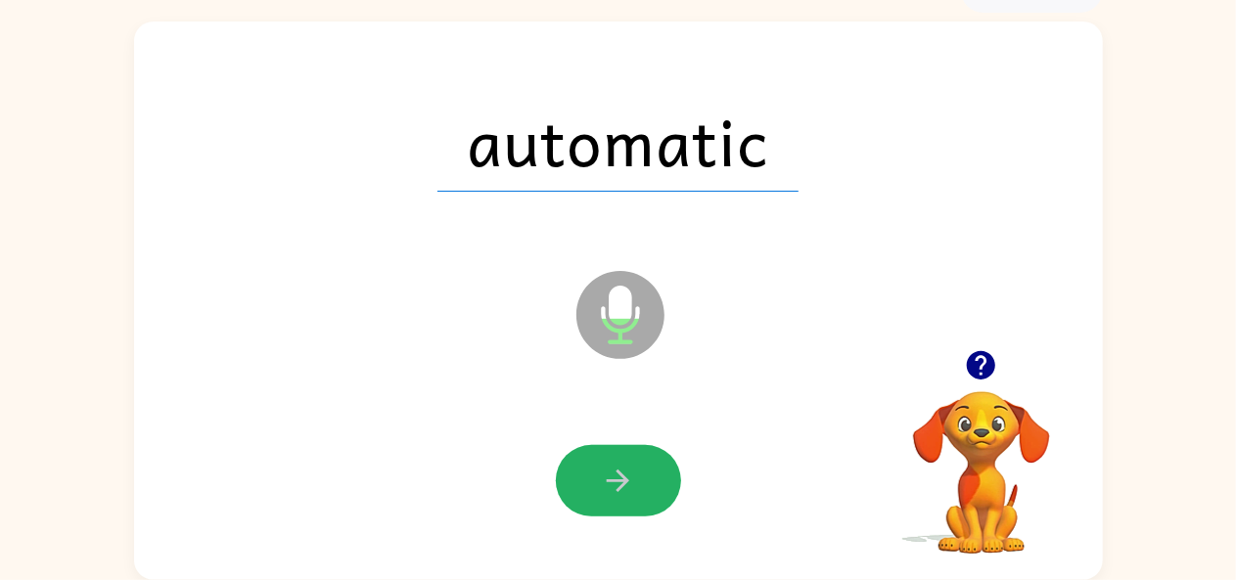
click at [616, 480] on icon "button" at bounding box center [618, 481] width 22 height 22
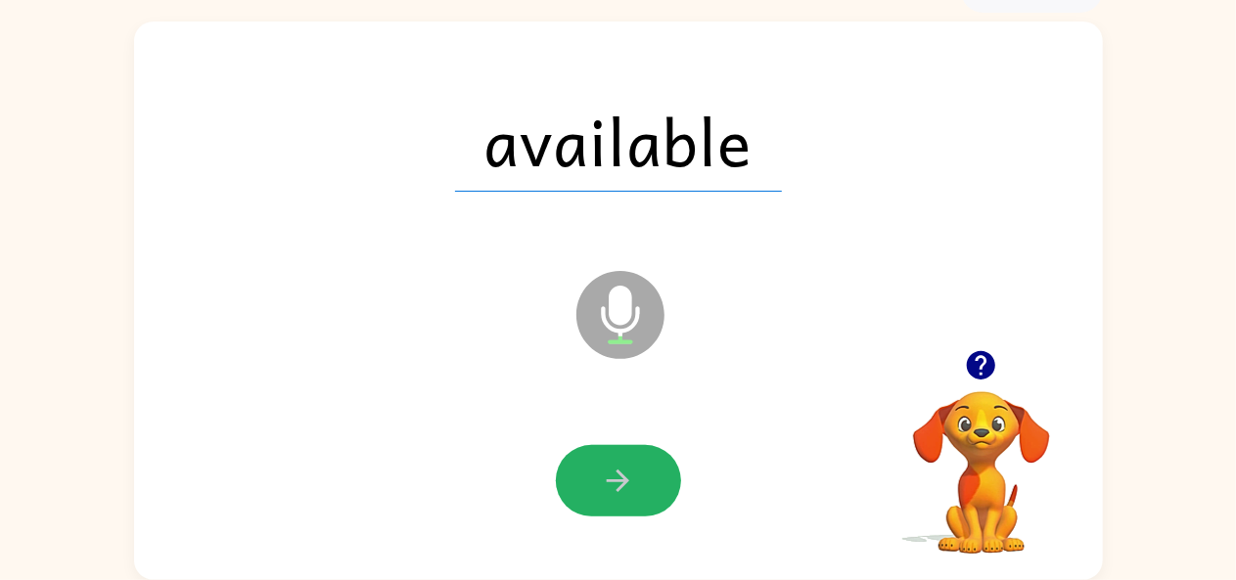
click at [616, 480] on icon "button" at bounding box center [618, 481] width 22 height 22
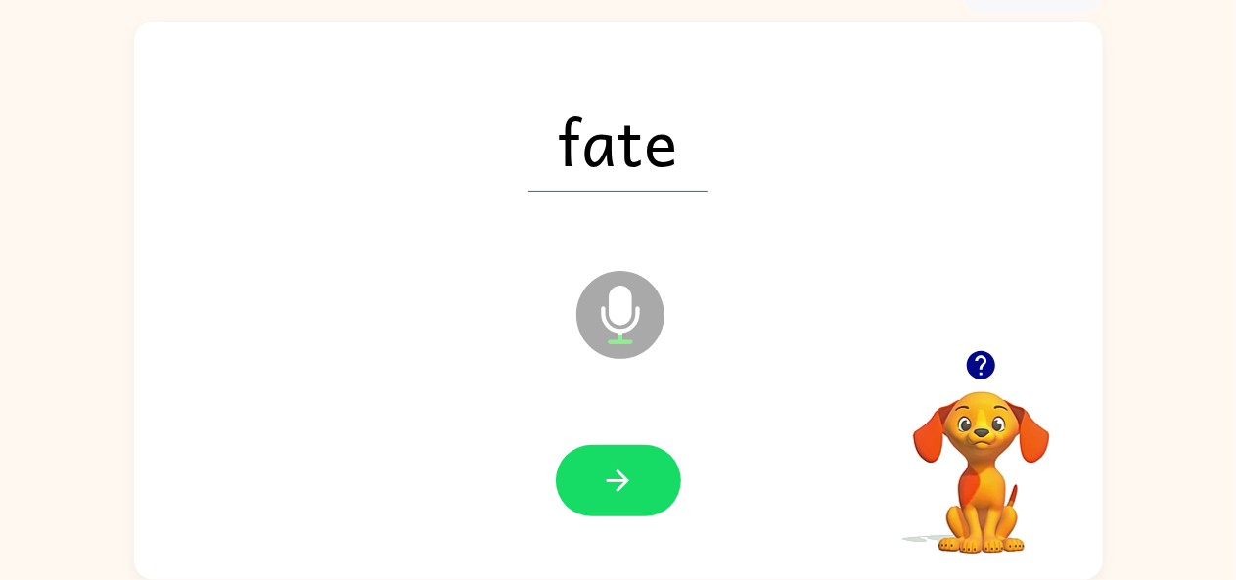
click at [616, 480] on icon "button" at bounding box center [618, 481] width 22 height 22
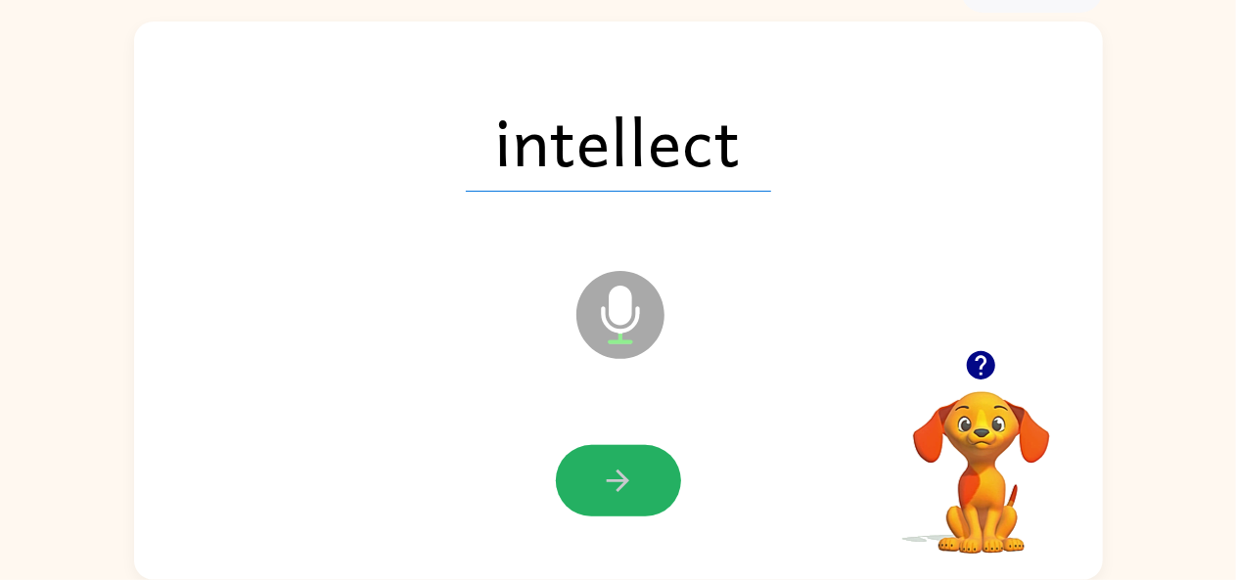
click at [616, 480] on icon "button" at bounding box center [618, 481] width 22 height 22
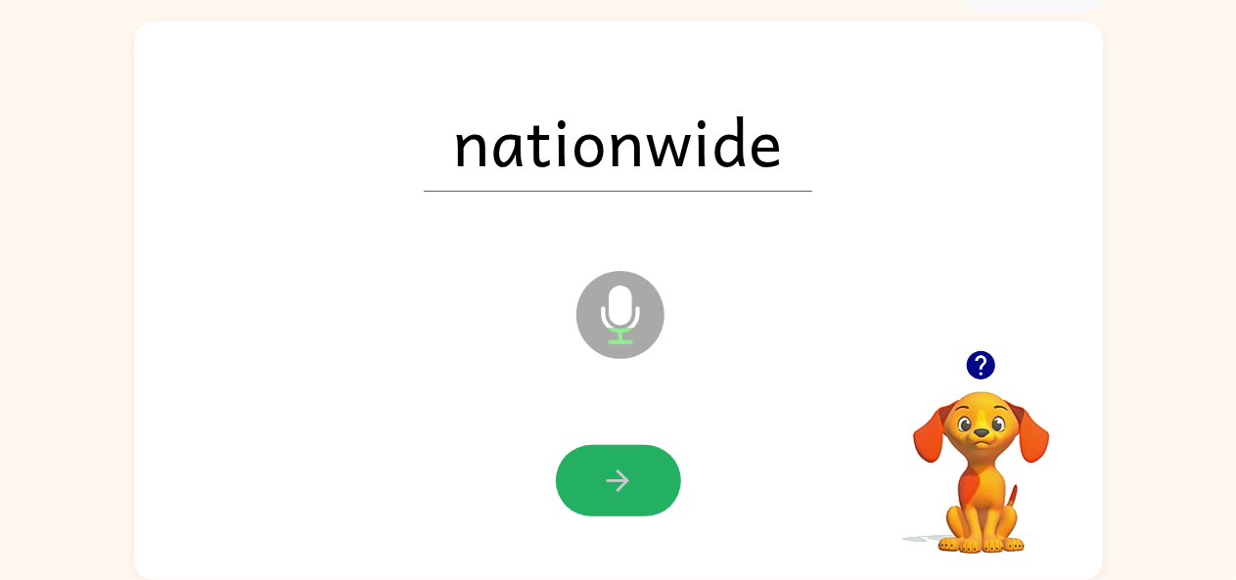
click at [608, 482] on icon "button" at bounding box center [618, 481] width 34 height 34
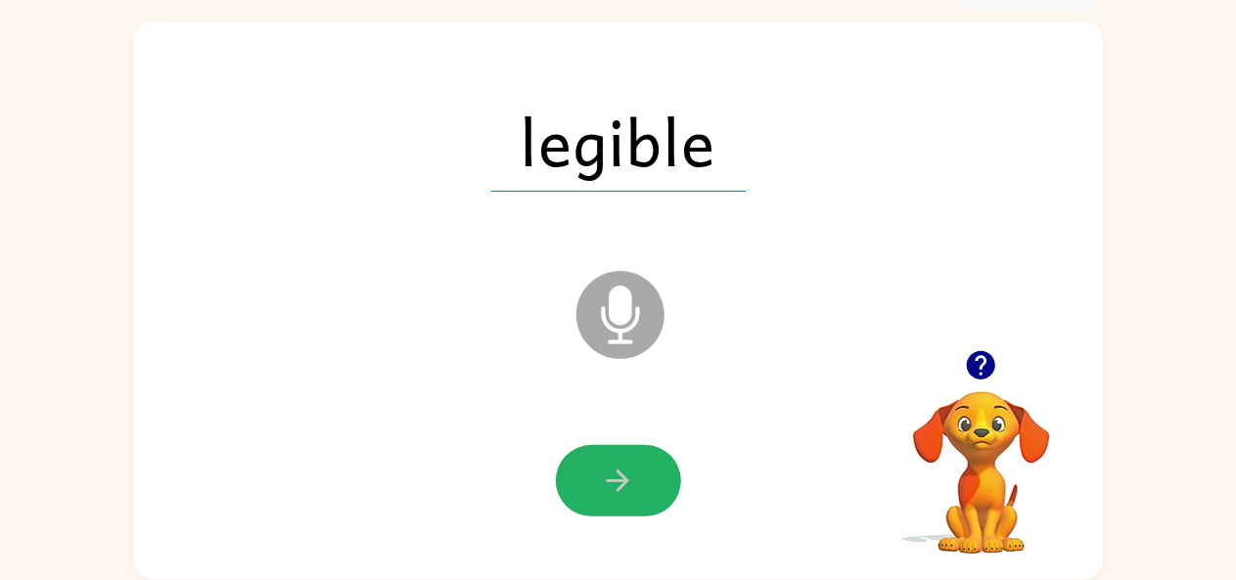
click at [608, 482] on icon "button" at bounding box center [618, 481] width 34 height 34
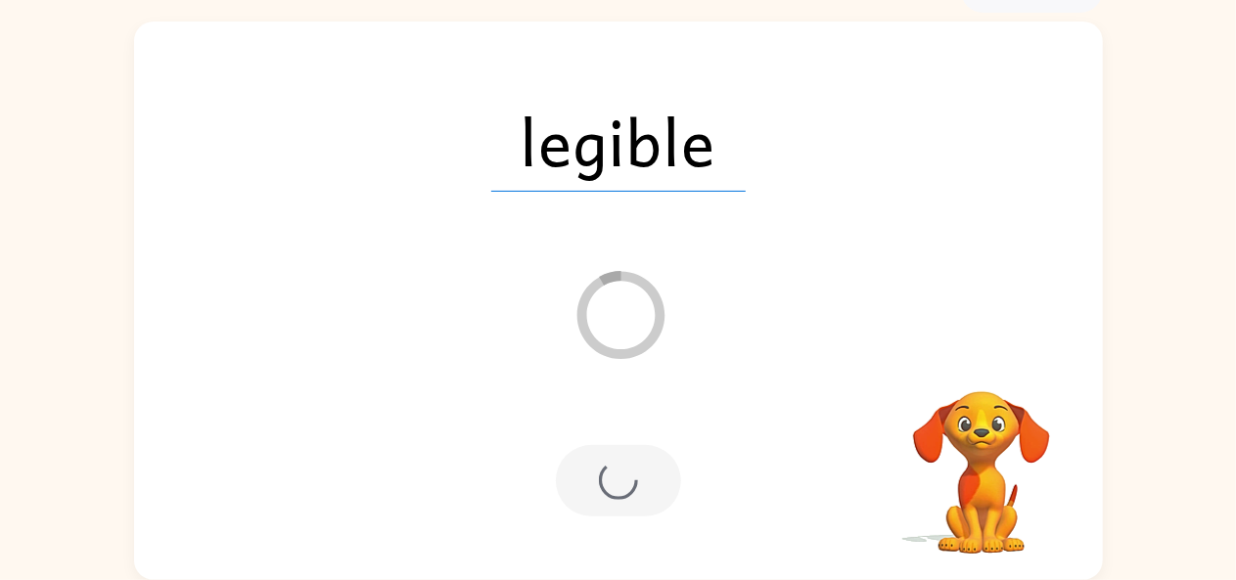
click at [608, 482] on div at bounding box center [618, 480] width 125 height 71
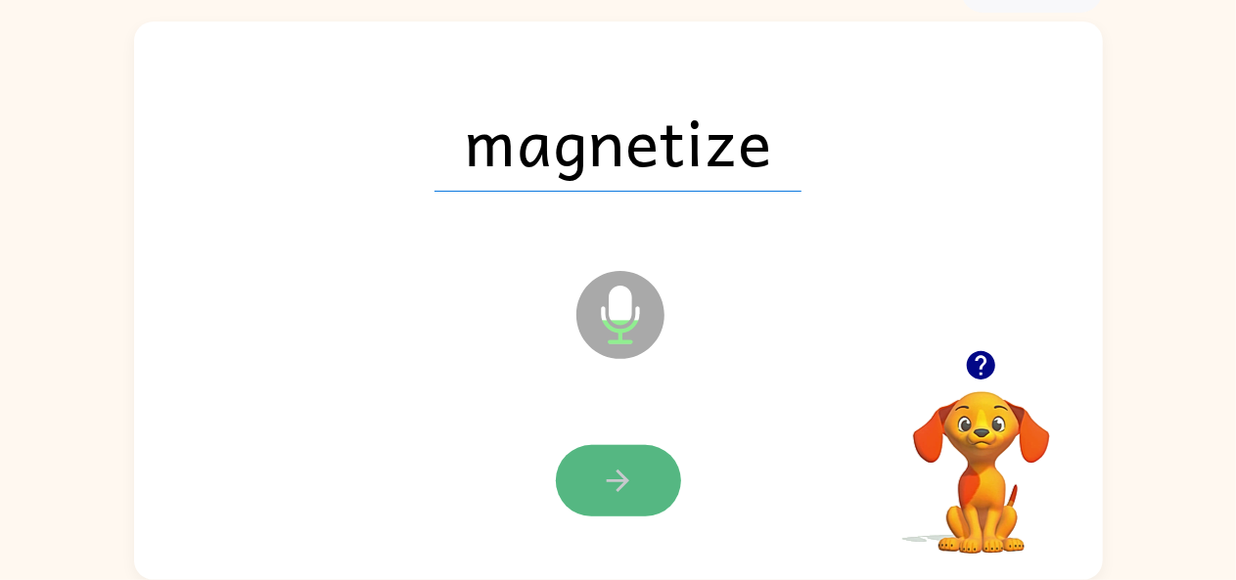
click at [602, 478] on icon "button" at bounding box center [618, 481] width 34 height 34
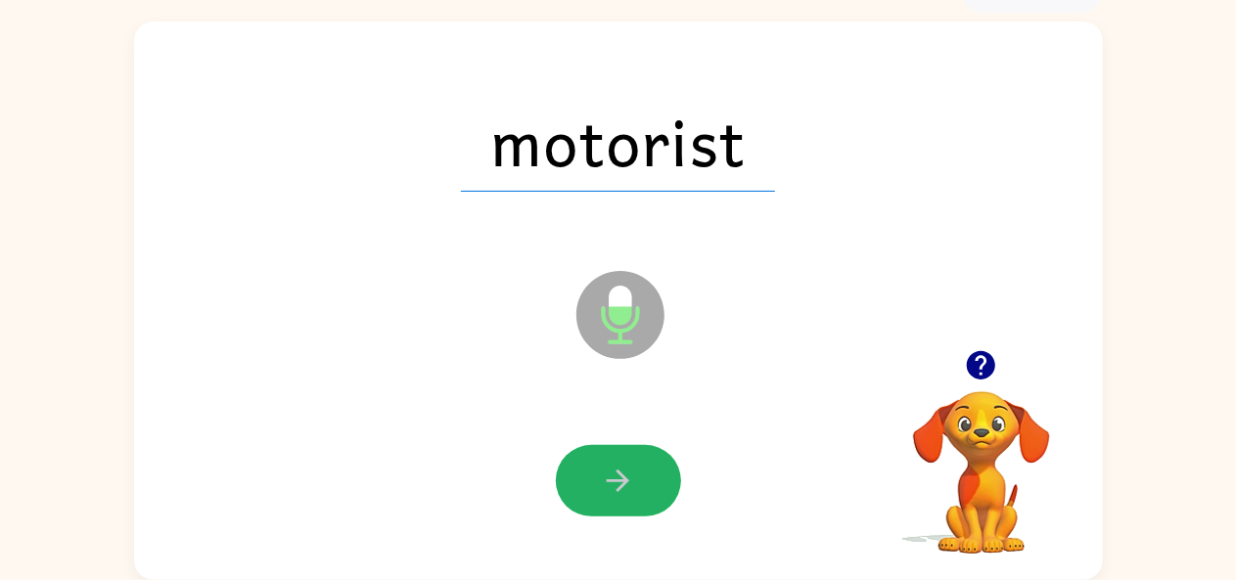
click at [602, 478] on icon "button" at bounding box center [618, 481] width 34 height 34
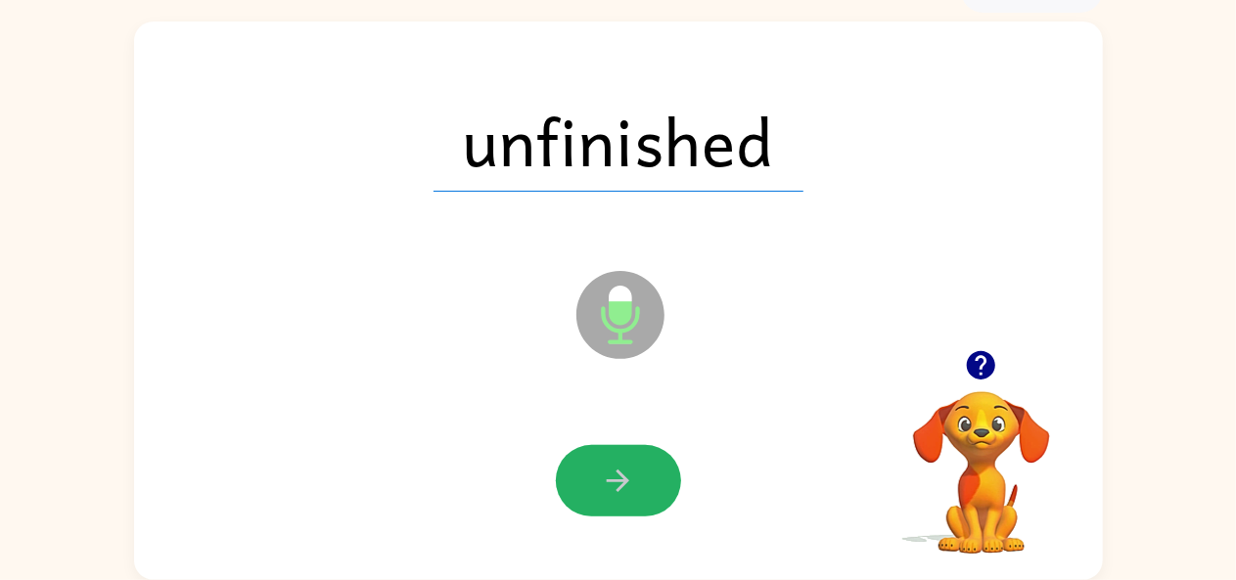
click at [602, 478] on icon "button" at bounding box center [618, 481] width 34 height 34
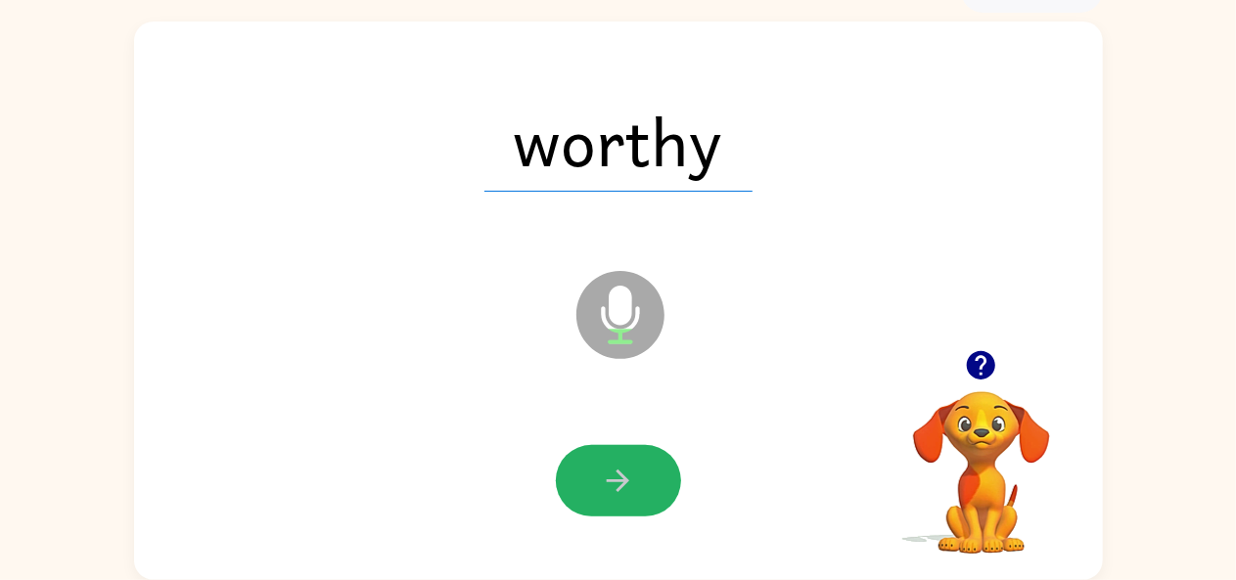
click at [599, 488] on button "button" at bounding box center [618, 480] width 125 height 71
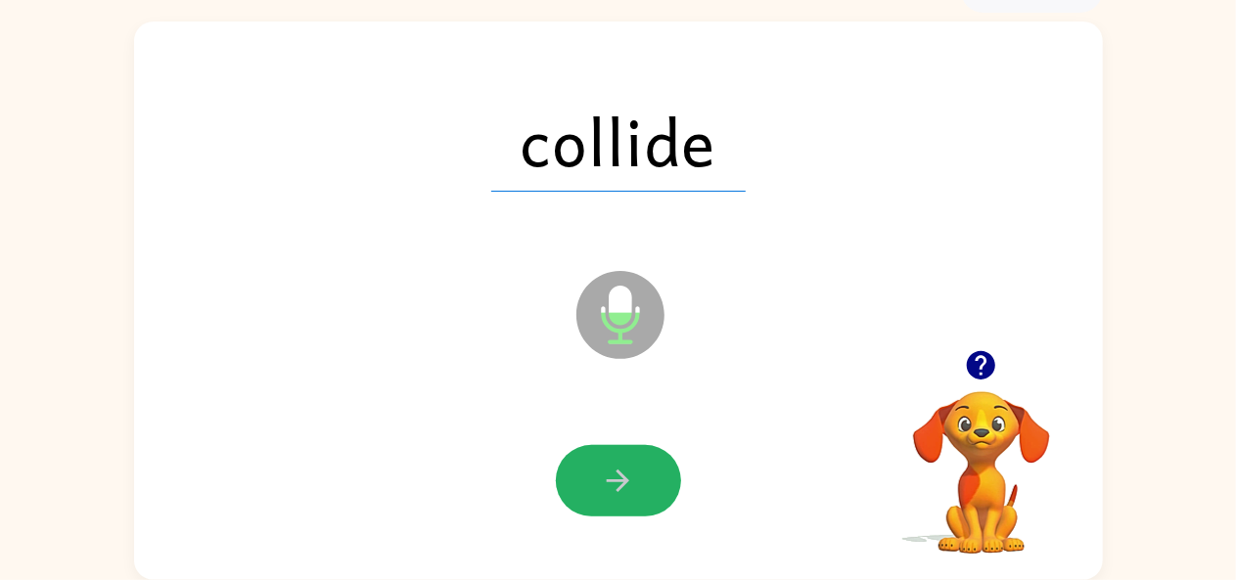
click at [599, 488] on button "button" at bounding box center [618, 480] width 125 height 71
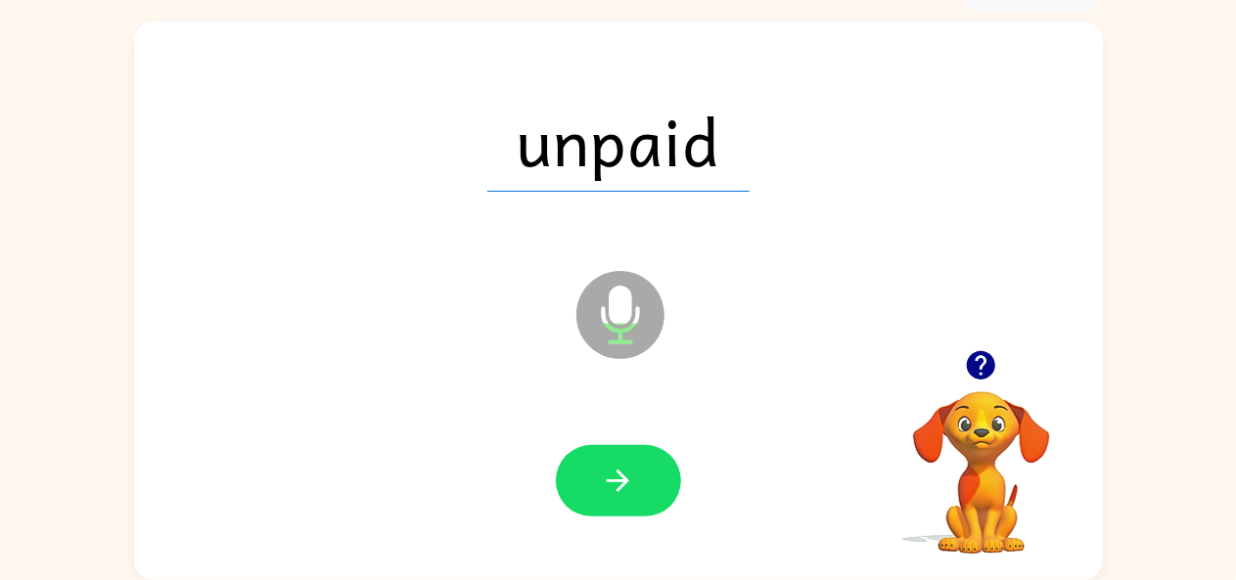
click at [599, 488] on button "button" at bounding box center [618, 480] width 125 height 71
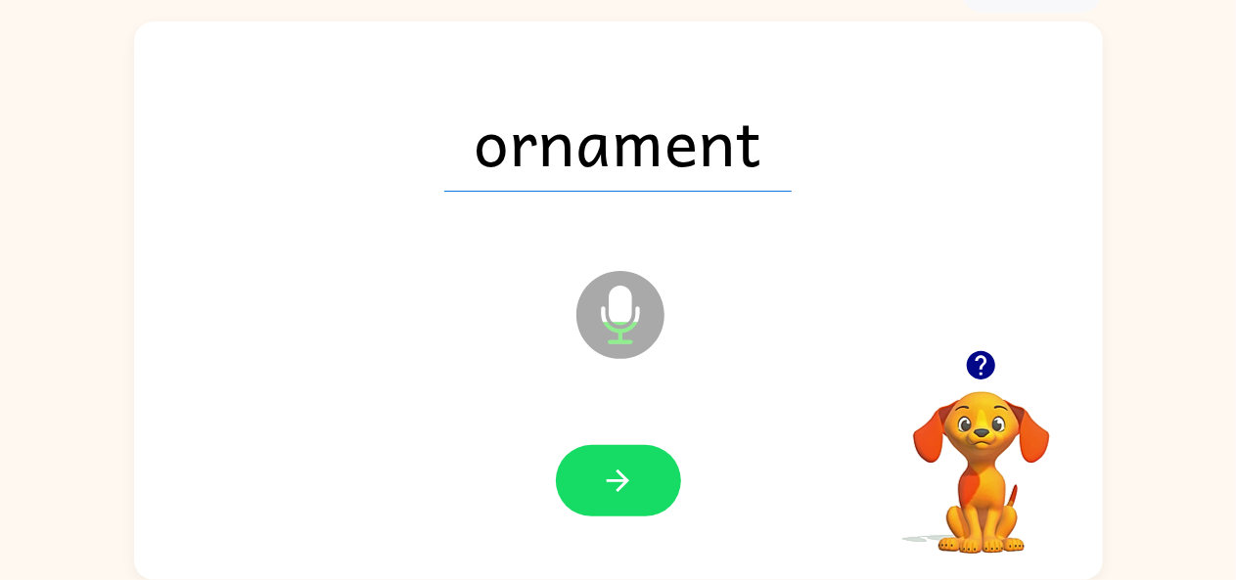
click at [599, 488] on button "button" at bounding box center [618, 480] width 125 height 71
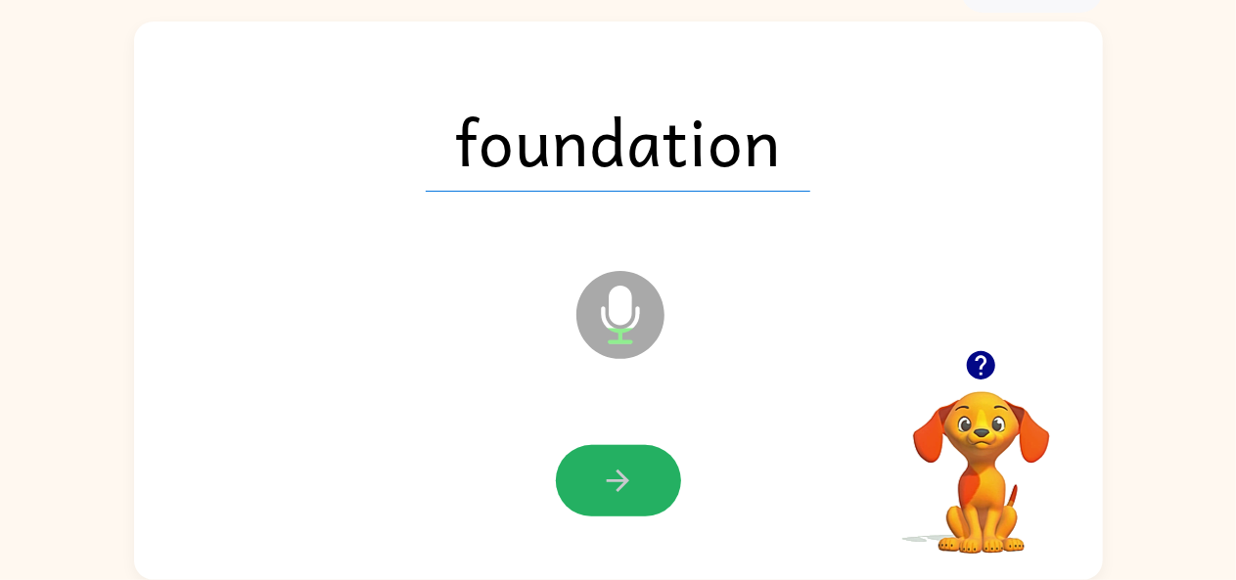
click at [599, 488] on button "button" at bounding box center [618, 480] width 125 height 71
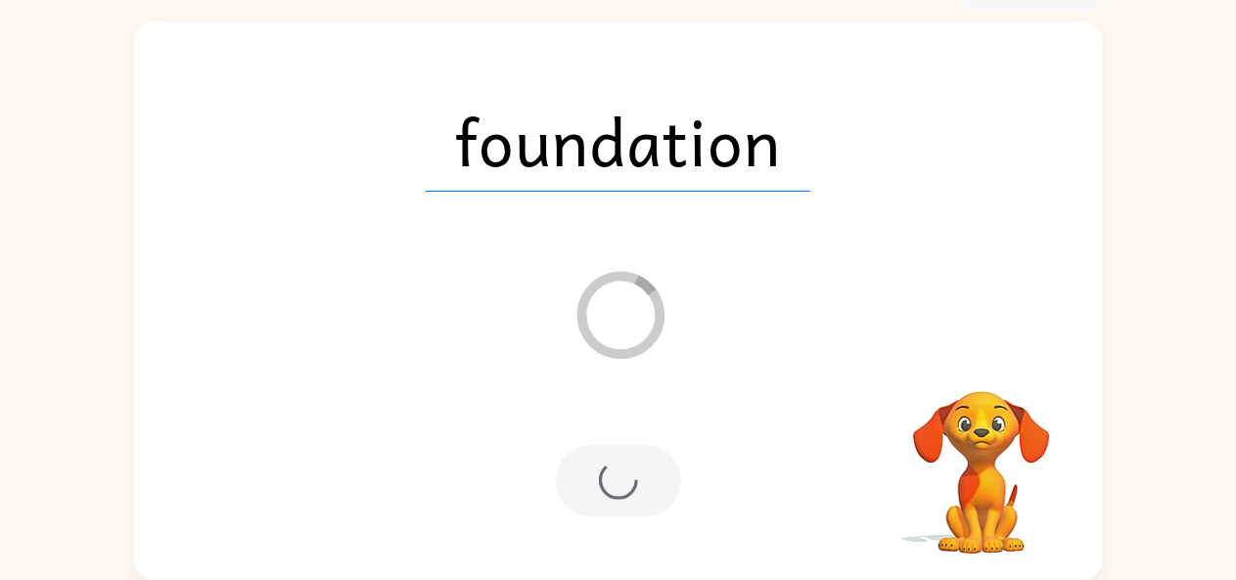
scroll to position [72, 0]
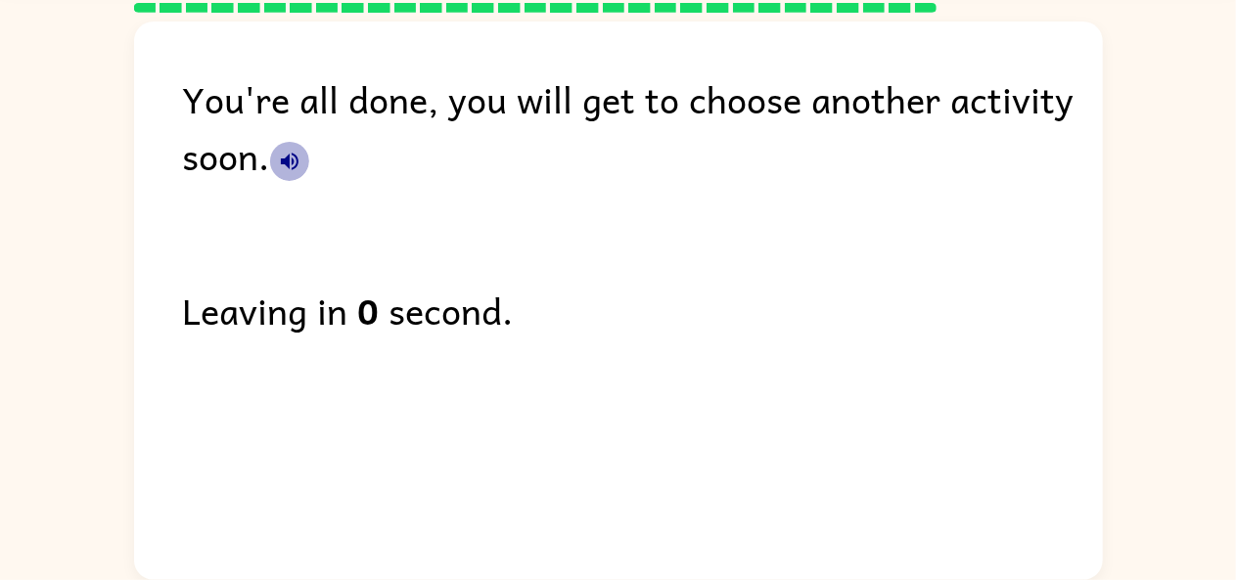
click at [273, 170] on button "button" at bounding box center [289, 161] width 39 height 39
